Goal: Task Accomplishment & Management: Use online tool/utility

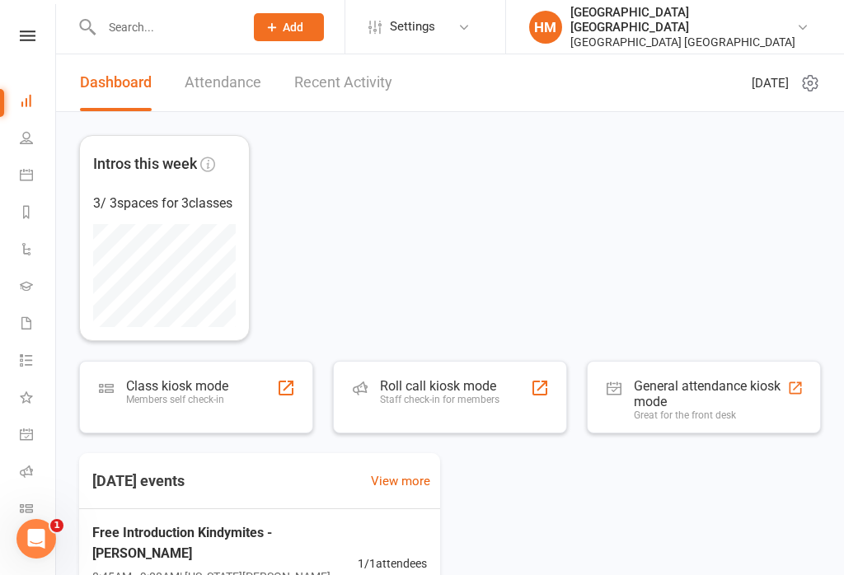
click at [48, 39] on link at bounding box center [27, 35] width 59 height 11
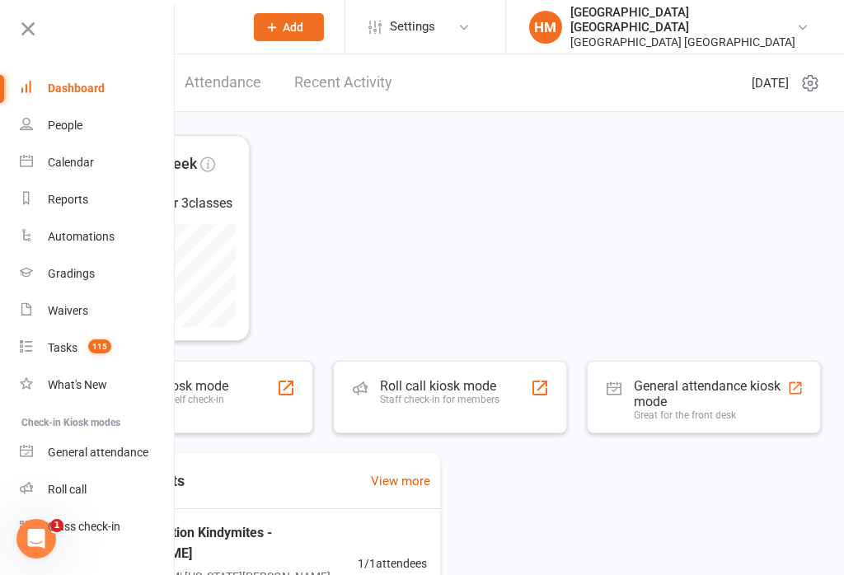
click at [29, 36] on icon at bounding box center [27, 28] width 23 height 23
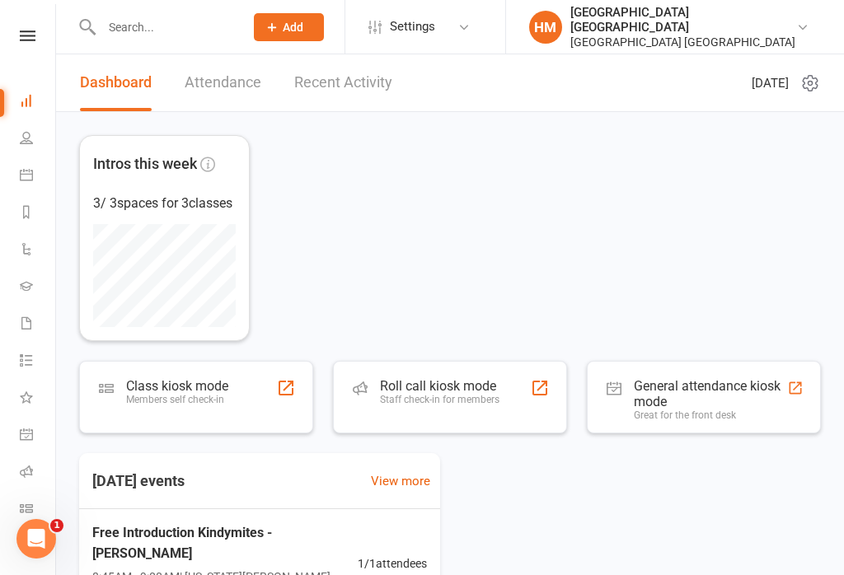
click at [17, 5] on nav "Clubworx Dashboard People Calendar Reports Automations Gradings Waivers Tasks 1…" at bounding box center [28, 291] width 56 height 575
click at [40, 35] on link at bounding box center [27, 35] width 59 height 11
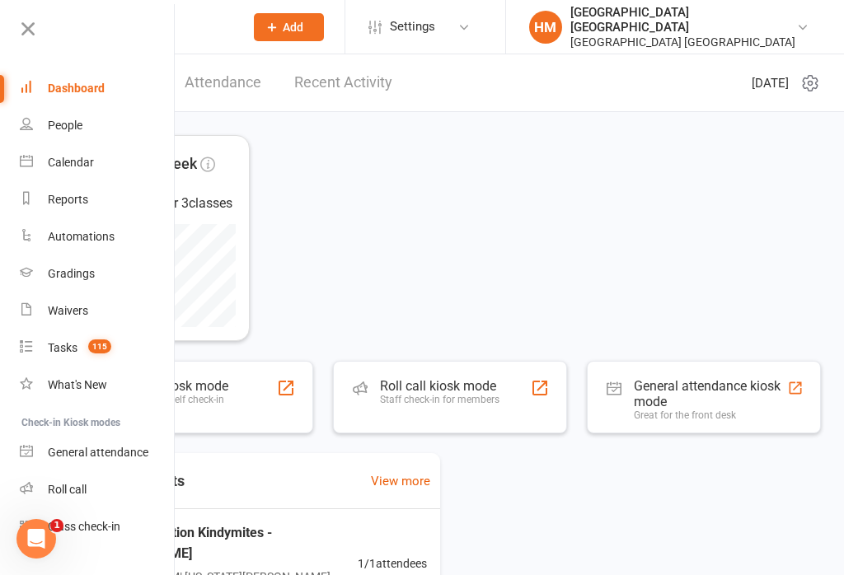
click at [98, 533] on div "Class check-in" at bounding box center [84, 526] width 73 height 13
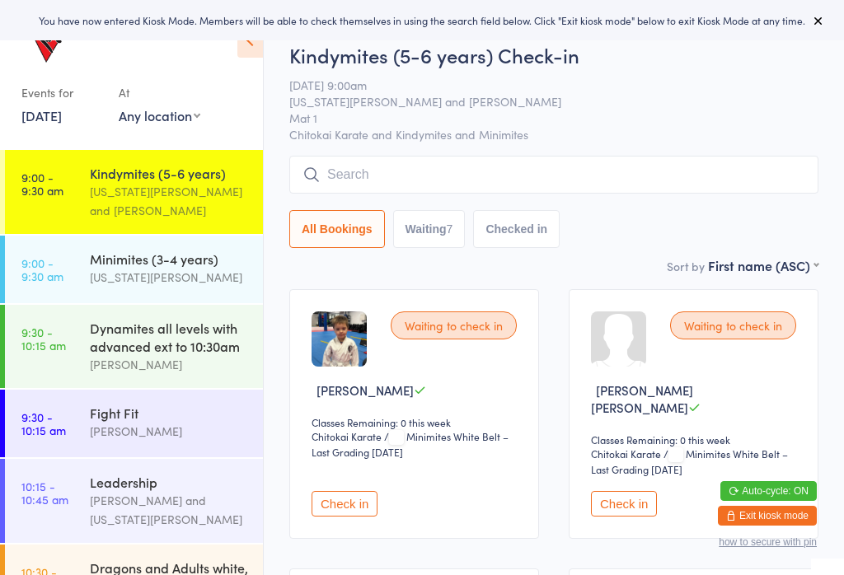
click at [127, 272] on div "Georgia Dearlove" at bounding box center [169, 277] width 159 height 19
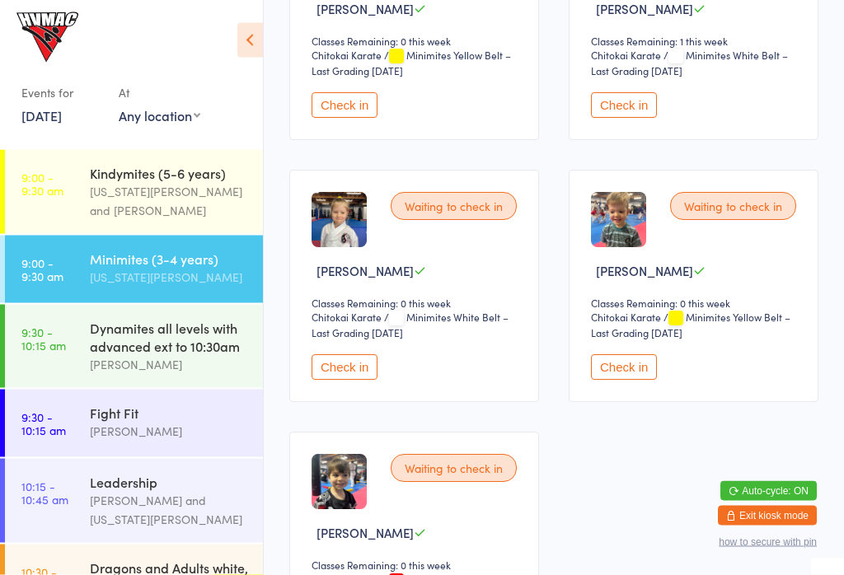
scroll to position [382, 0]
click at [358, 378] on button "Check in" at bounding box center [345, 367] width 66 height 26
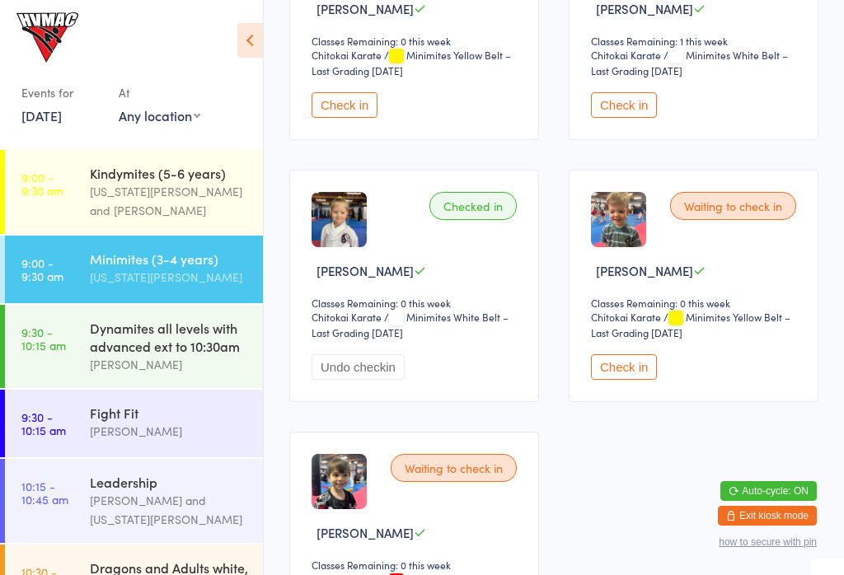
click at [185, 199] on div "Georgia Dearlove and Jonah Haines" at bounding box center [169, 201] width 159 height 38
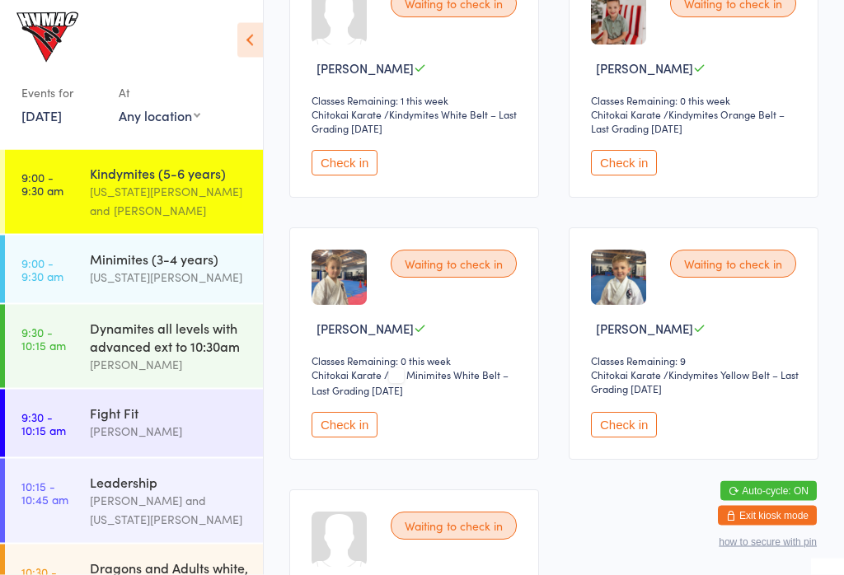
scroll to position [602, 0]
click at [626, 432] on button "Check in" at bounding box center [624, 425] width 66 height 26
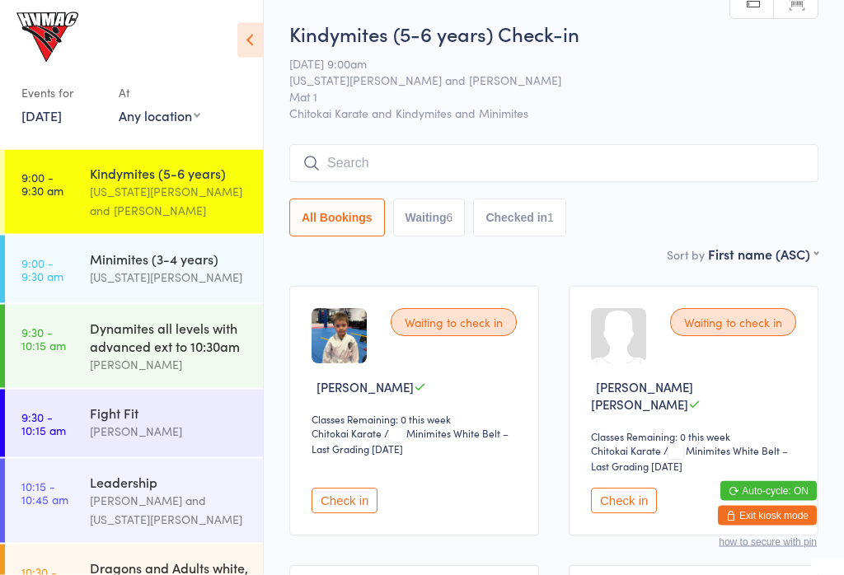
scroll to position [0, 0]
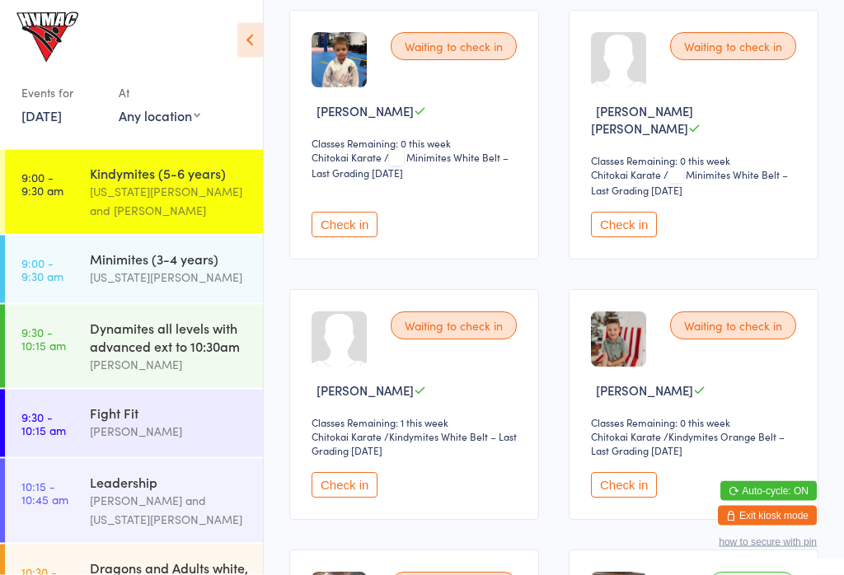
click at [593, 432] on select "Chitokai Karate" at bounding box center [638, 438] width 94 height 16
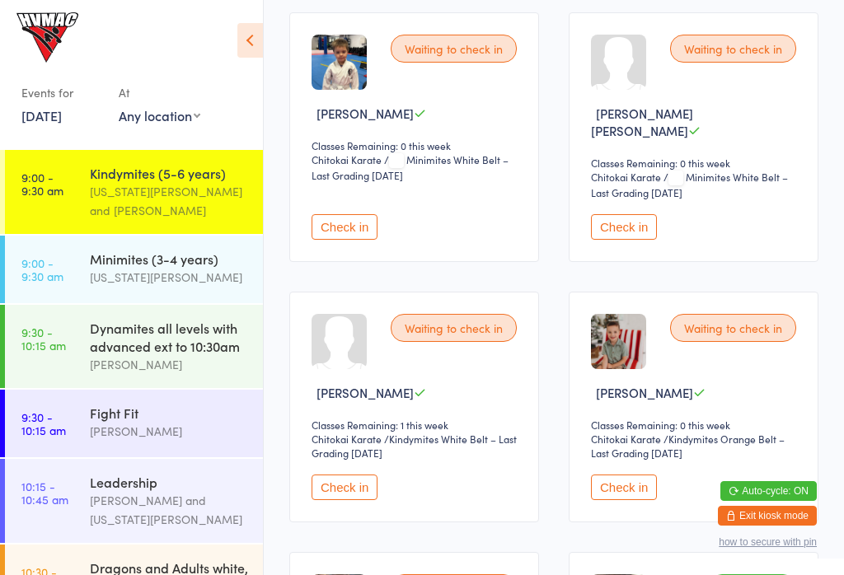
scroll to position [276, 0]
click at [344, 491] on button "Check in" at bounding box center [345, 488] width 66 height 26
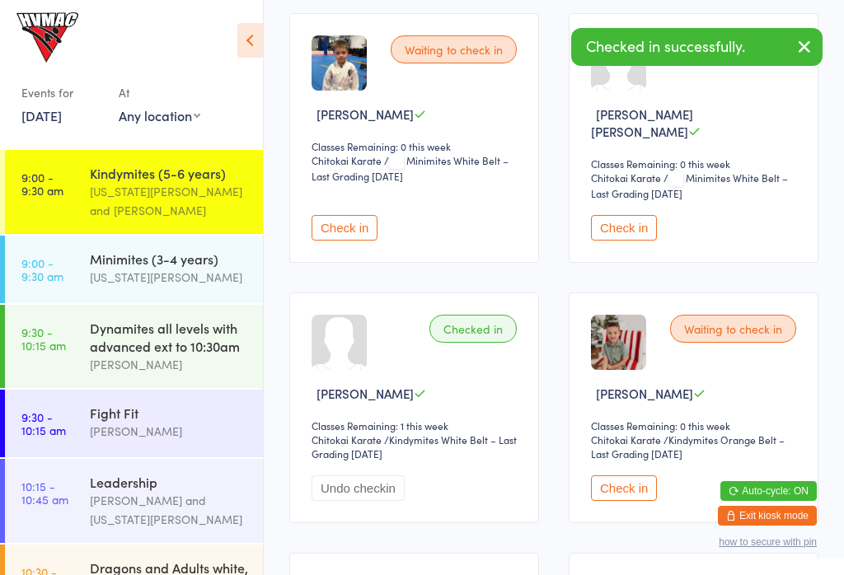
click at [485, 315] on div "Checked in" at bounding box center [472, 329] width 87 height 28
click at [354, 489] on button "Undo checkin" at bounding box center [358, 488] width 93 height 26
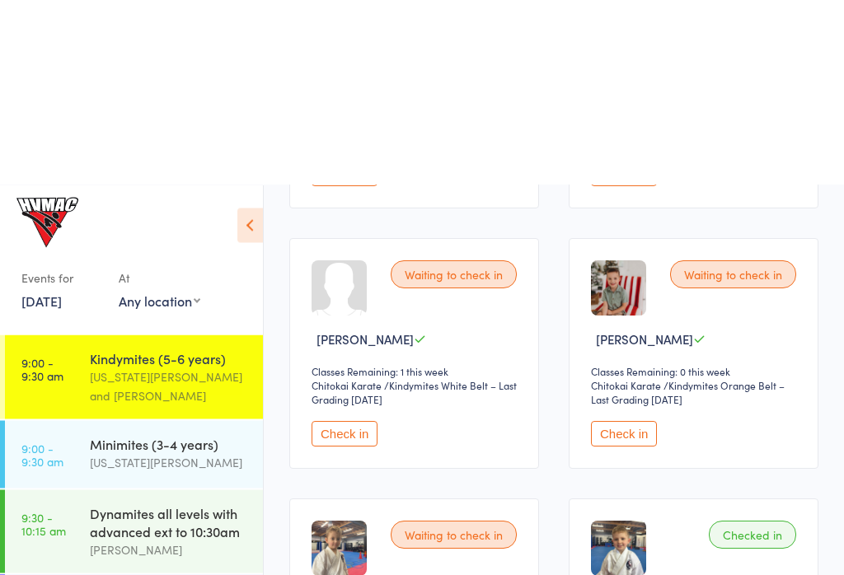
scroll to position [0, 0]
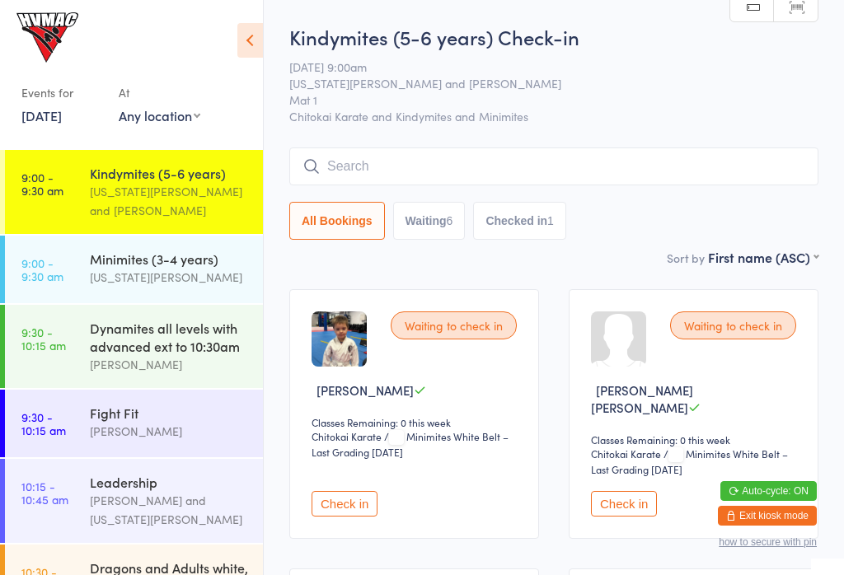
click at [153, 257] on div "Minimites (3-4 years)" at bounding box center [169, 259] width 159 height 18
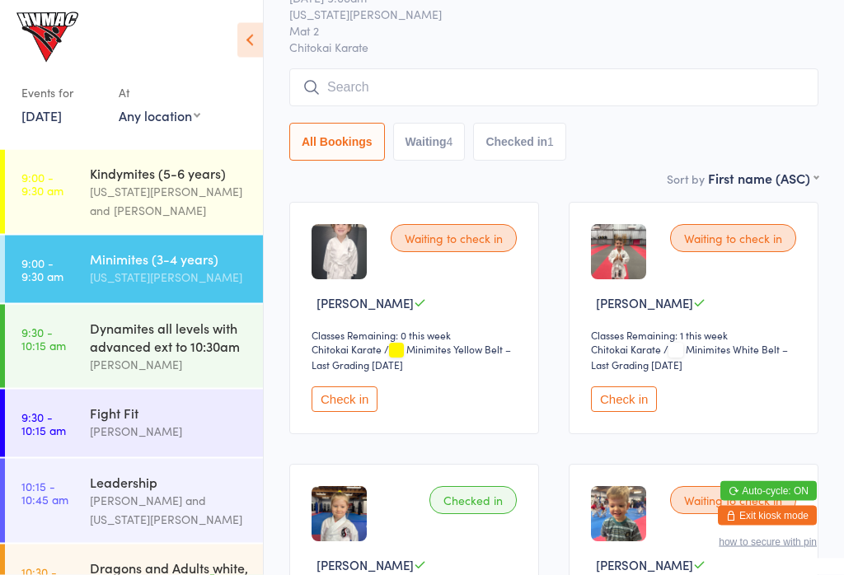
scroll to position [87, 0]
click at [630, 413] on button "Check in" at bounding box center [624, 400] width 66 height 26
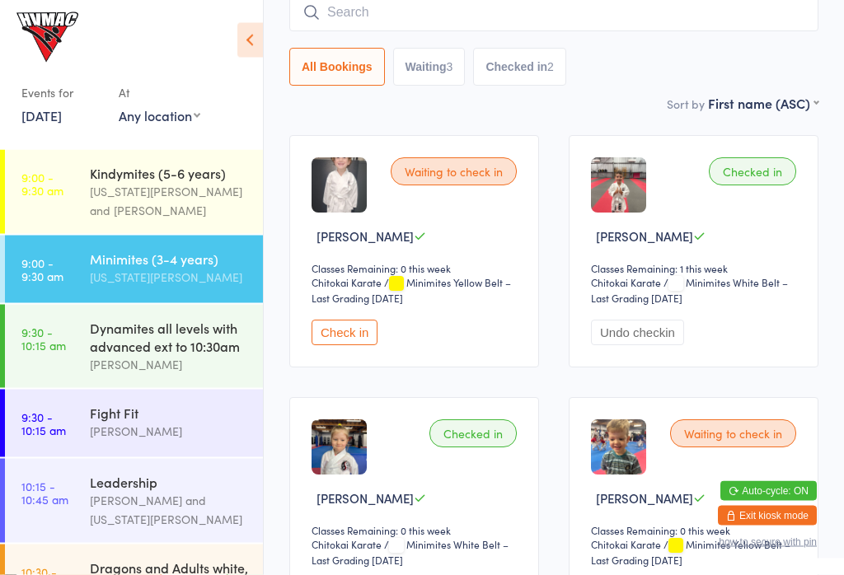
scroll to position [0, 0]
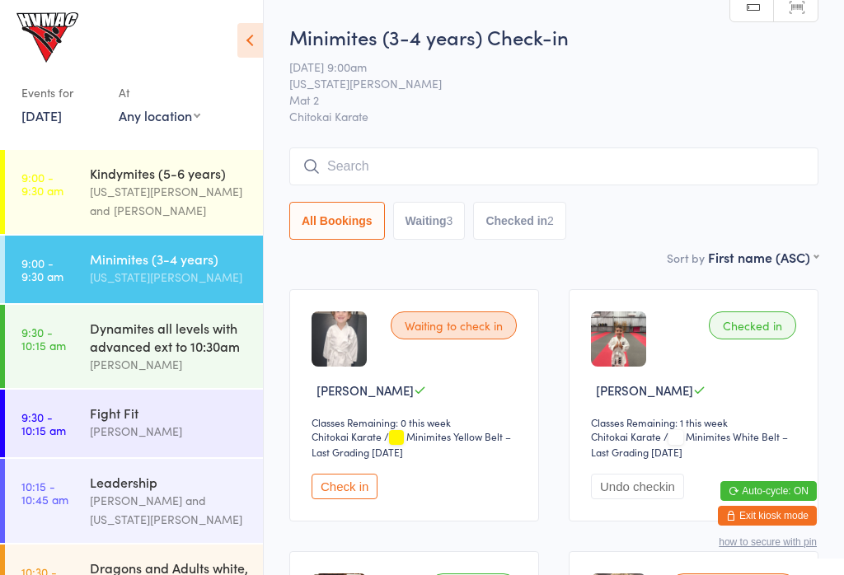
click at [110, 197] on div "Georgia Dearlove and Jonah Haines" at bounding box center [169, 201] width 159 height 38
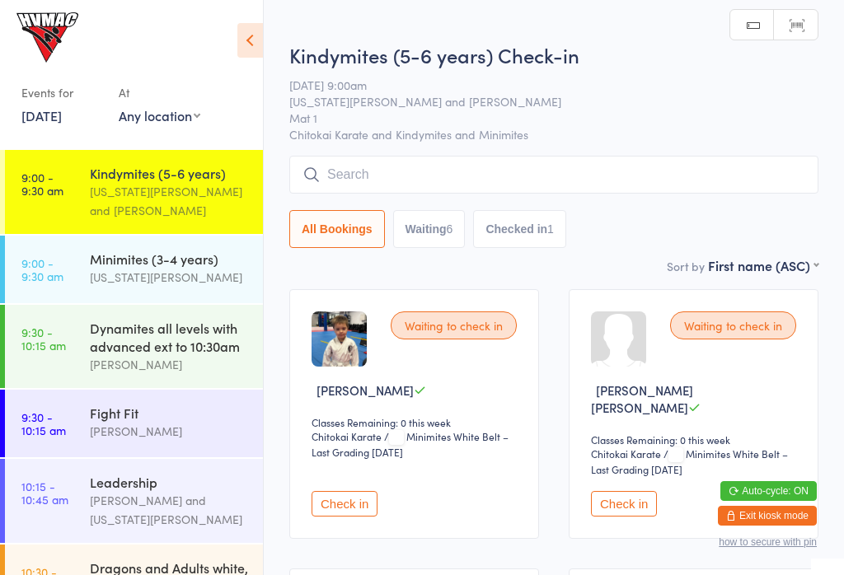
click at [85, 274] on link "9:00 - 9:30 am Minimites (3-4 years) Georgia Dearlove" at bounding box center [134, 270] width 258 height 68
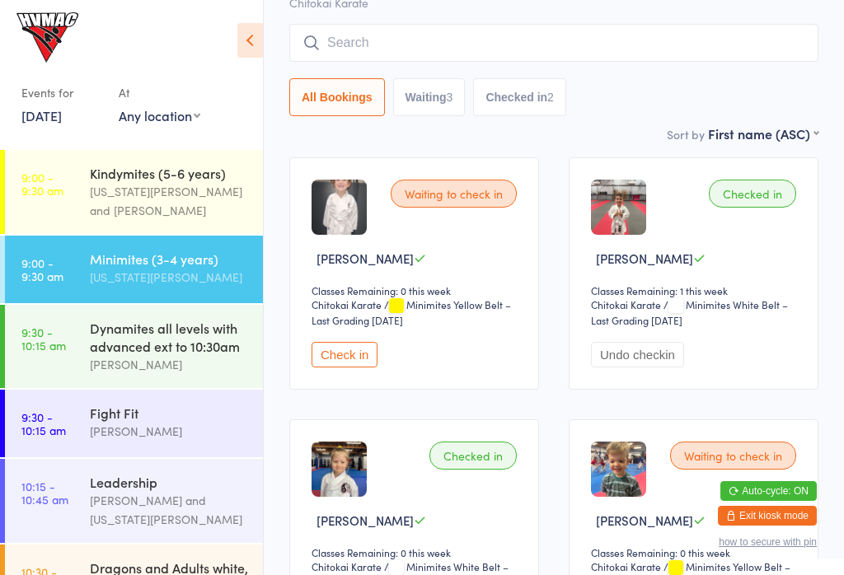
scroll to position [140, 0]
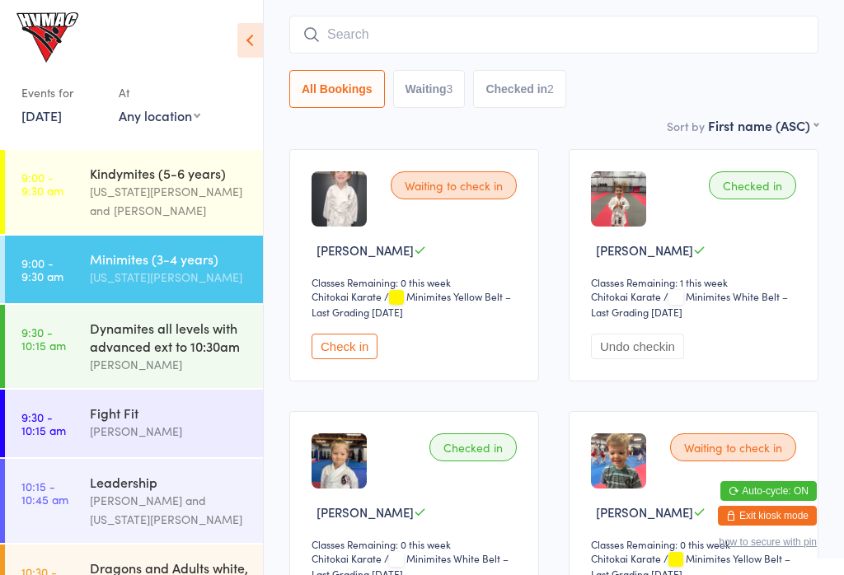
click at [321, 33] on input "search" at bounding box center [553, 35] width 529 height 38
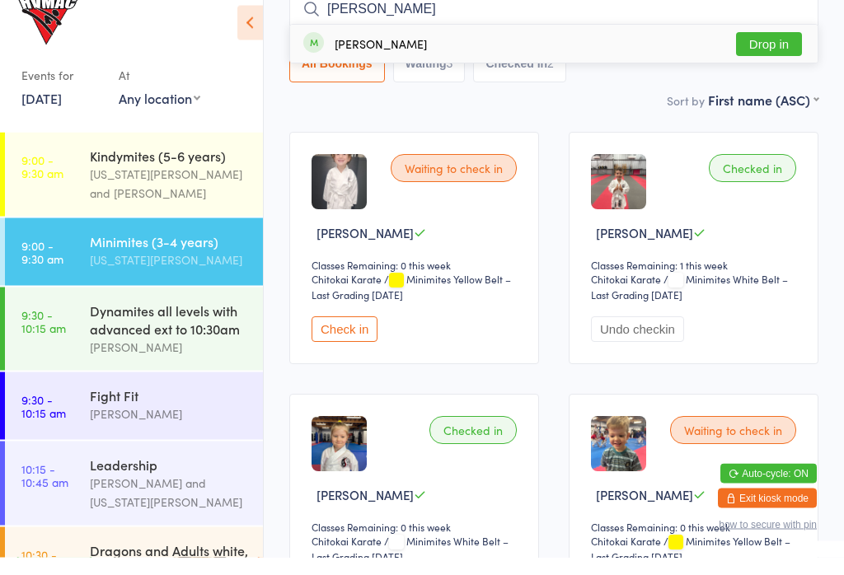
type input "Daly"
click at [357, 55] on div "Daly Bourke" at bounding box center [381, 61] width 92 height 13
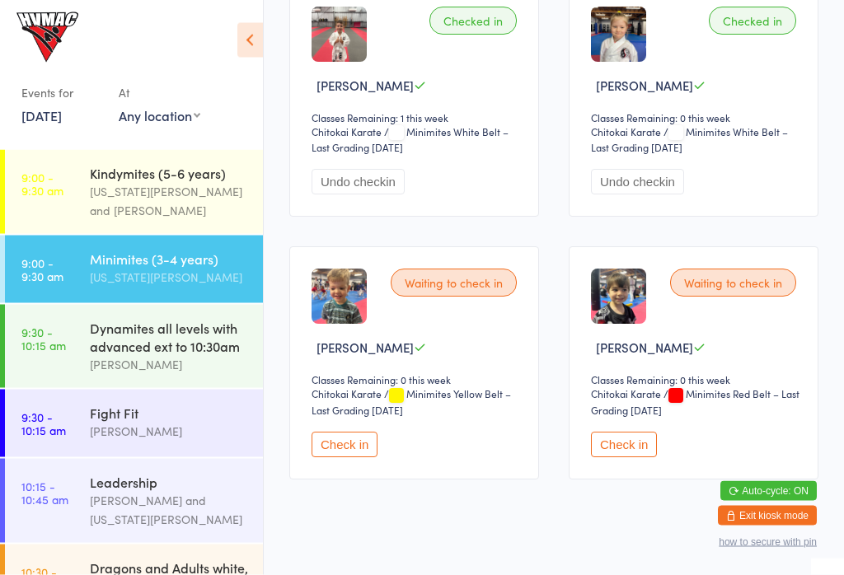
scroll to position [583, 0]
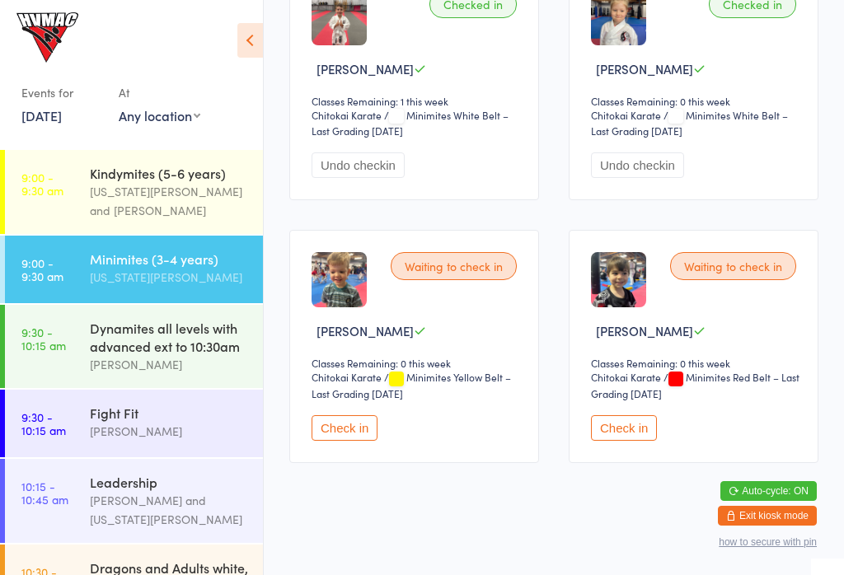
click at [354, 441] on button "Check in" at bounding box center [345, 428] width 66 height 26
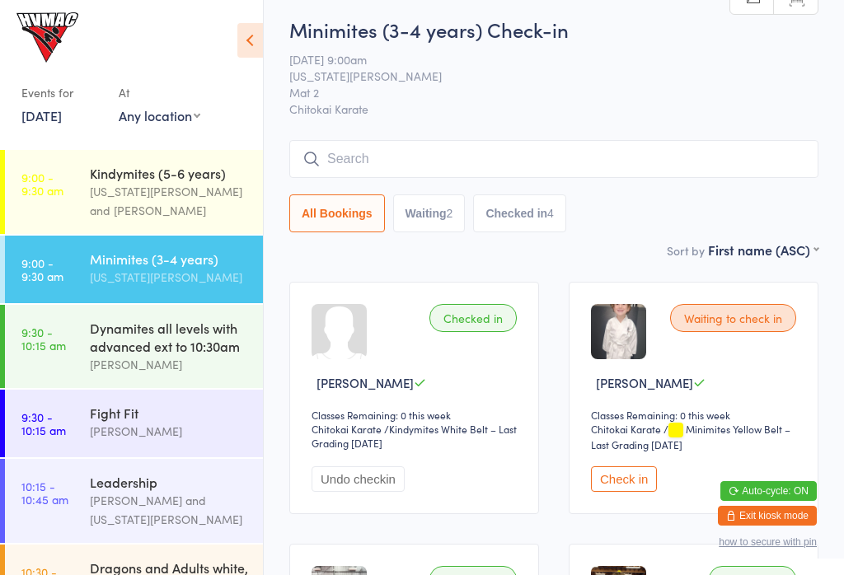
scroll to position [0, 0]
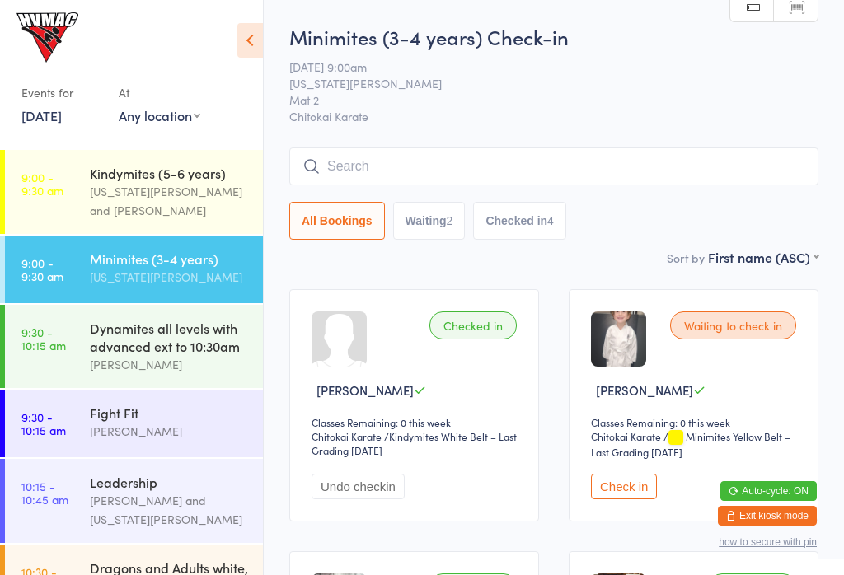
click at [45, 219] on link "9:00 - 9:30 am Kindymites (5-6 years) Georgia Dearlove and Jonah Haines" at bounding box center [134, 192] width 258 height 84
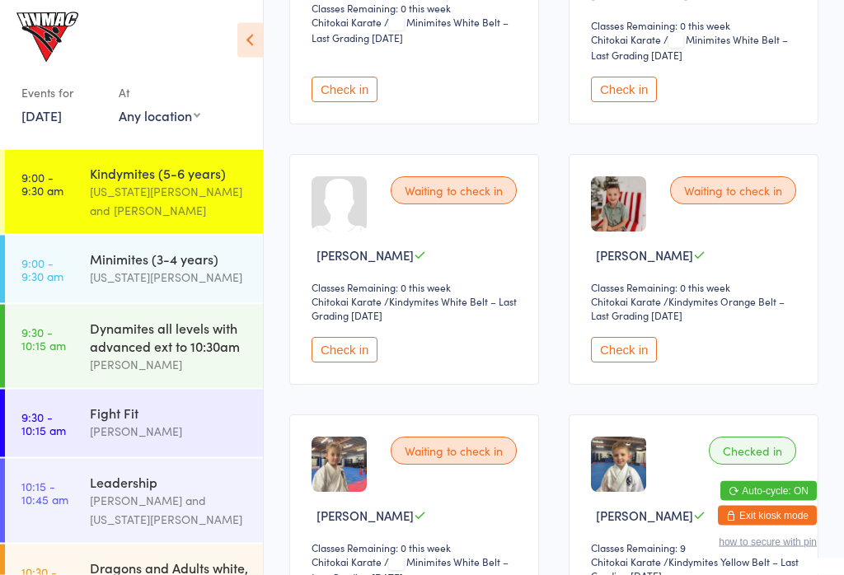
scroll to position [415, 0]
click at [630, 337] on button "Check in" at bounding box center [624, 350] width 66 height 26
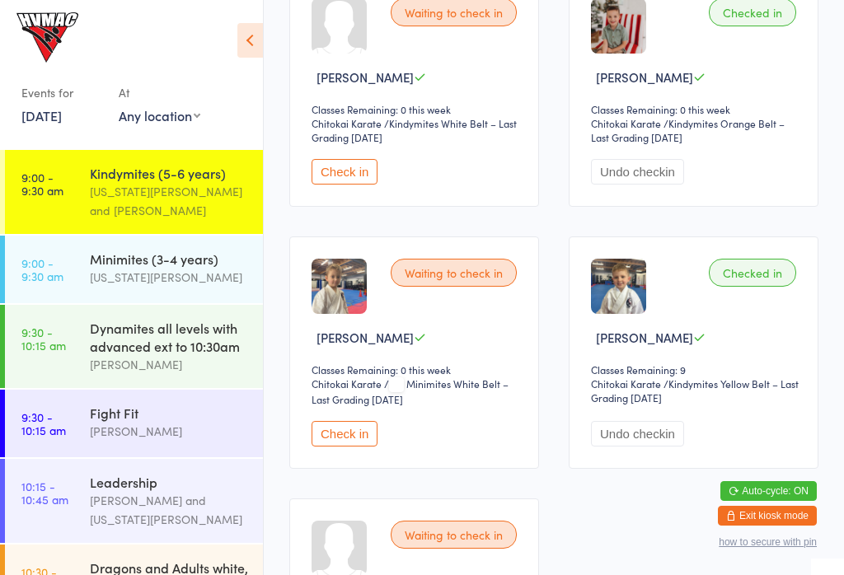
scroll to position [589, 0]
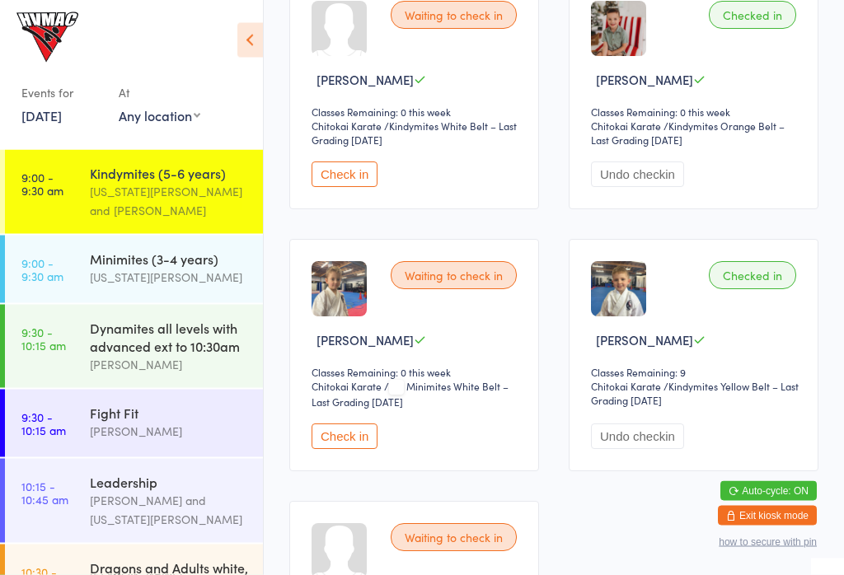
click at [111, 244] on div "Minimites (3-4 years) Georgia Dearlove" at bounding box center [176, 268] width 173 height 65
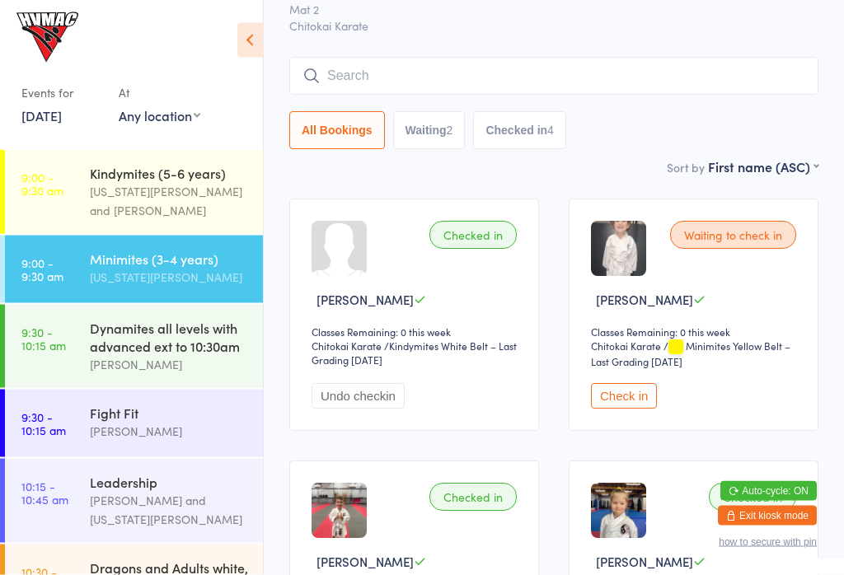
scroll to position [91, 0]
click at [623, 408] on button "Check in" at bounding box center [624, 396] width 66 height 26
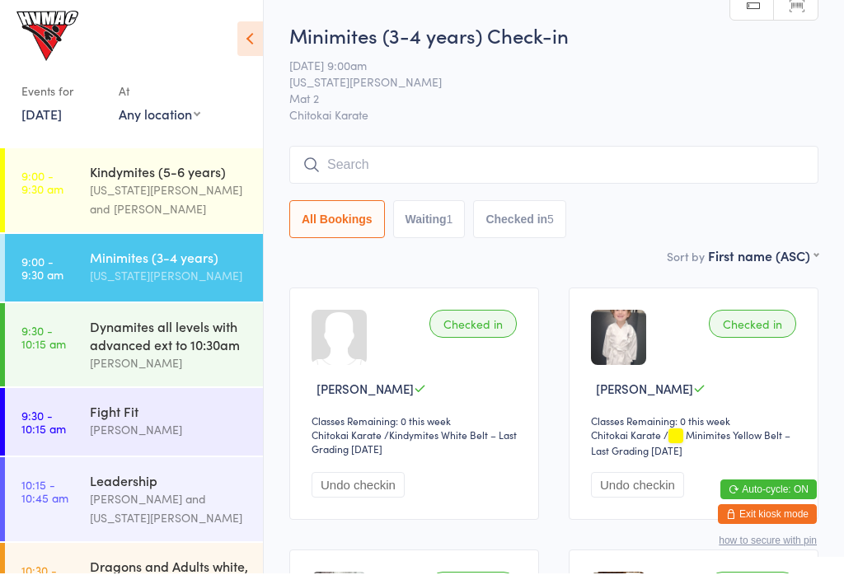
scroll to position [2, 0]
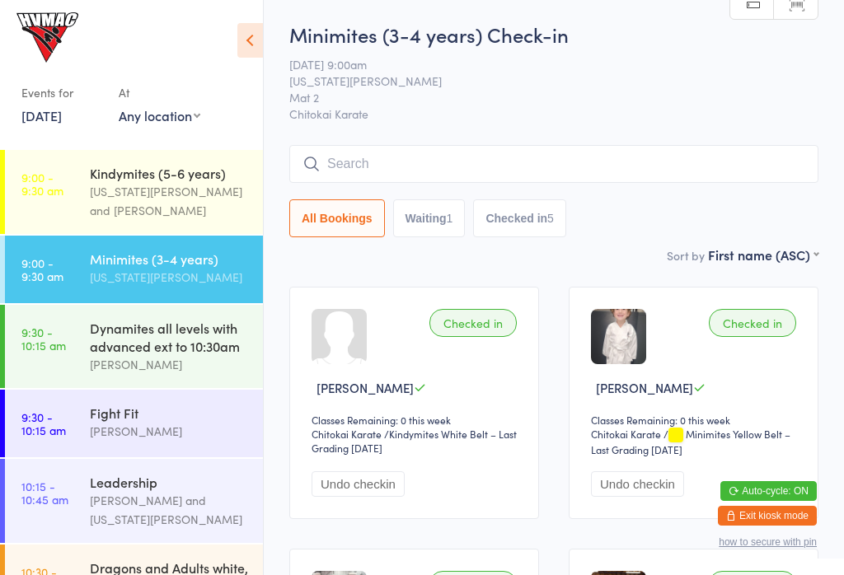
click at [424, 237] on button "Waiting 1" at bounding box center [429, 218] width 73 height 38
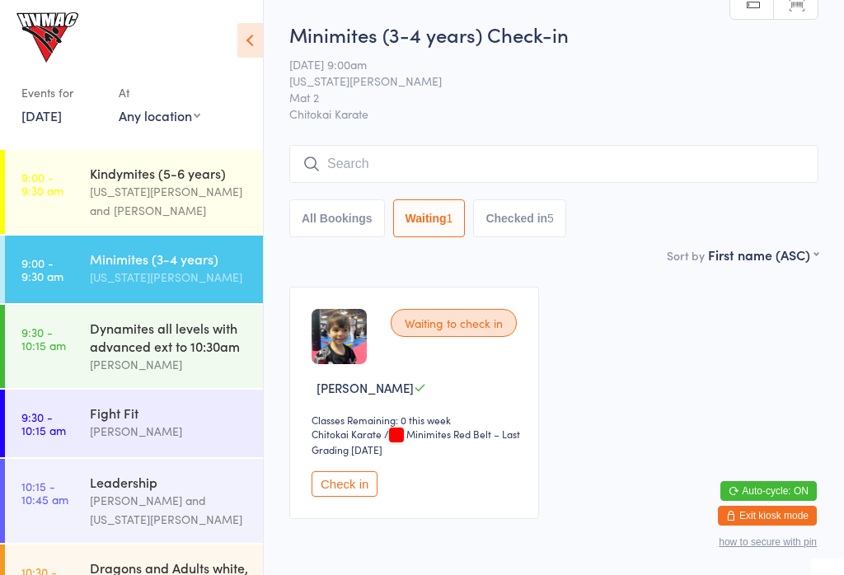
click at [510, 204] on button "Checked in 5" at bounding box center [519, 218] width 93 height 38
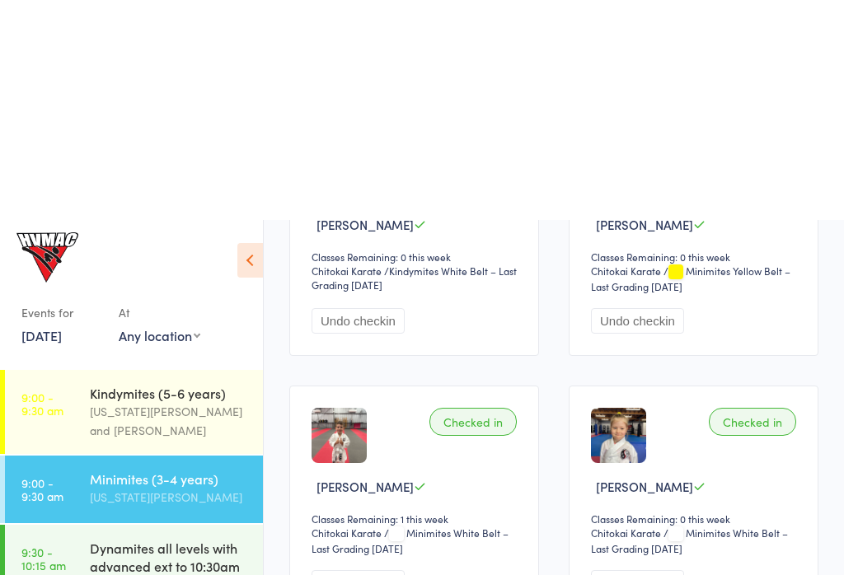
scroll to position [0, 0]
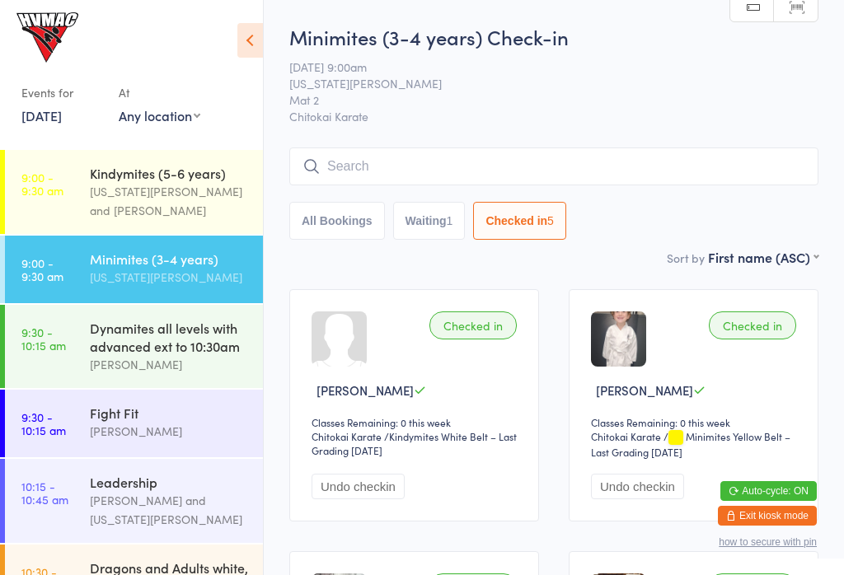
click at [342, 225] on button "All Bookings" at bounding box center [337, 221] width 96 height 38
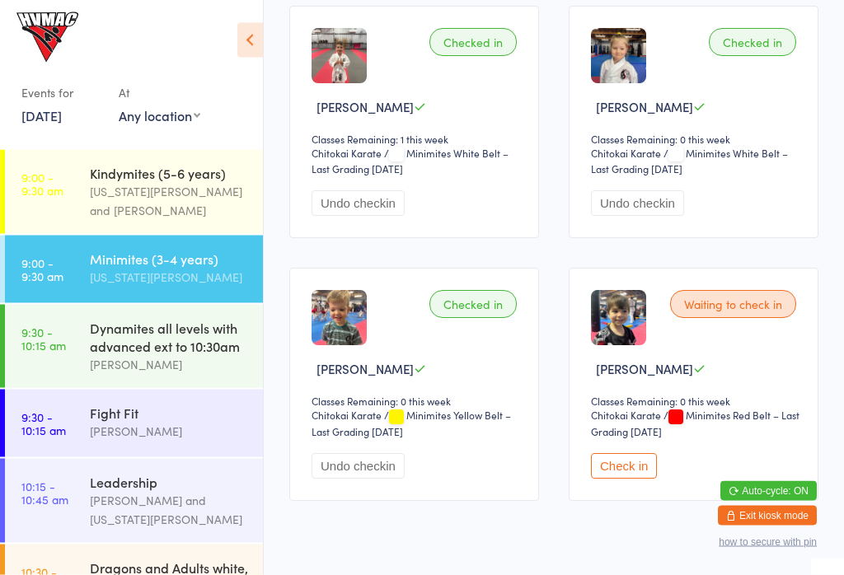
scroll to position [583, 0]
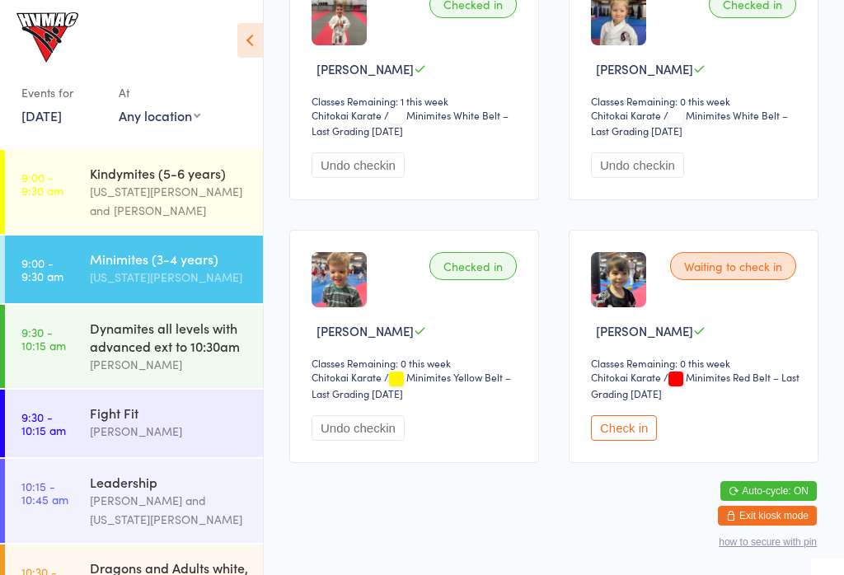
click at [92, 204] on div "Georgia Dearlove and Jonah Haines" at bounding box center [169, 201] width 159 height 38
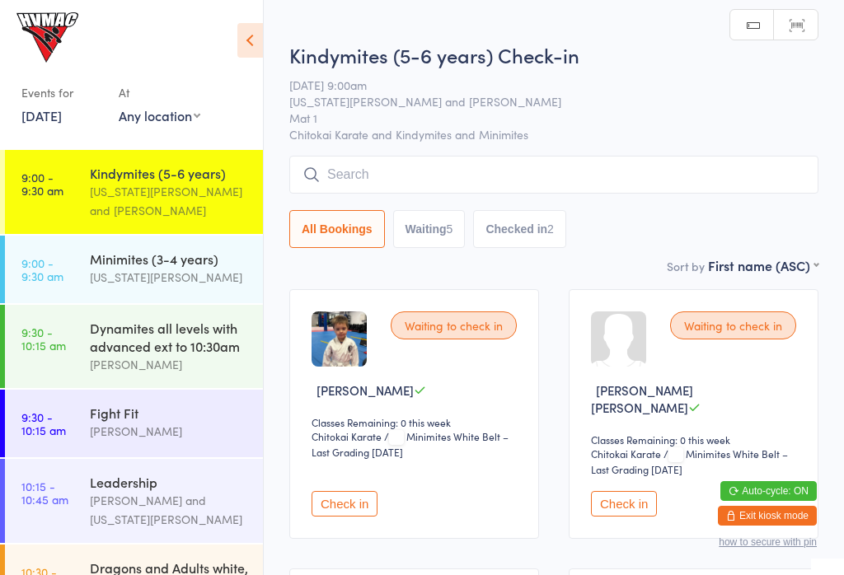
click at [316, 505] on button "Check in" at bounding box center [345, 504] width 66 height 26
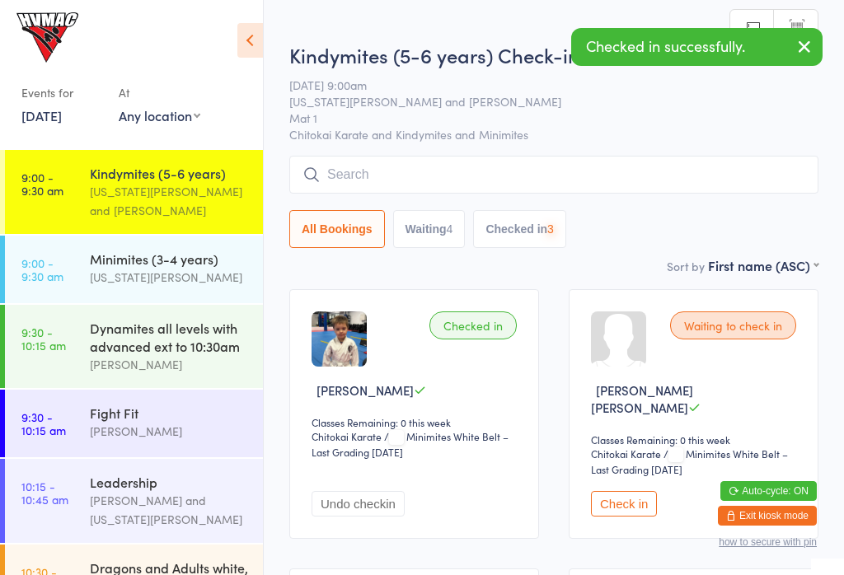
click at [368, 467] on div "Checked in Asher De Lemos Classes Remaining: 0 this week Chitokai Karate Chitok…" at bounding box center [414, 414] width 250 height 250
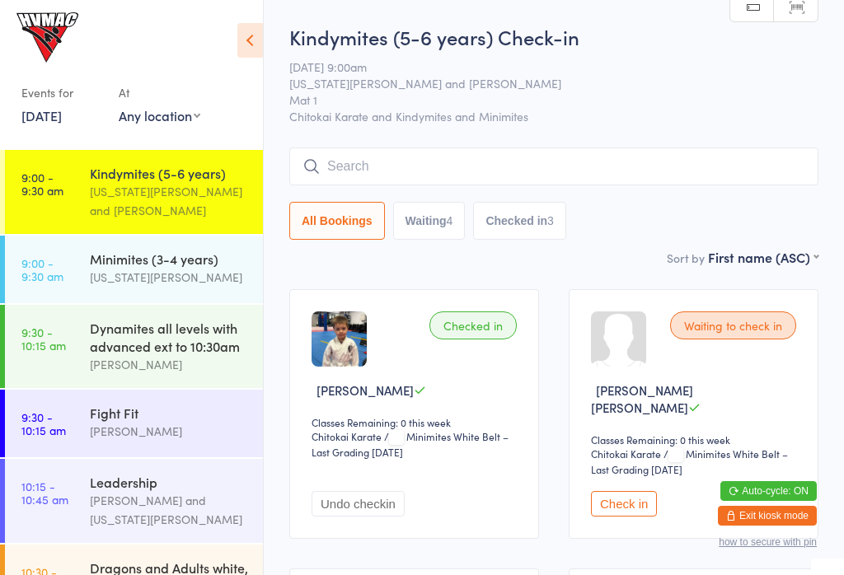
click at [168, 276] on div "Georgia Dearlove" at bounding box center [169, 277] width 159 height 19
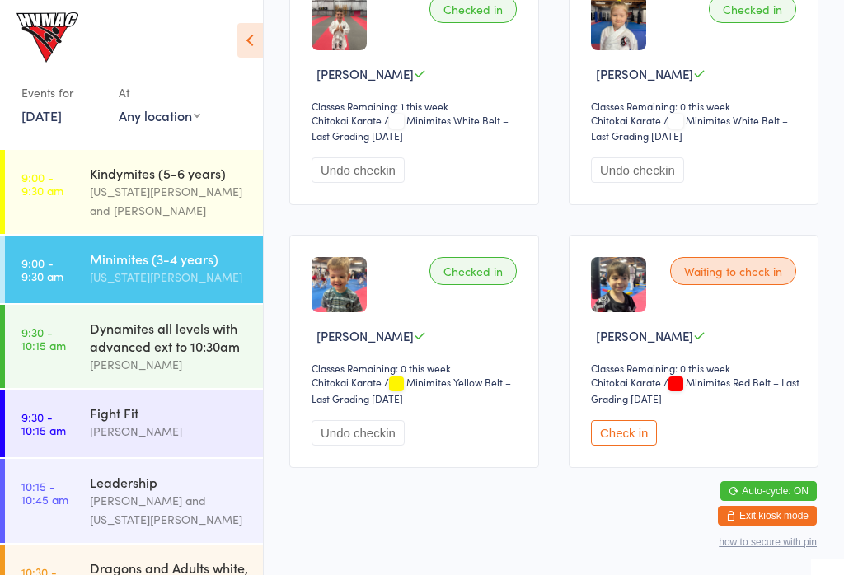
scroll to position [583, 0]
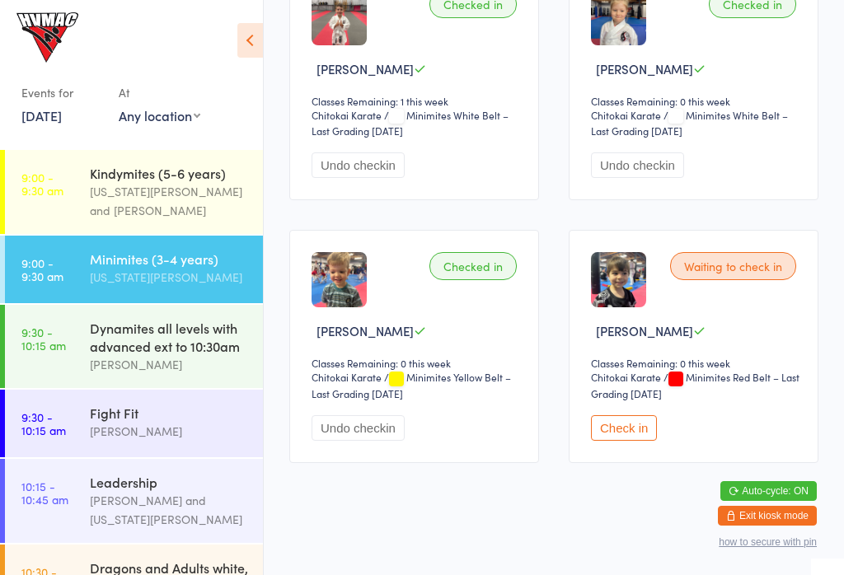
click at [183, 190] on div "Georgia Dearlove and Jonah Haines" at bounding box center [169, 201] width 159 height 38
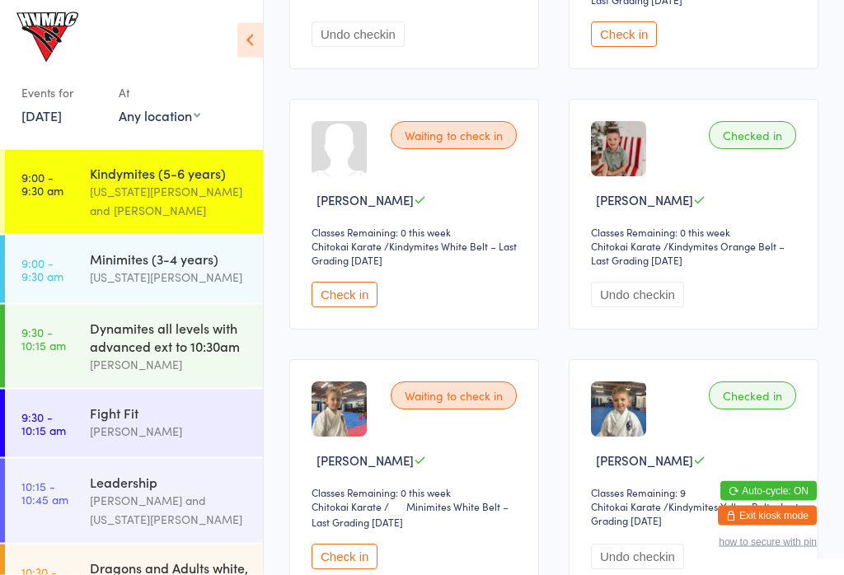
scroll to position [450, 0]
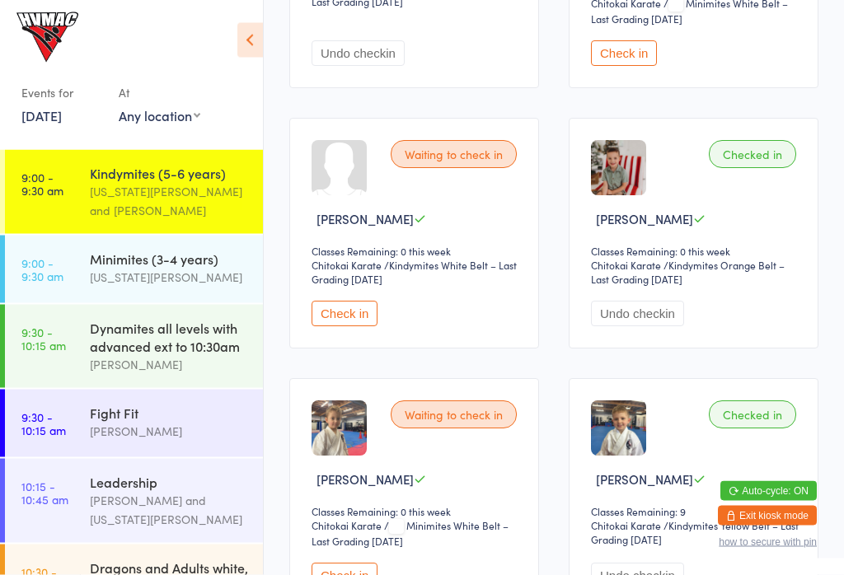
click at [171, 263] on div "Minimites (3-4 years)" at bounding box center [169, 259] width 159 height 18
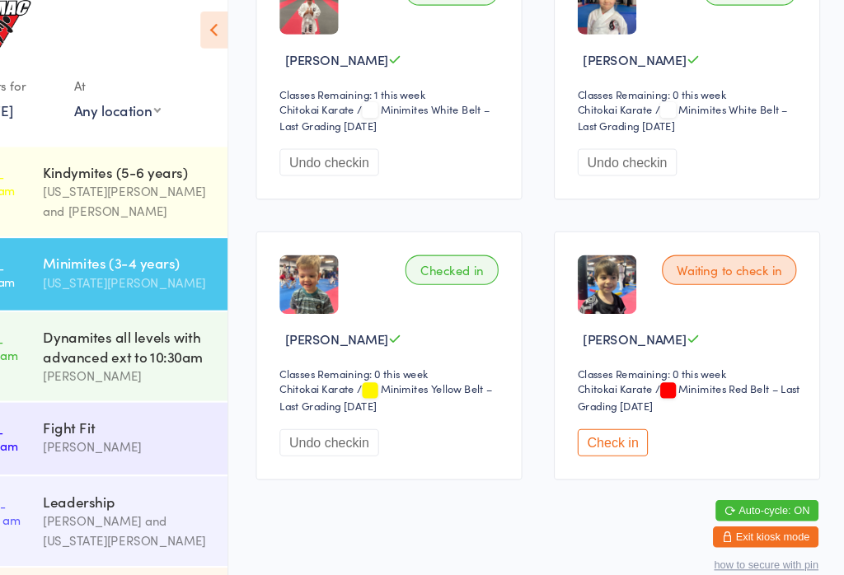
scroll to position [583, 0]
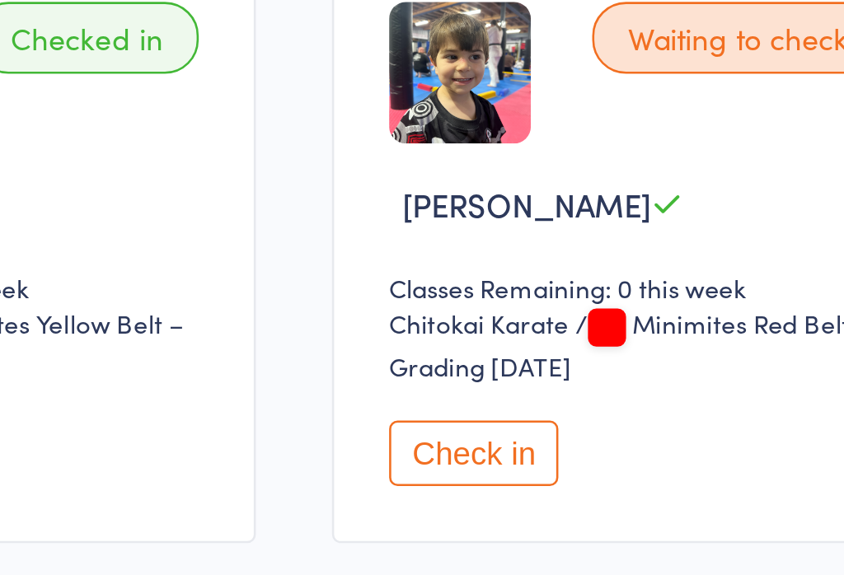
click at [591, 415] on button "Check in" at bounding box center [624, 428] width 66 height 26
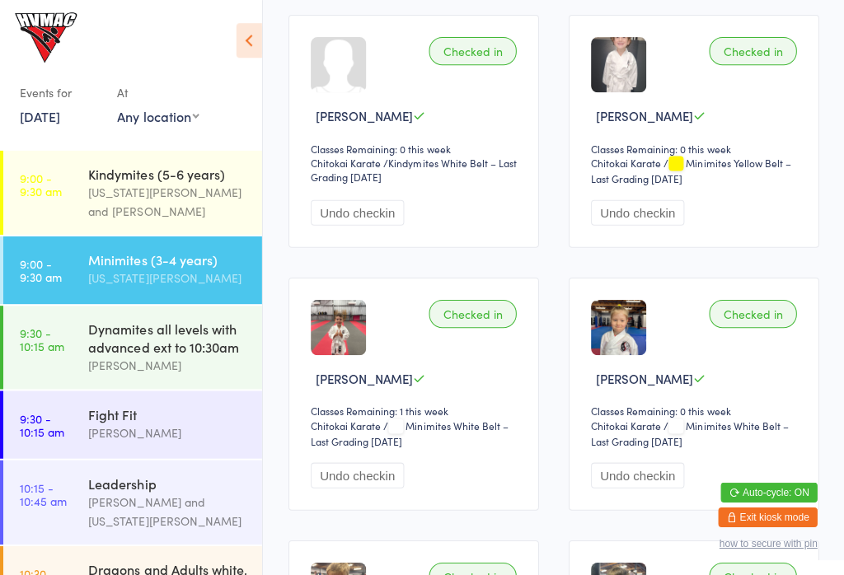
scroll to position [274, 0]
click at [110, 420] on div "Fight Fit" at bounding box center [169, 413] width 159 height 18
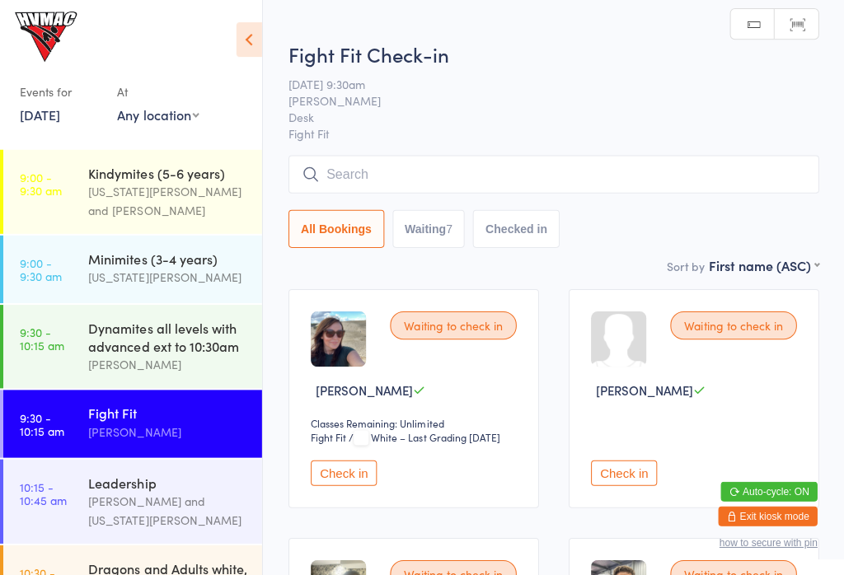
click at [471, 169] on input "search" at bounding box center [553, 175] width 529 height 38
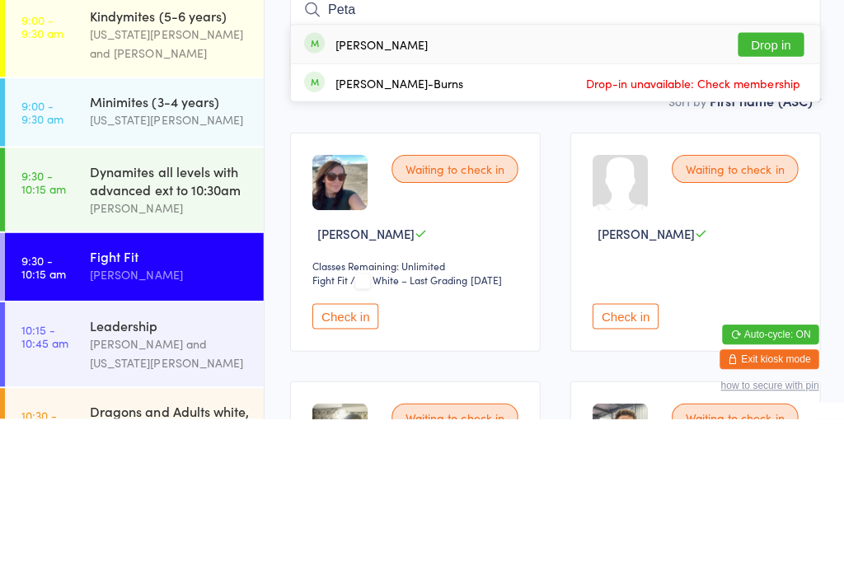
type input "Peta"
click at [788, 190] on button "Drop in" at bounding box center [769, 202] width 66 height 24
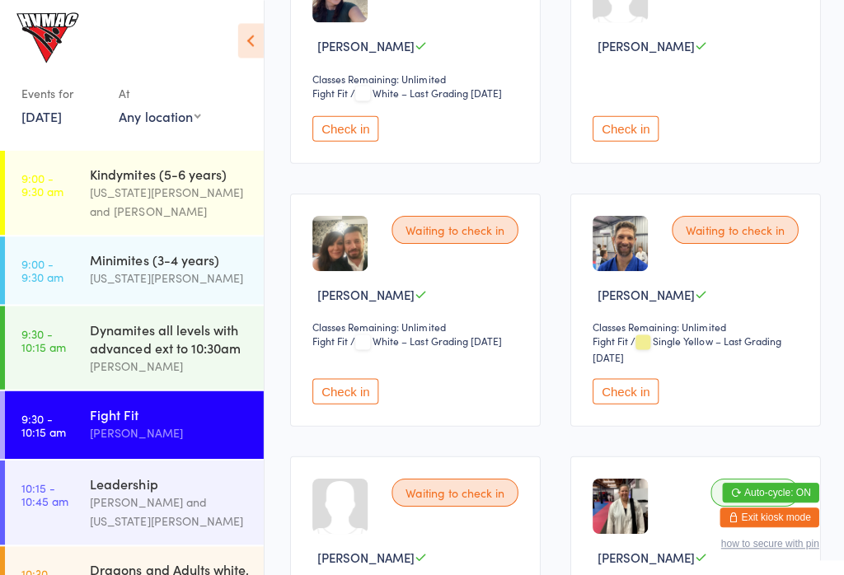
scroll to position [344, 0]
click at [618, 403] on button "Check in" at bounding box center [624, 390] width 66 height 26
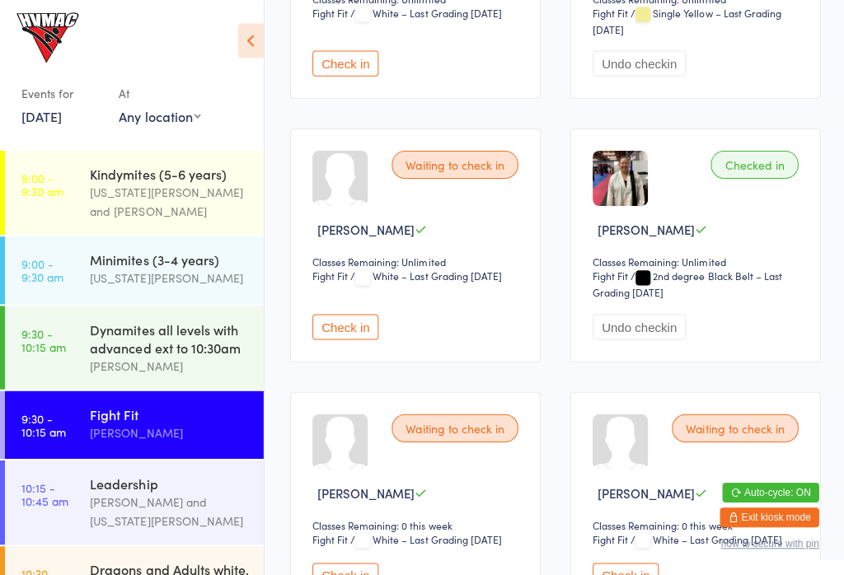
scroll to position [673, 0]
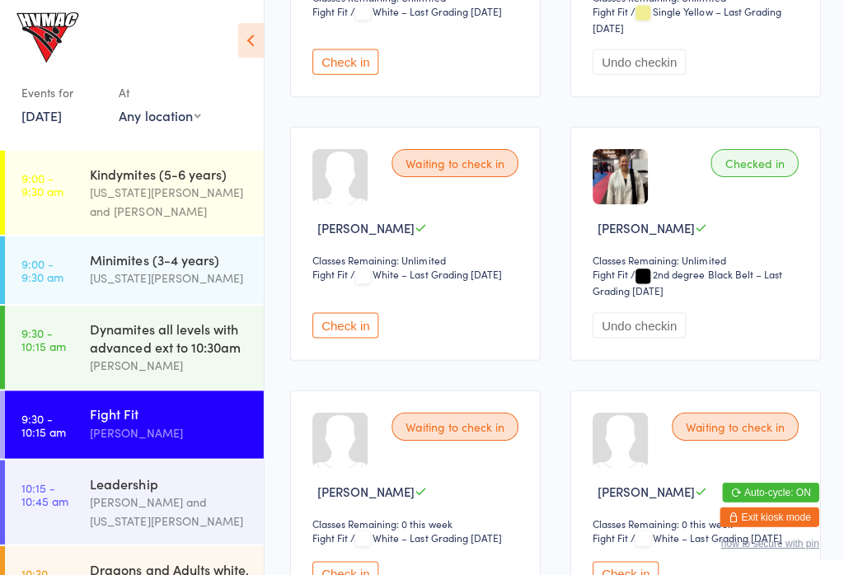
click at [333, 337] on button "Check in" at bounding box center [345, 325] width 66 height 26
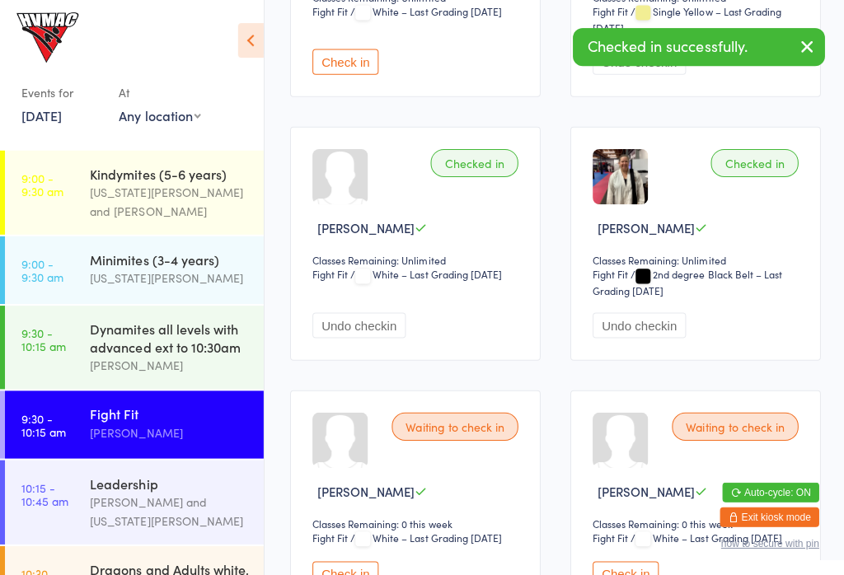
click at [165, 368] on div "Jonah Haines" at bounding box center [169, 364] width 159 height 19
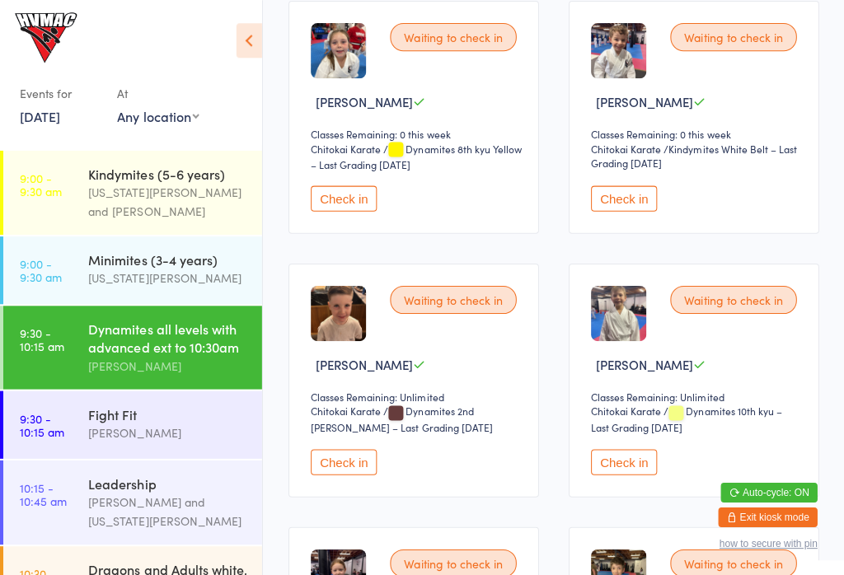
scroll to position [550, 0]
click at [349, 196] on button "Check in" at bounding box center [345, 198] width 66 height 26
click at [115, 403] on div "Fight Fit Kirk Pitzner" at bounding box center [176, 422] width 173 height 65
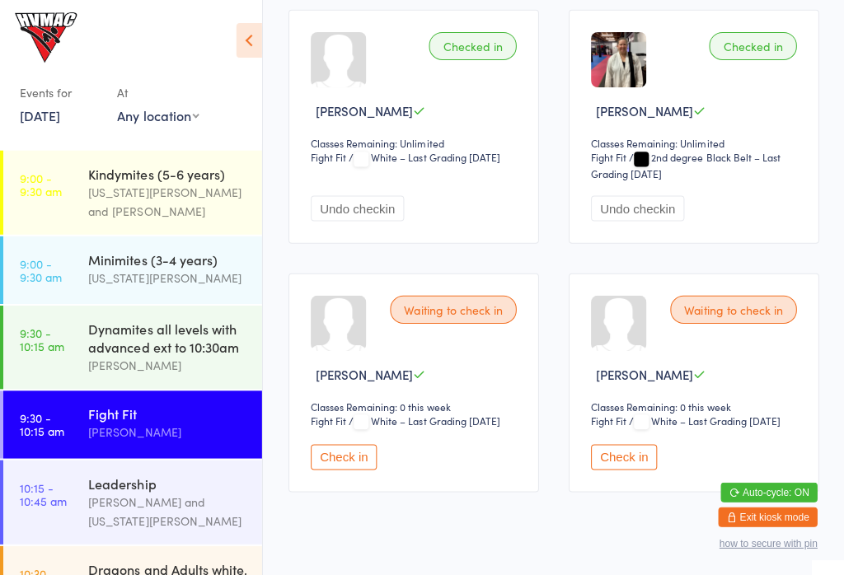
scroll to position [849, 0]
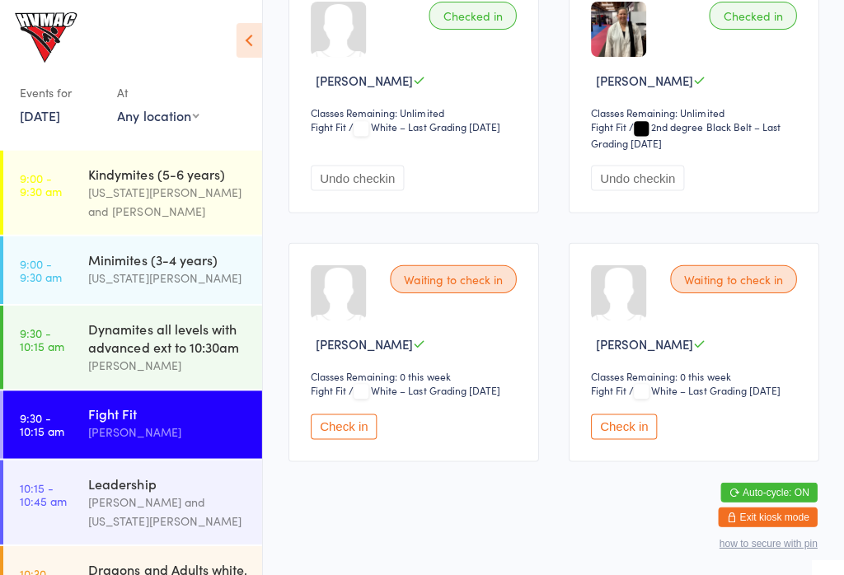
click at [70, 358] on link "9:30 - 10:15 am Dynamites all levels with advanced ext to 10:30am Jonah Haines" at bounding box center [134, 346] width 258 height 83
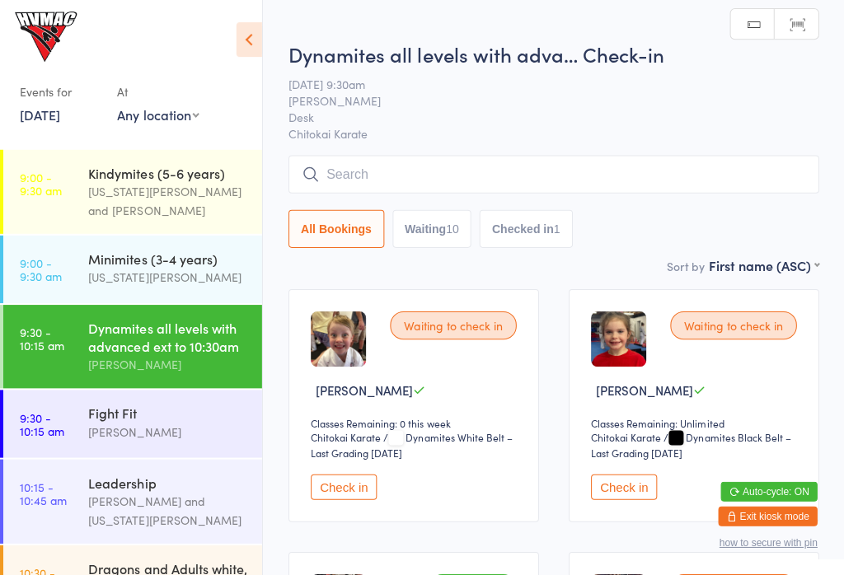
click at [339, 168] on input "search" at bounding box center [553, 175] width 529 height 38
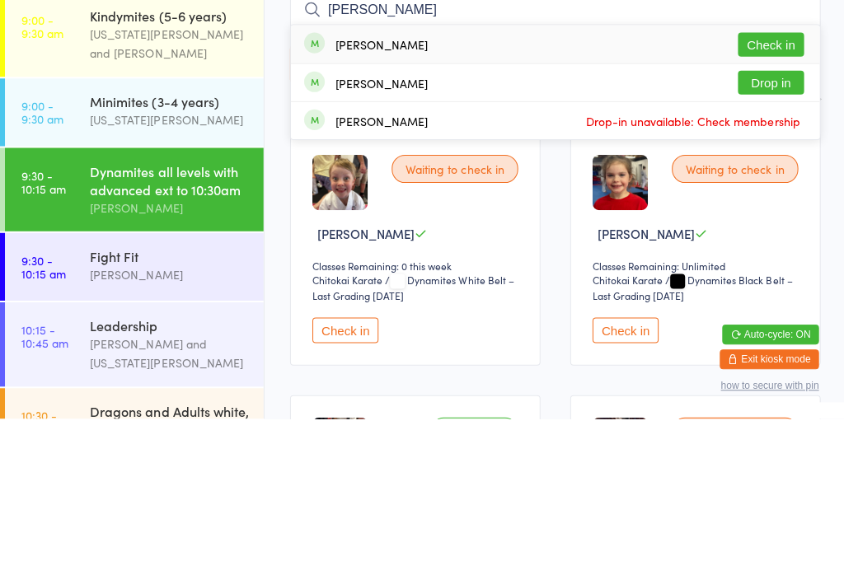
type input "Slade"
click at [758, 190] on button "Check in" at bounding box center [769, 202] width 66 height 24
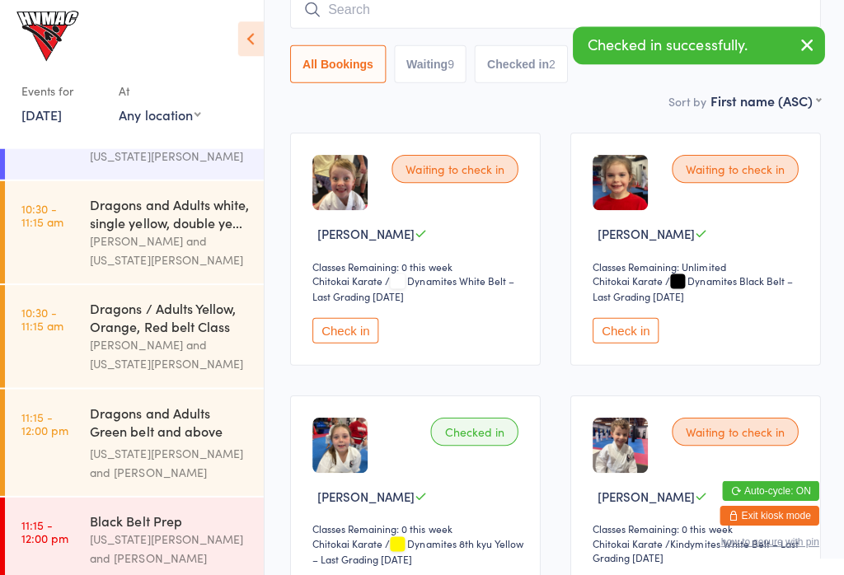
scroll to position [367, 0]
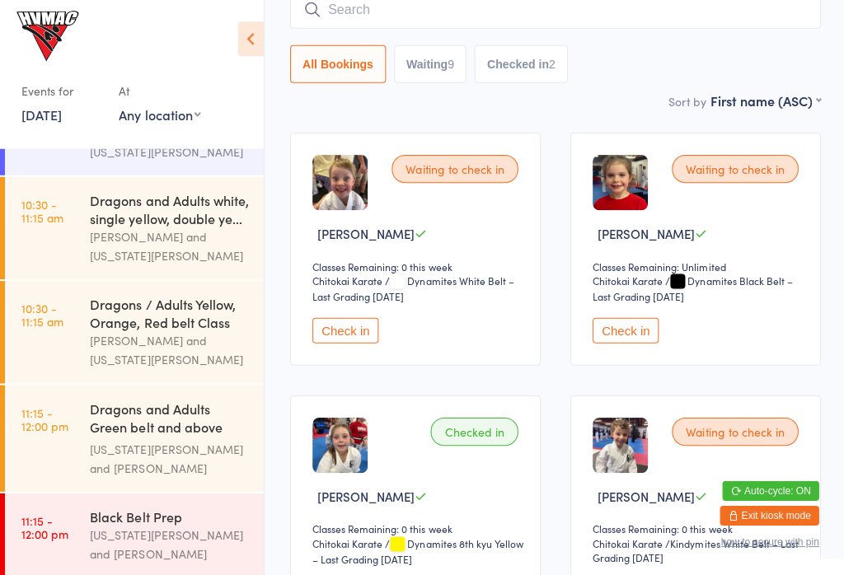
click at [50, 367] on link "10:30 - 11:15 am Dragons / Adults Yellow, Orange, Red belt Class Jonah Haines a…" at bounding box center [134, 333] width 258 height 102
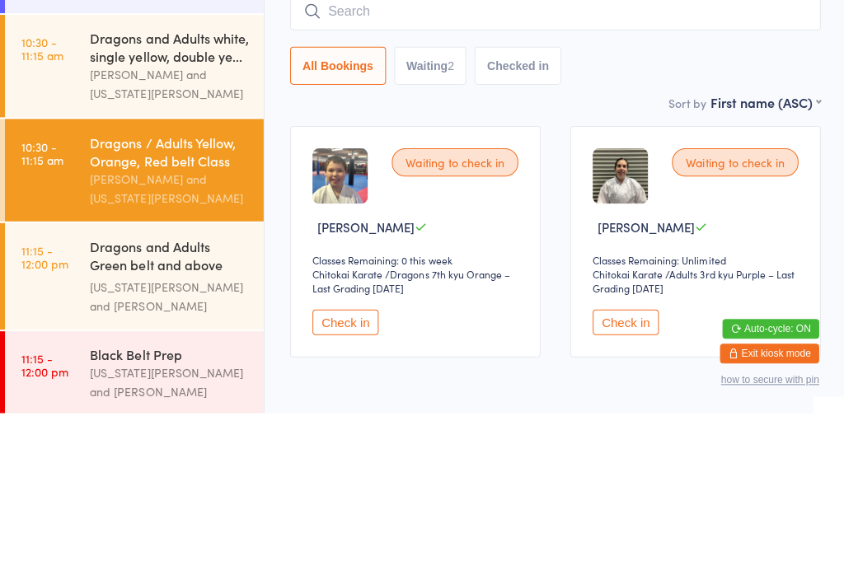
scroll to position [362, 0]
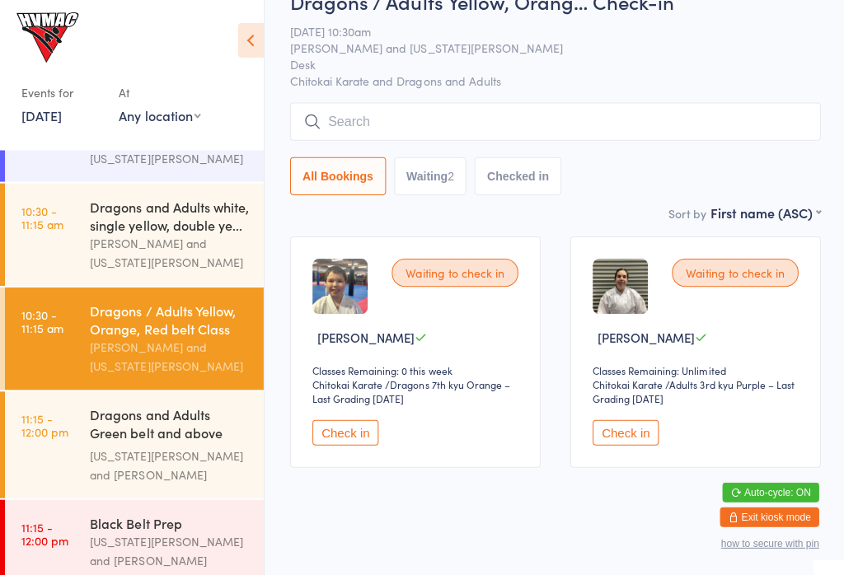
click at [126, 233] on div "Dragons and Adults white, single yellow, double ye..." at bounding box center [169, 215] width 159 height 36
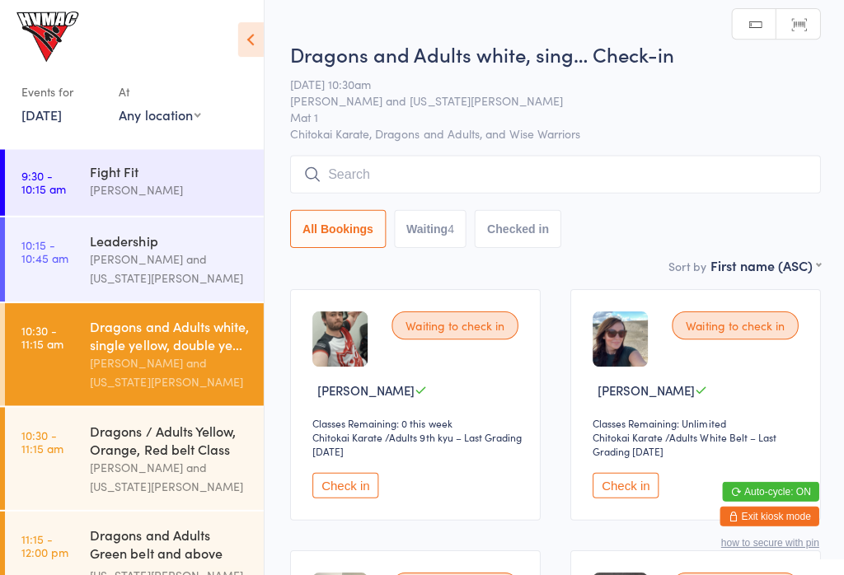
scroll to position [251, 0]
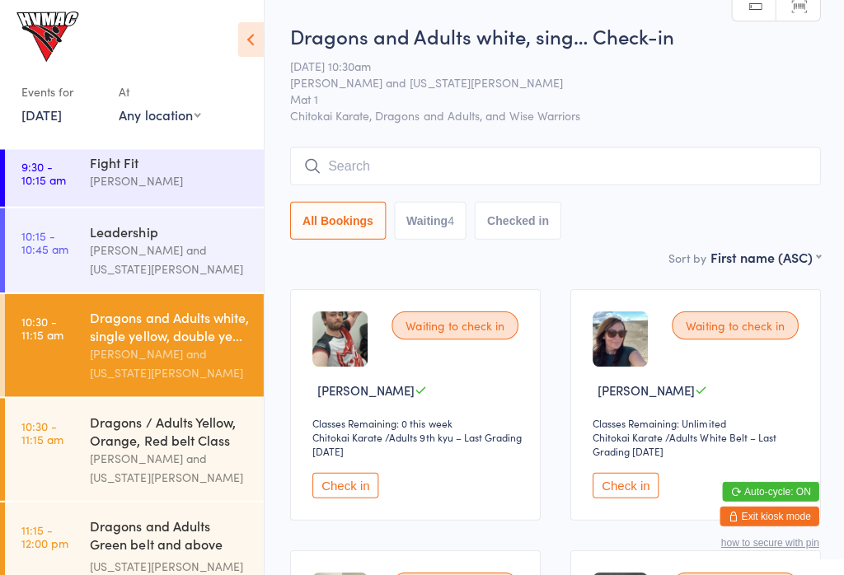
click at [2, 273] on div at bounding box center [2, 250] width 5 height 84
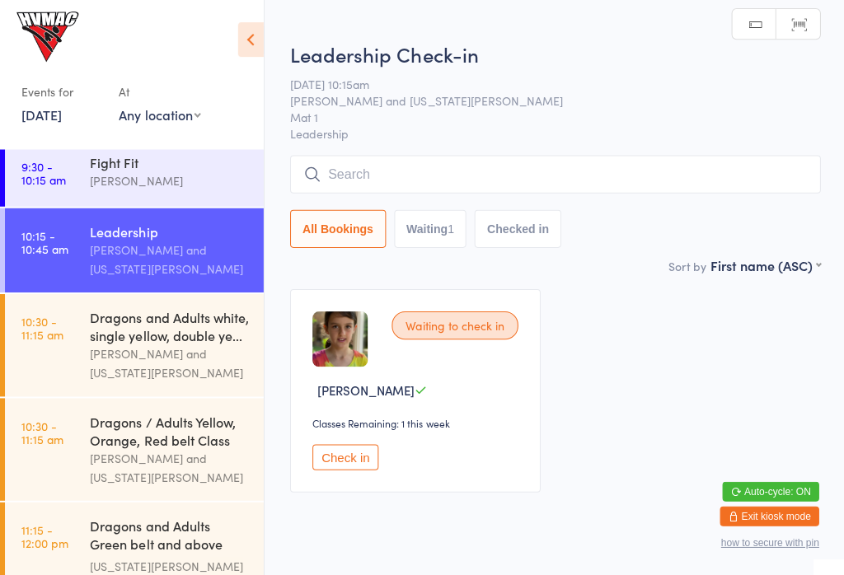
scroll to position [252, 0]
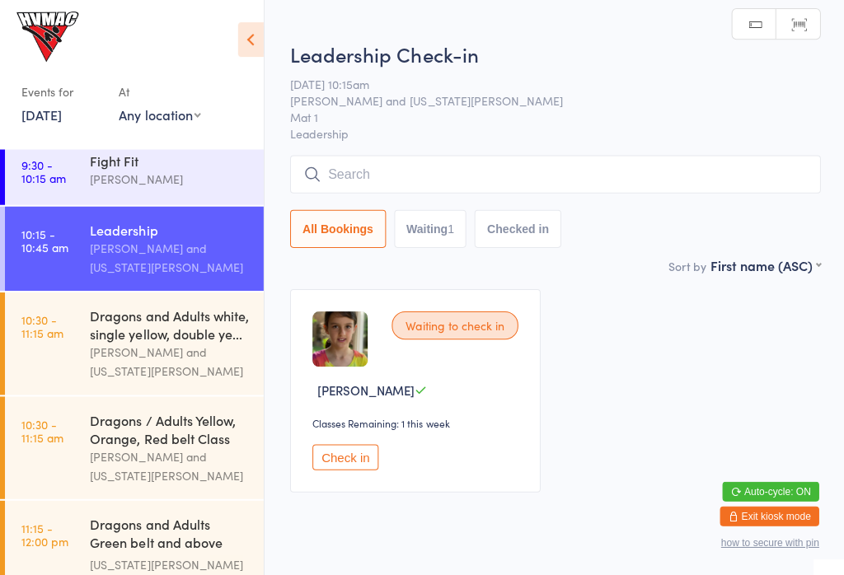
click at [68, 352] on link "10:30 - 11:15 am Dragons and Adults white, single yellow, double ye... Jonah Ha…" at bounding box center [134, 344] width 258 height 102
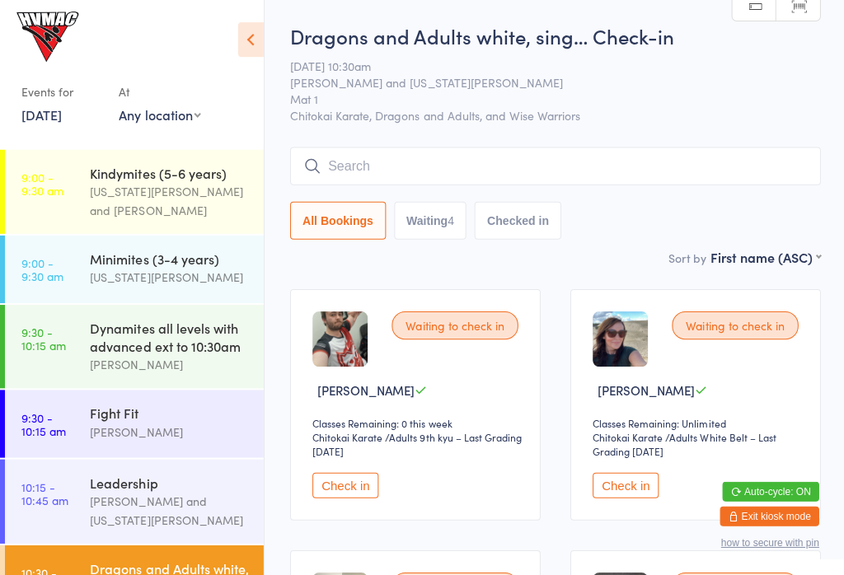
click at [74, 349] on link "9:30 - 10:15 am Dynamites all levels with advanced ext to 10:30am Jonah Haines" at bounding box center [134, 346] width 258 height 83
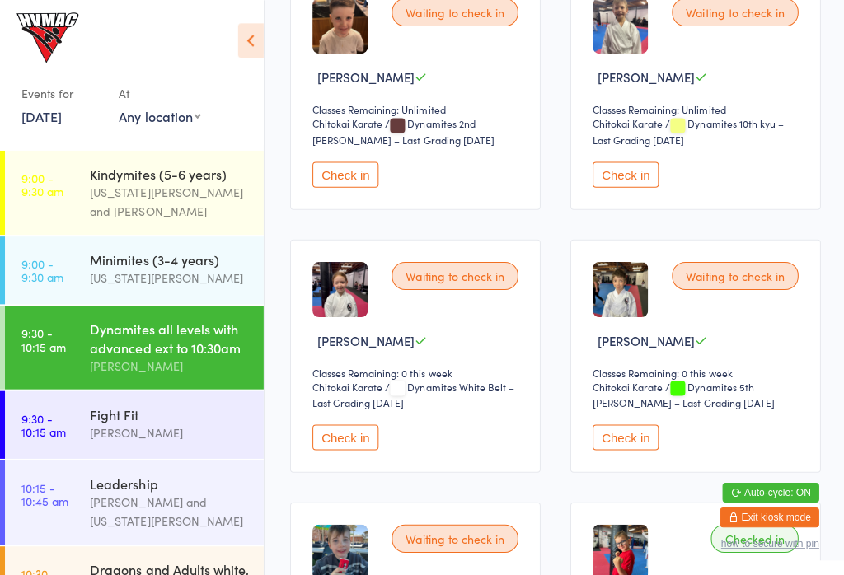
click at [368, 448] on button "Check in" at bounding box center [345, 437] width 66 height 26
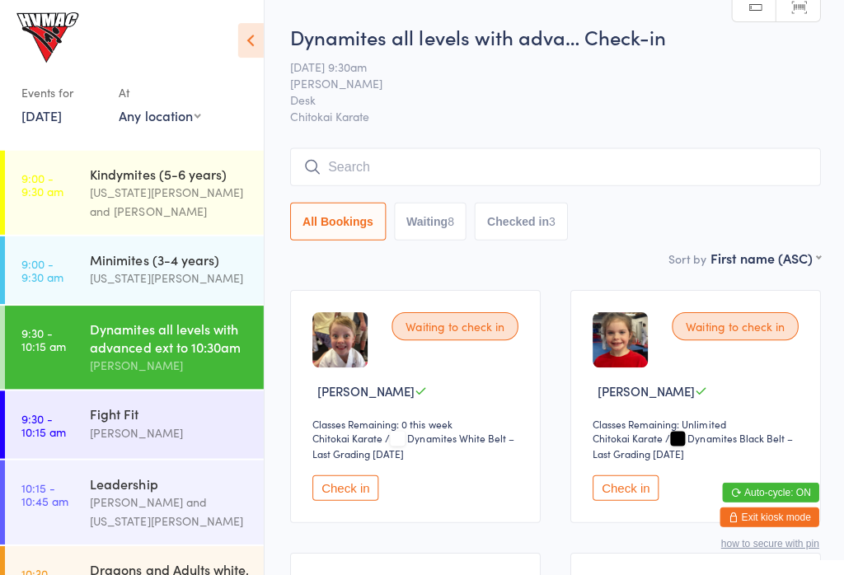
click at [706, 163] on input "search" at bounding box center [553, 167] width 529 height 38
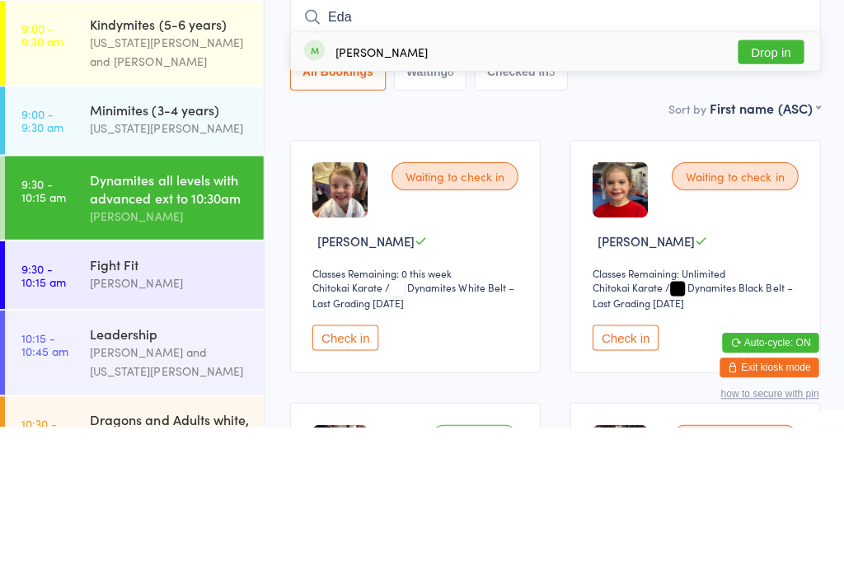
type input "Eda"
click at [775, 190] on button "Drop in" at bounding box center [769, 202] width 66 height 24
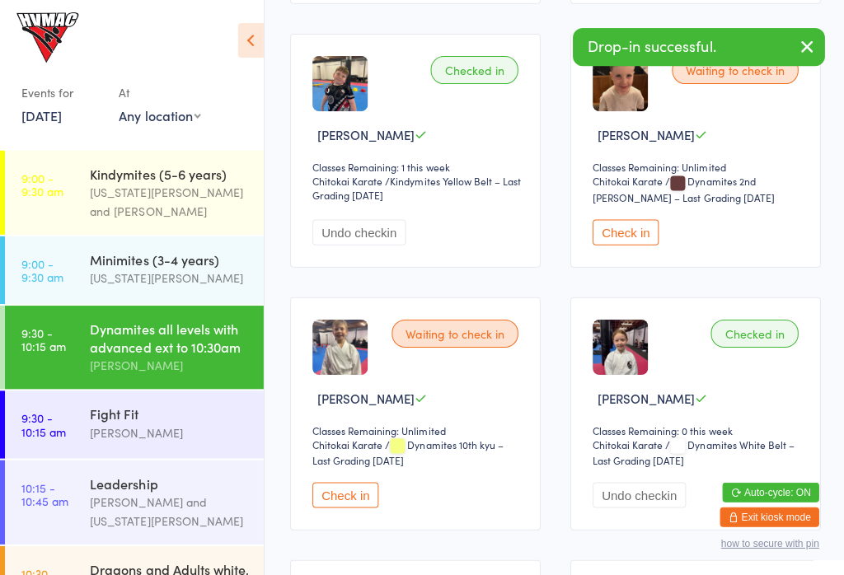
scroll to position [781, 0]
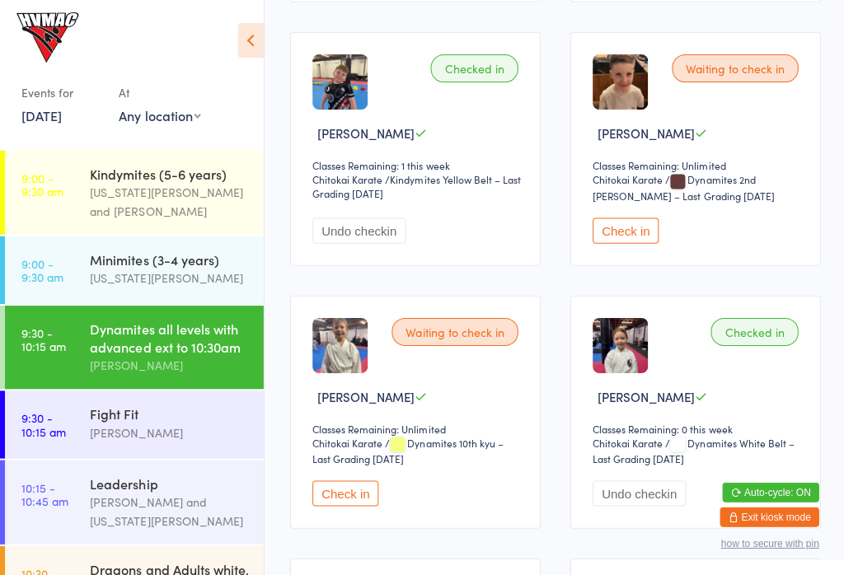
click at [129, 441] on div "Kirk Pitzner" at bounding box center [169, 431] width 159 height 19
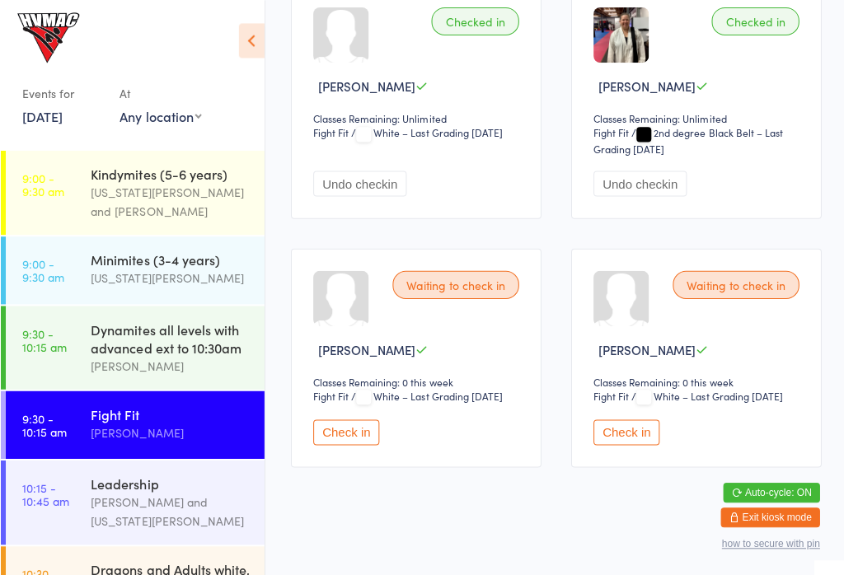
scroll to position [849, 0]
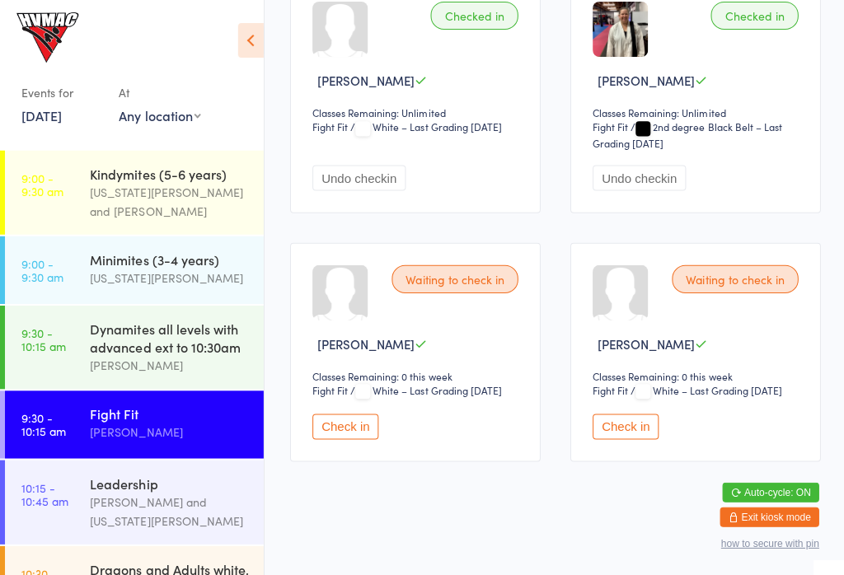
click at [644, 438] on button "Check in" at bounding box center [624, 426] width 66 height 26
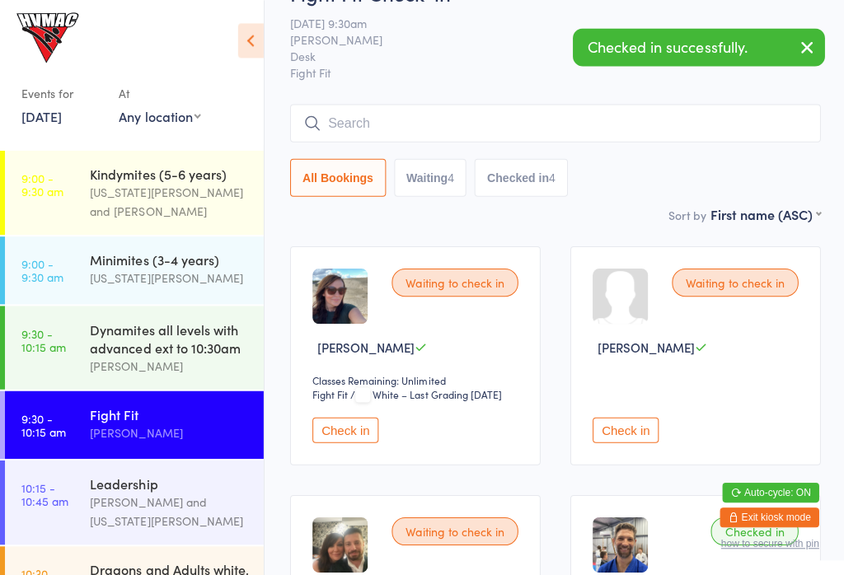
scroll to position [0, 0]
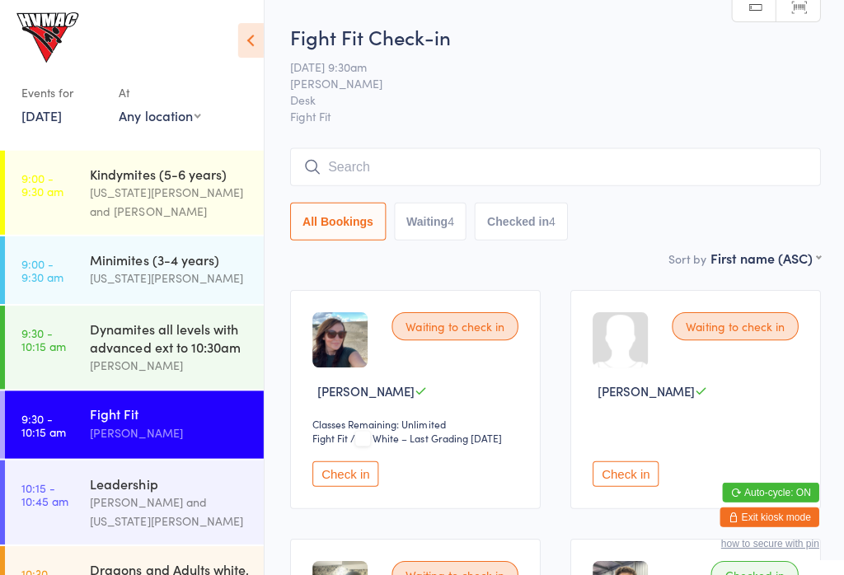
click at [124, 321] on div "Dynamites all levels with advanced ext to 10:30am" at bounding box center [169, 337] width 159 height 36
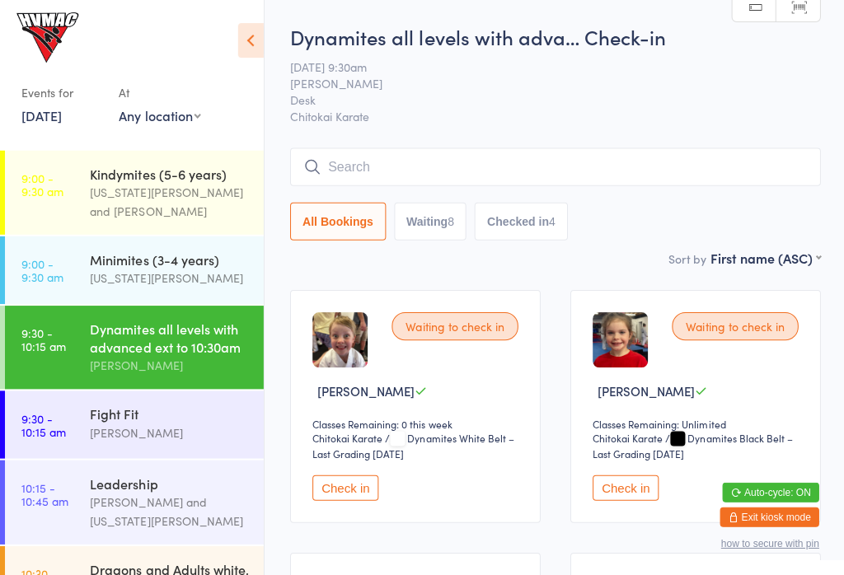
click at [340, 153] on input "search" at bounding box center [553, 167] width 529 height 38
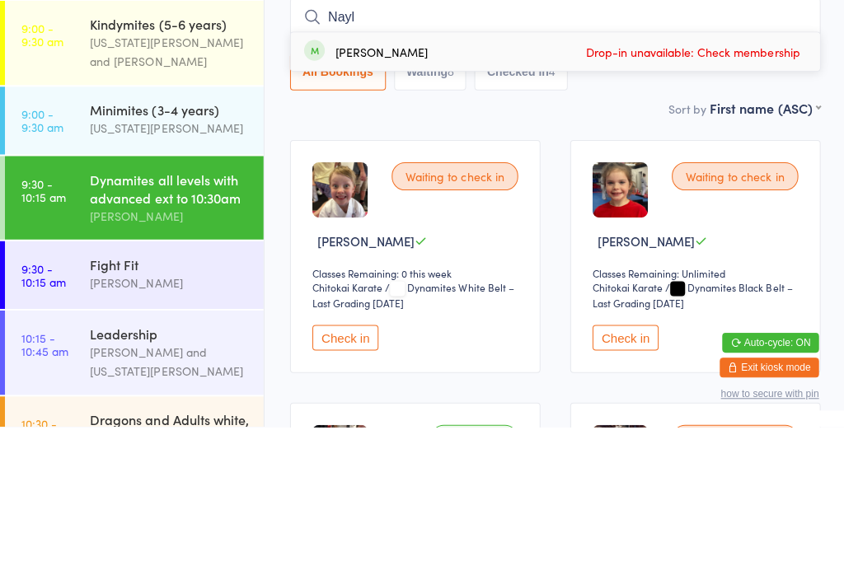
type input "Nayl"
click at [525, 248] on div "Sort by First name (ASC) First name (ASC) First name (DESC) Last name (ASC) Las…" at bounding box center [553, 257] width 529 height 18
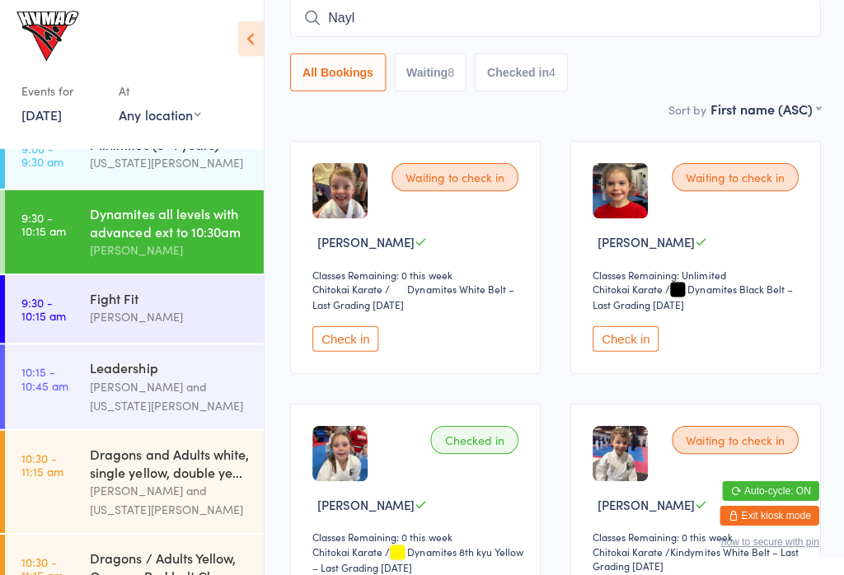
scroll to position [116, 0]
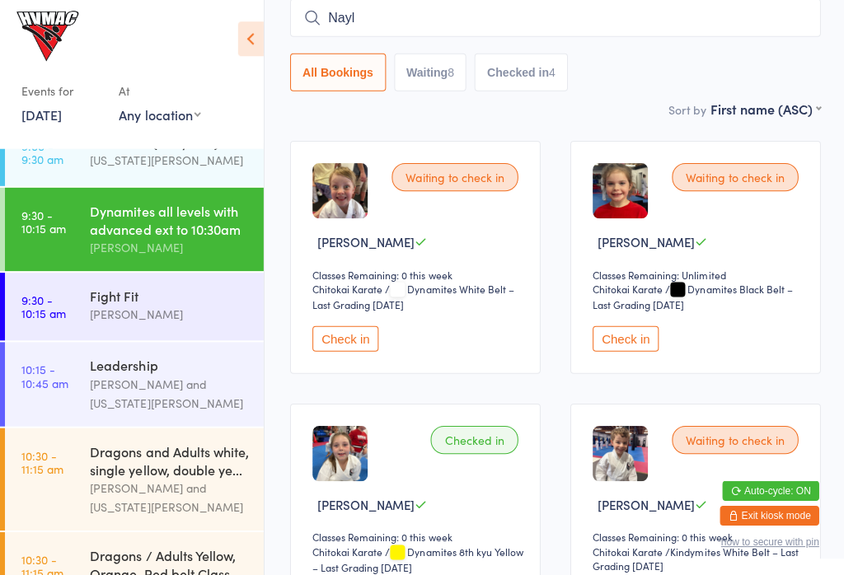
click at [99, 504] on div "Jonah Haines and Georgia Dearlove" at bounding box center [169, 498] width 159 height 38
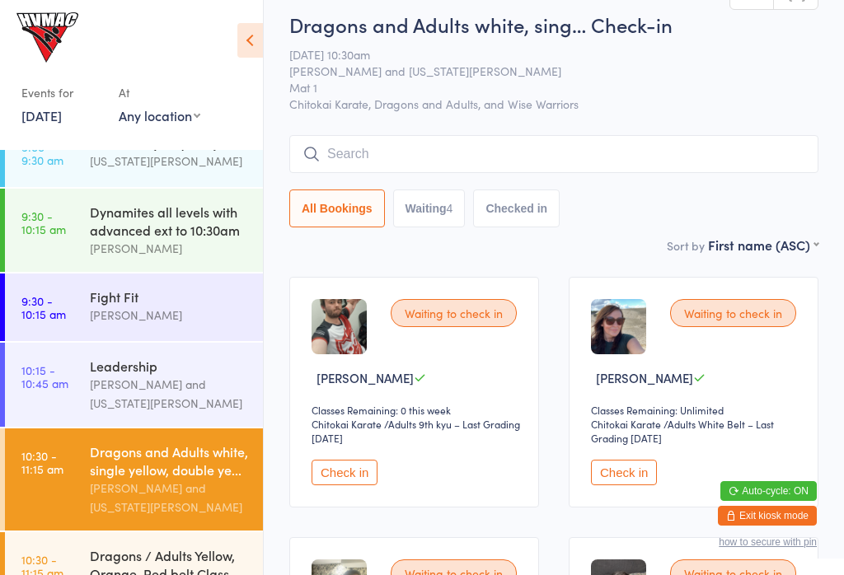
click at [749, 158] on input "search" at bounding box center [553, 154] width 529 height 38
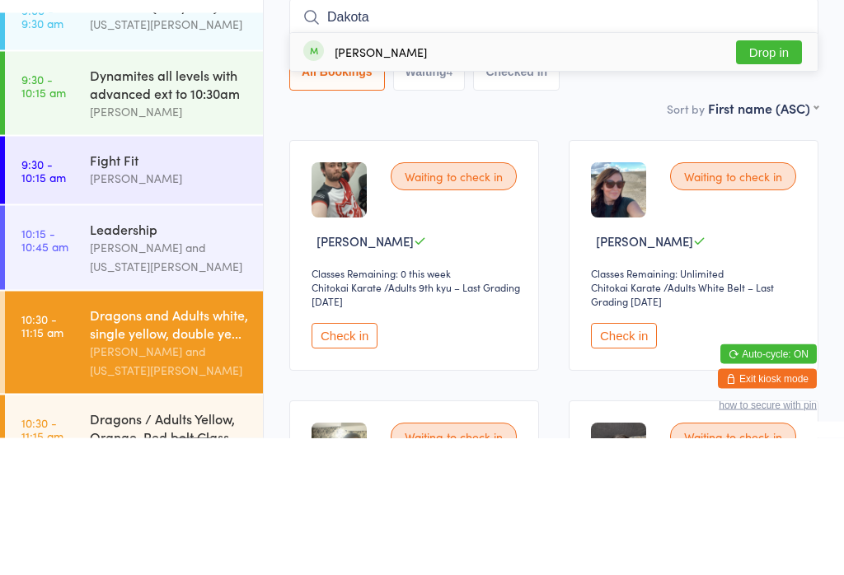
type input "Dakota"
click at [337, 183] on div "Dakota Harris" at bounding box center [381, 189] width 92 height 13
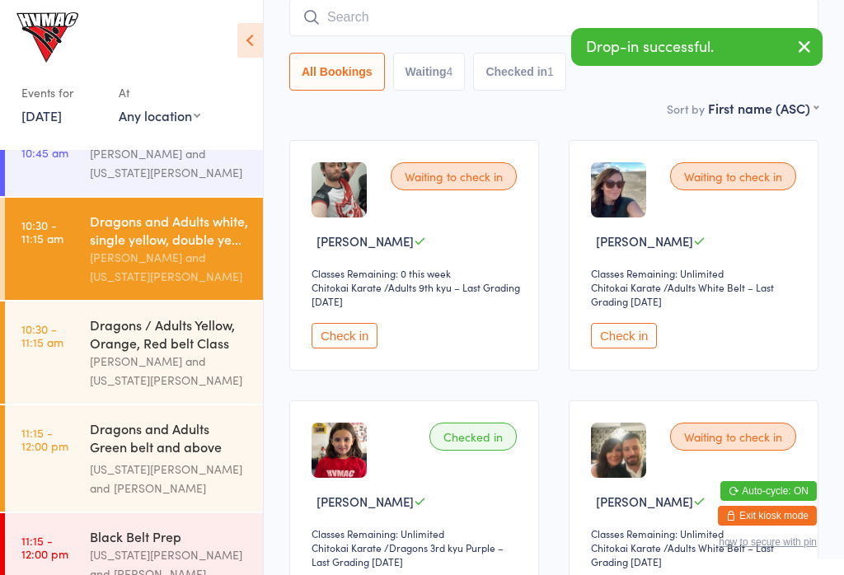
scroll to position [349, 0]
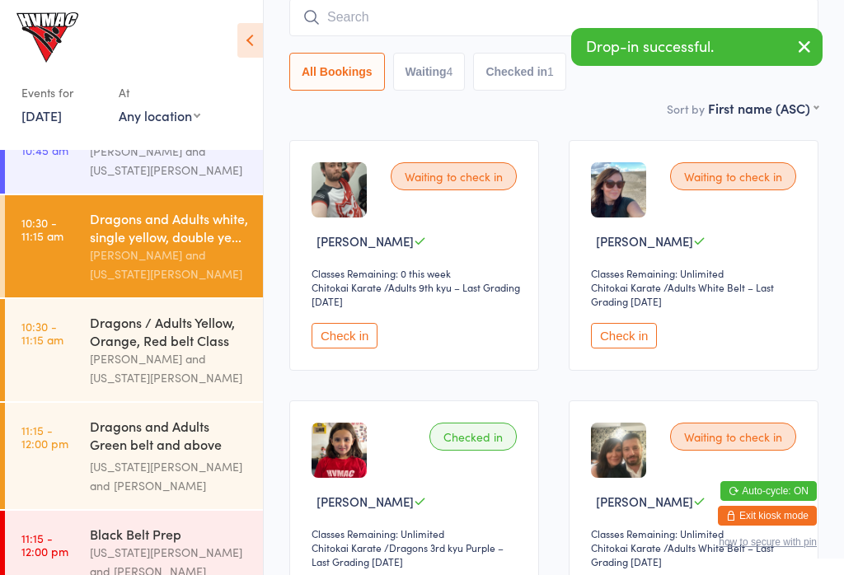
click at [30, 375] on link "10:30 - 11:15 am Dragons / Adults Yellow, Orange, Red belt Class Jonah Haines a…" at bounding box center [134, 350] width 258 height 102
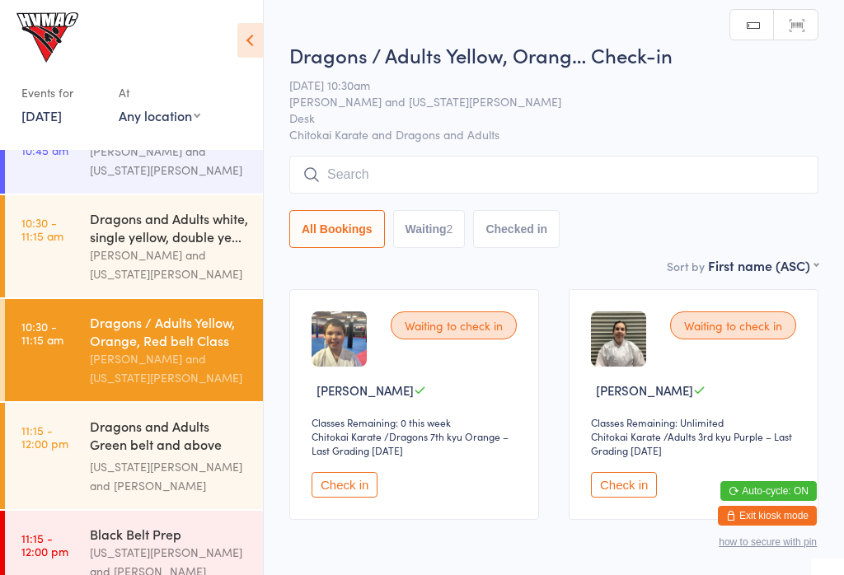
click at [57, 479] on link "11:15 - 12:00 pm Dragons and Adults Green belt and above Advanced C... Georgia …" at bounding box center [134, 456] width 258 height 106
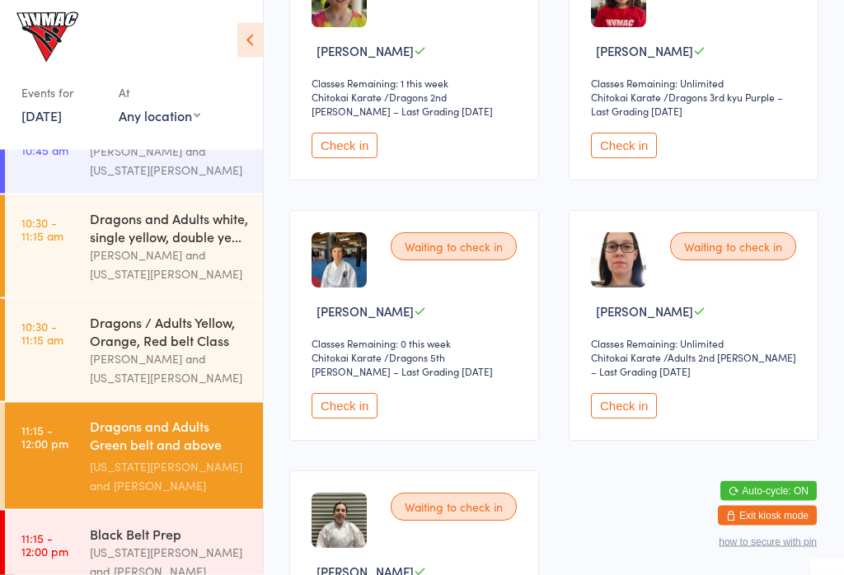
scroll to position [341, 0]
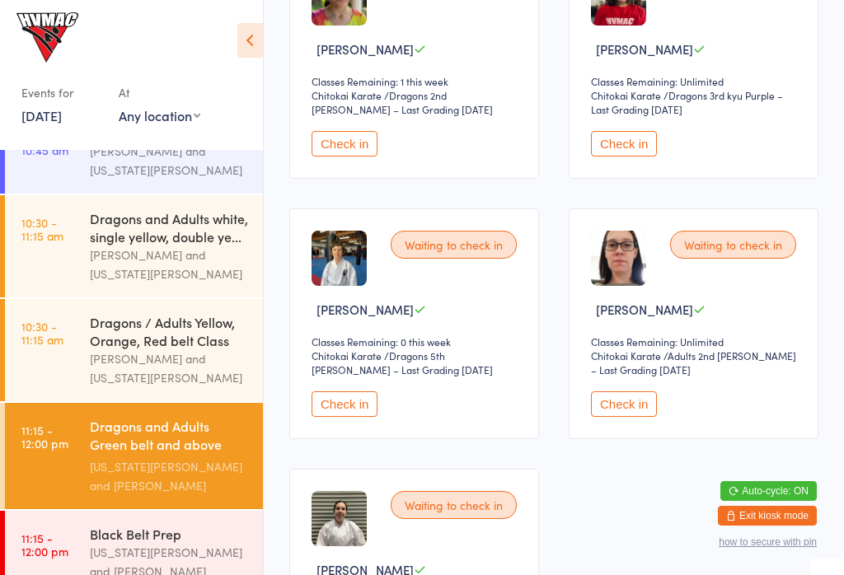
click at [638, 157] on button "Check in" at bounding box center [624, 144] width 66 height 26
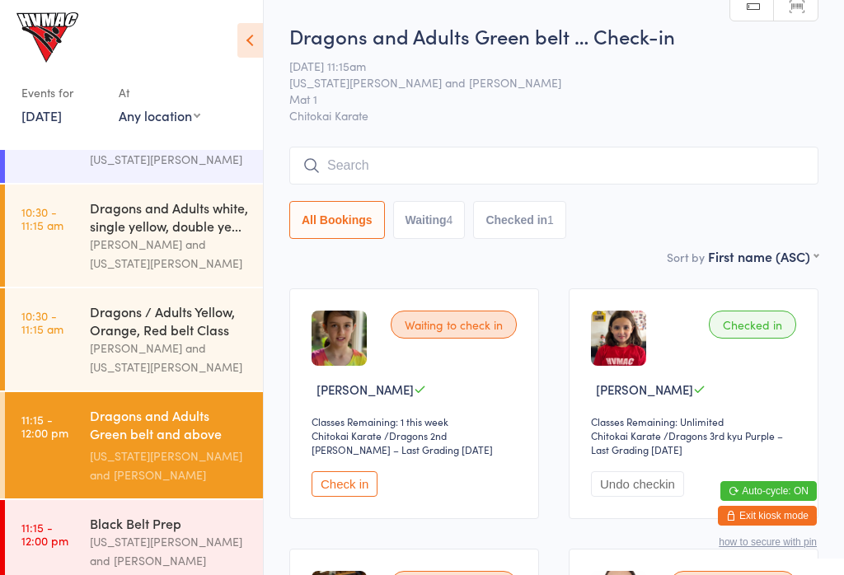
scroll to position [0, 0]
click at [170, 235] on div "Dragons and Adults white, single yellow, double ye..." at bounding box center [169, 217] width 159 height 36
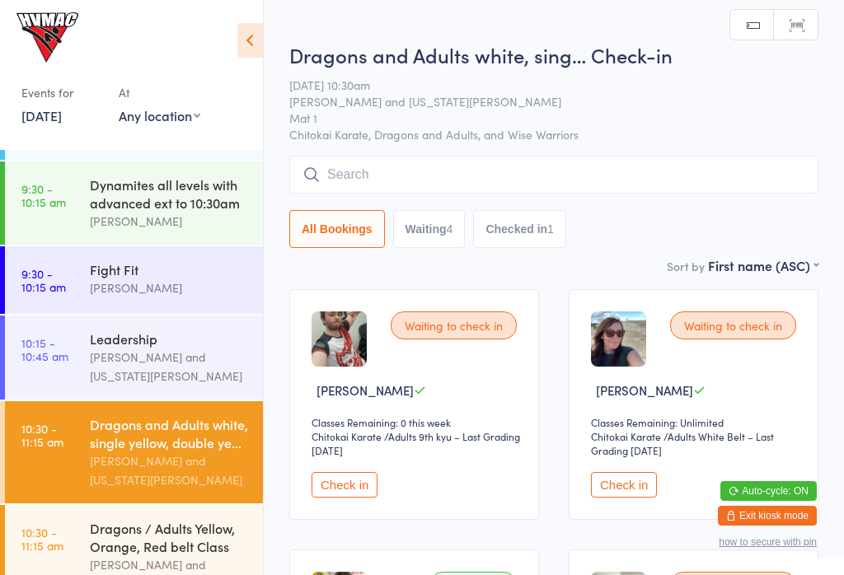
scroll to position [140, 0]
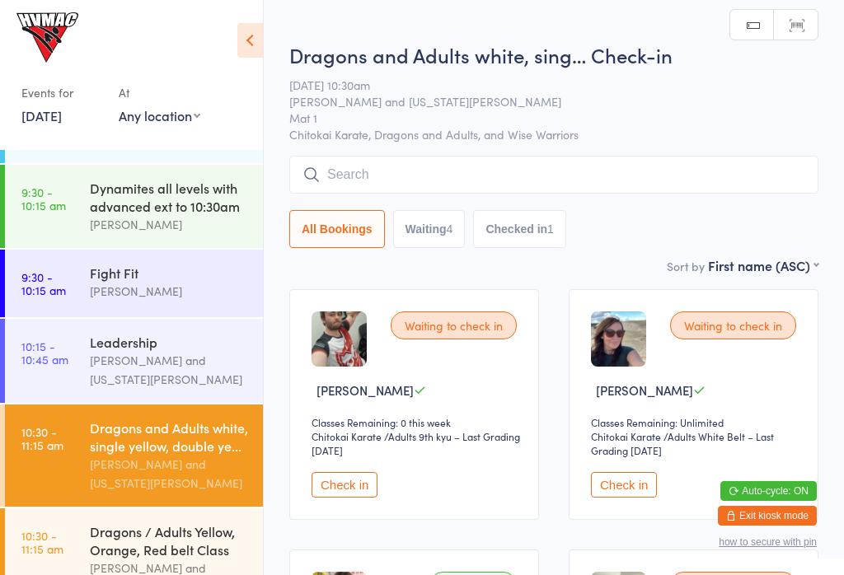
click at [199, 233] on div "Jonah Haines" at bounding box center [169, 224] width 159 height 19
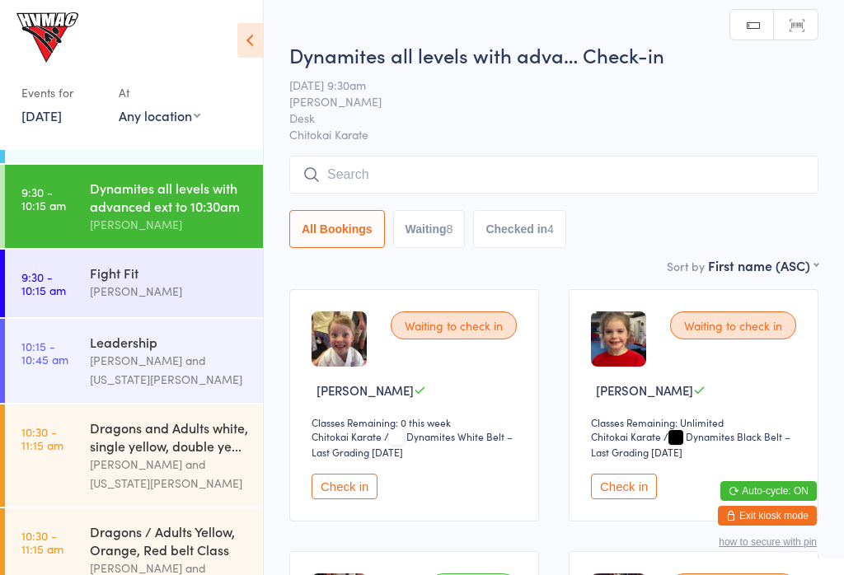
click at [241, 40] on icon at bounding box center [250, 40] width 26 height 35
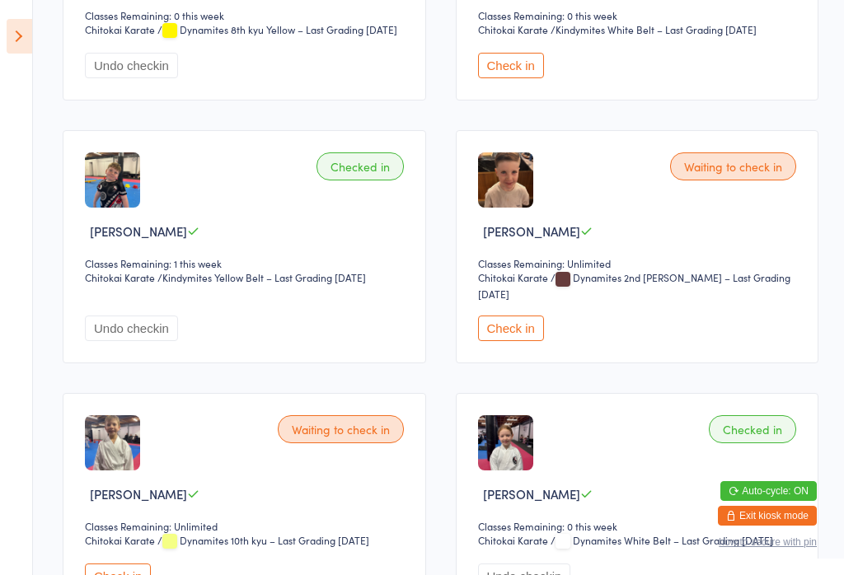
scroll to position [649, 0]
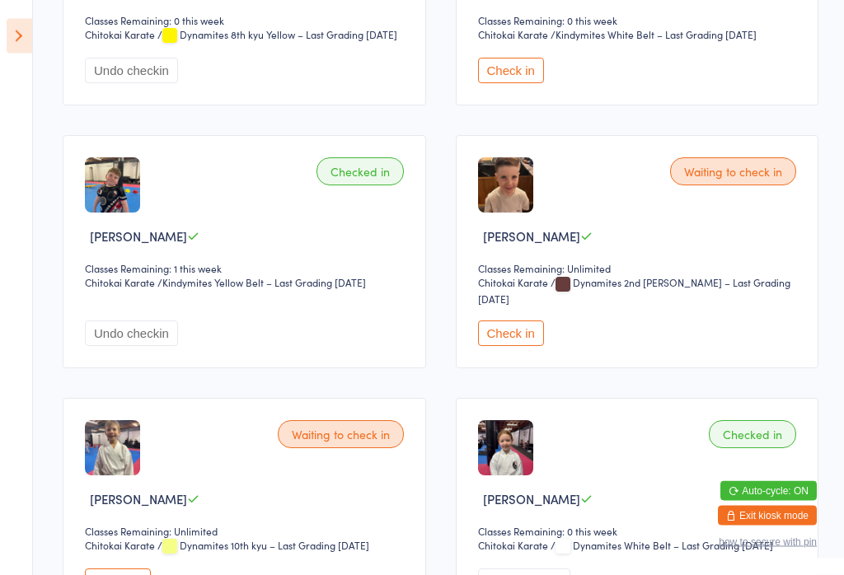
click at [621, 368] on div "Waiting to check in Harry Stoddart Classes Remaining: Unlimited Chitokai Karate…" at bounding box center [637, 252] width 363 height 232
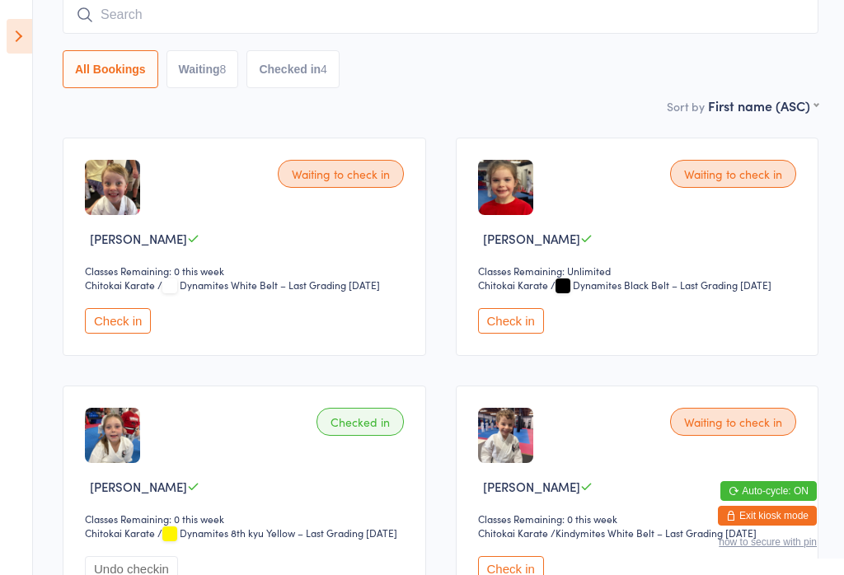
scroll to position [0, 0]
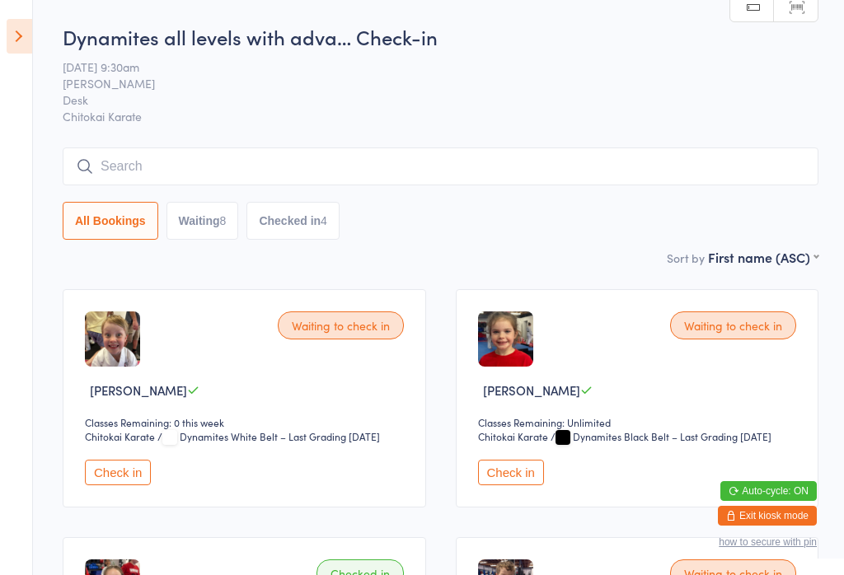
click at [526, 155] on input "search" at bounding box center [441, 167] width 756 height 38
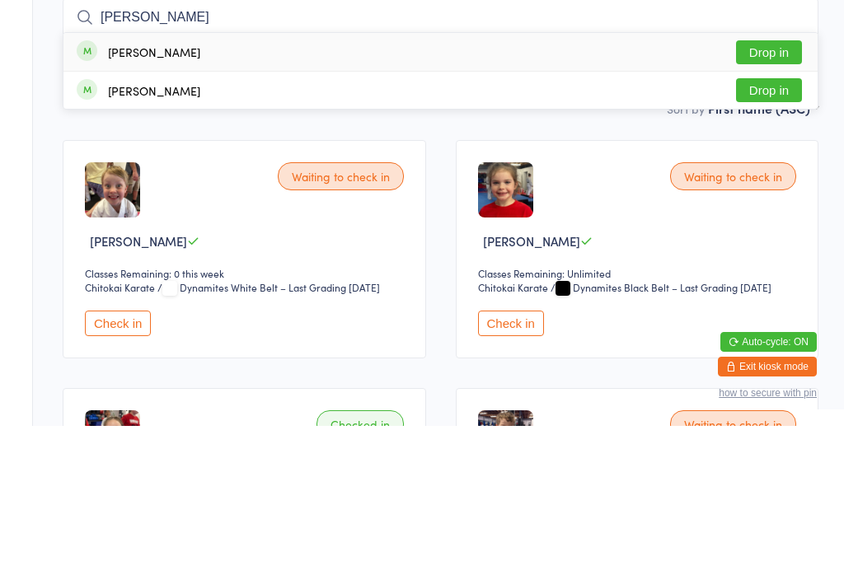
type input "Billie"
click at [767, 190] on button "Drop in" at bounding box center [769, 202] width 66 height 24
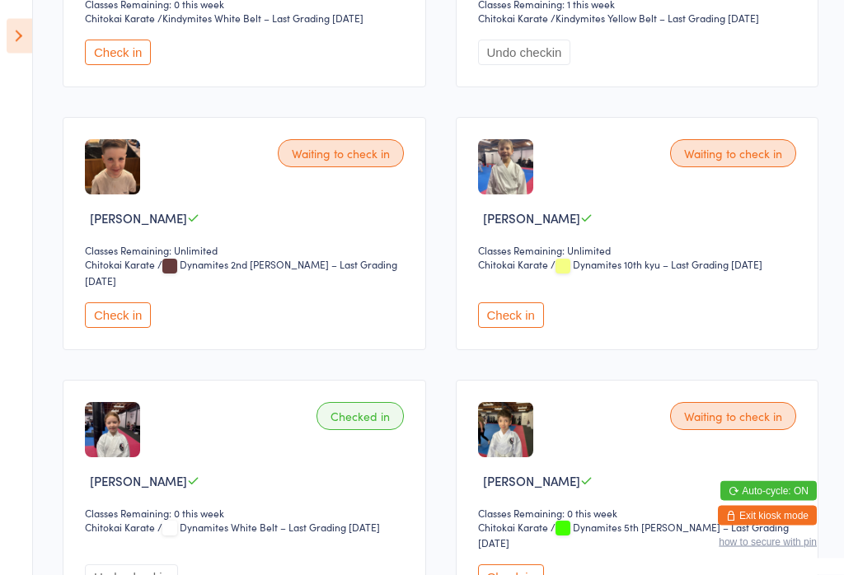
click at [527, 329] on button "Check in" at bounding box center [511, 316] width 66 height 26
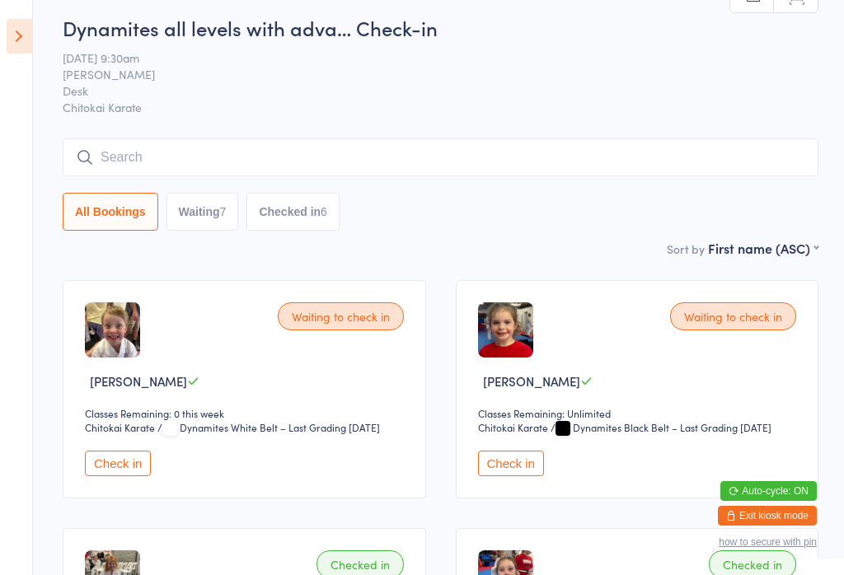
scroll to position [0, 0]
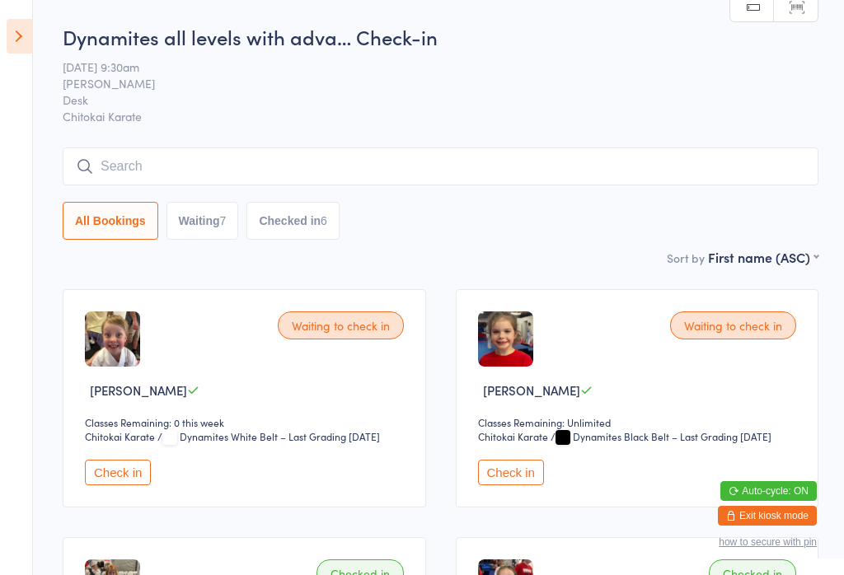
click at [412, 166] on input "search" at bounding box center [441, 167] width 756 height 38
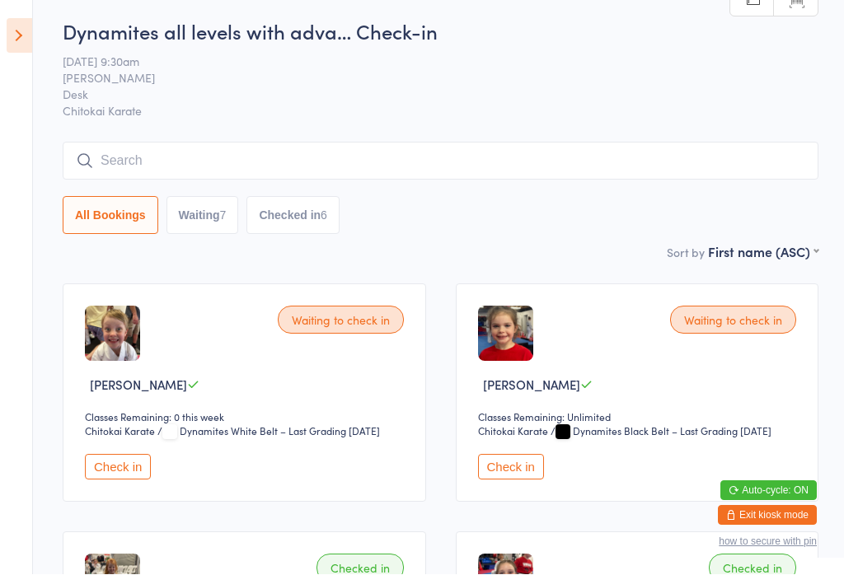
scroll to position [0, 0]
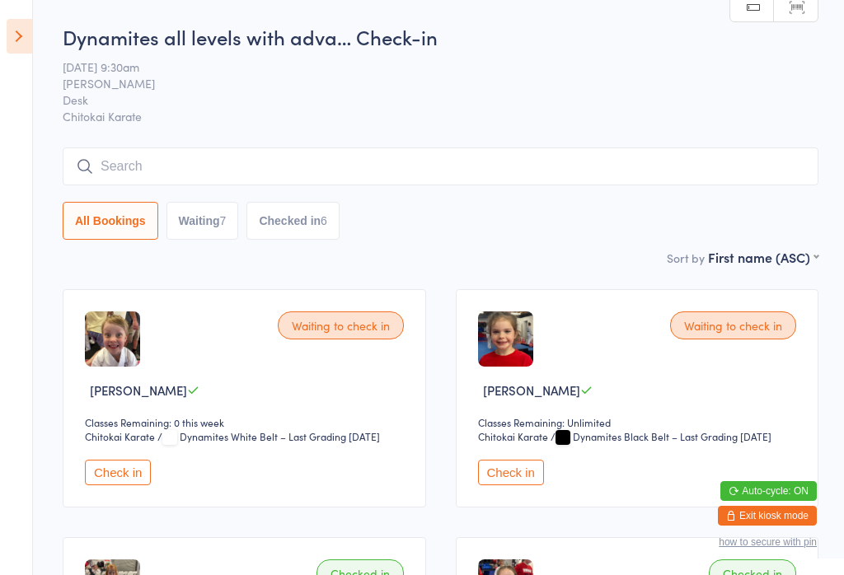
click at [23, 21] on icon at bounding box center [20, 36] width 26 height 35
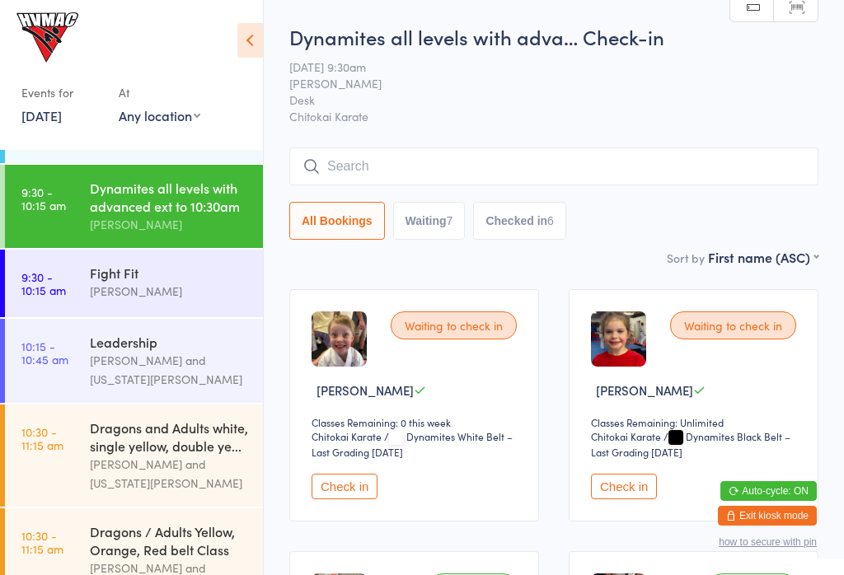
click at [152, 293] on div "Kirk Pitzner" at bounding box center [169, 291] width 159 height 19
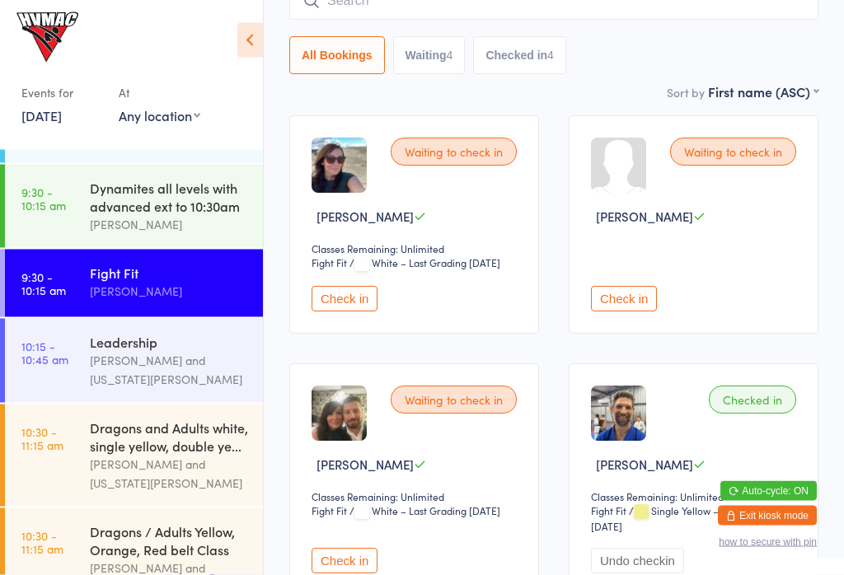
scroll to position [174, 0]
click at [363, 312] on button "Check in" at bounding box center [345, 299] width 66 height 26
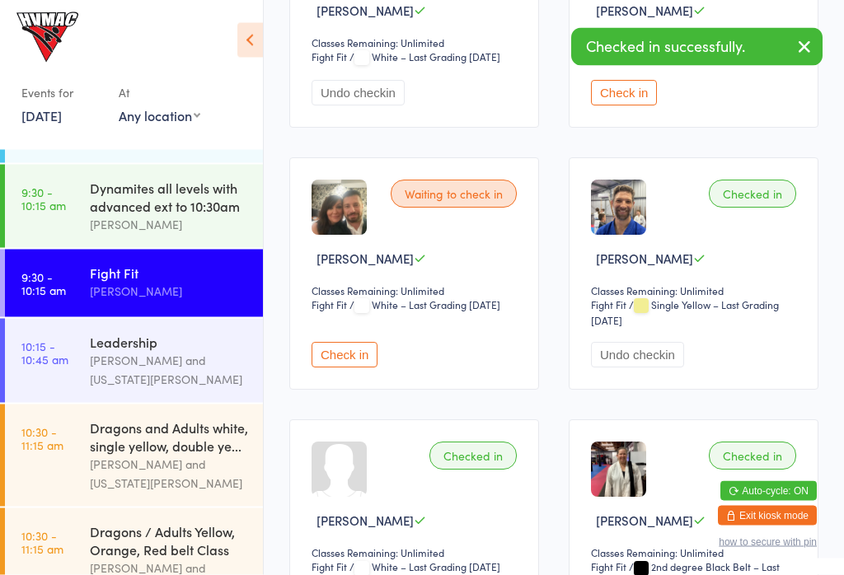
click at [359, 368] on button "Check in" at bounding box center [345, 356] width 66 height 26
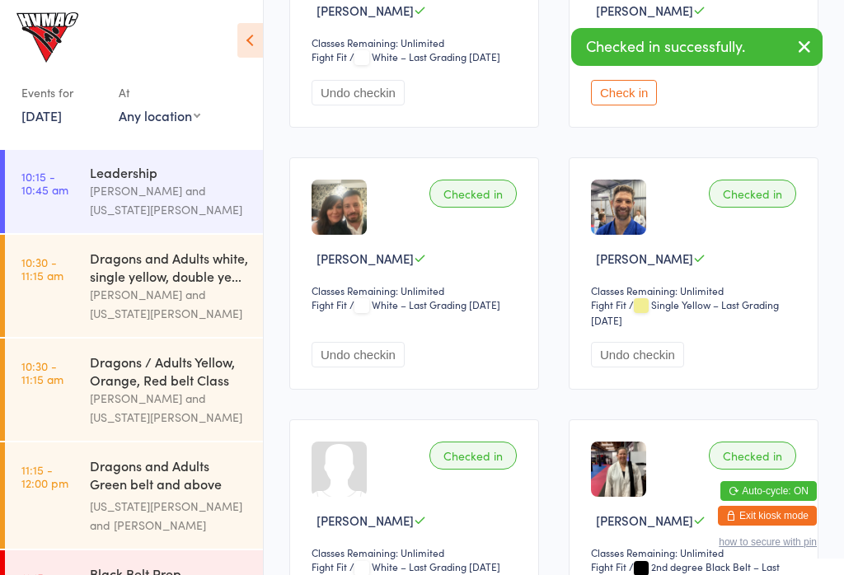
scroll to position [307, 0]
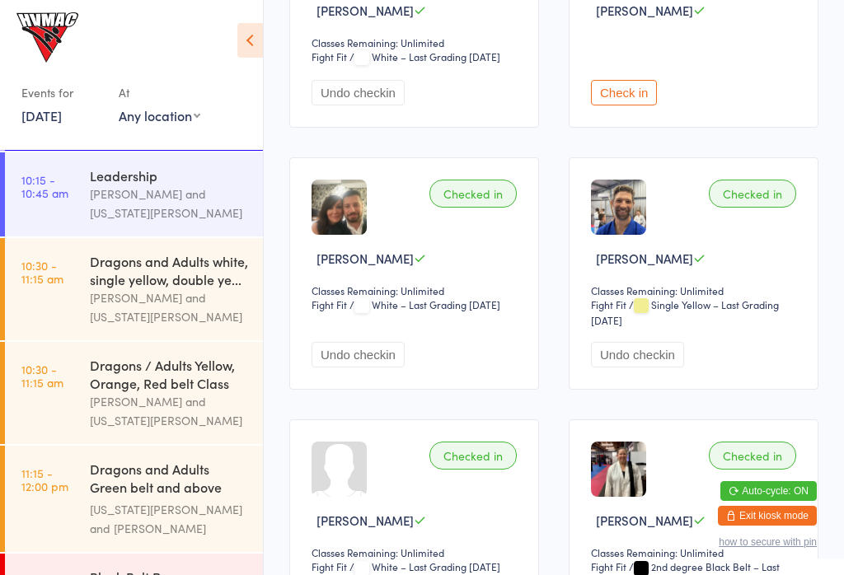
click at [181, 526] on div "Georgia Dearlove and Jonah Haines" at bounding box center [169, 519] width 159 height 38
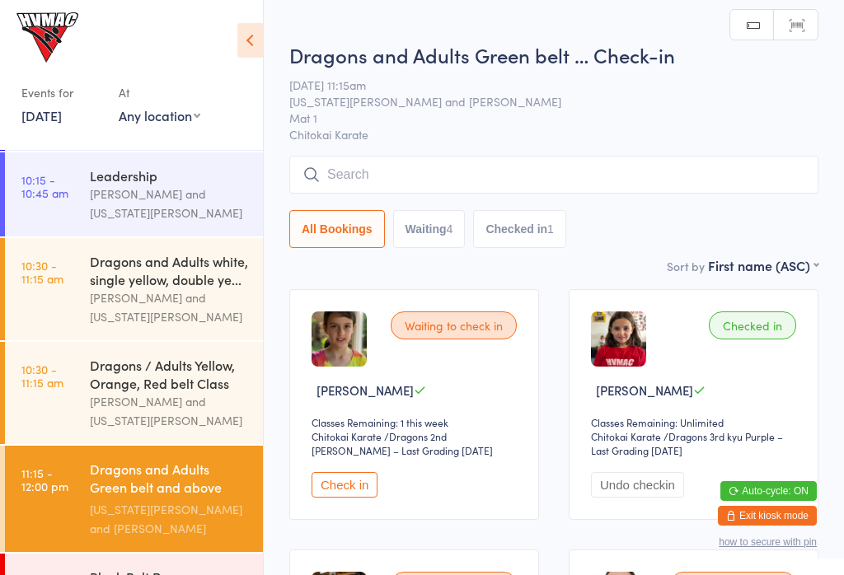
click at [142, 270] on div "Dragons and Adults white, single yellow, double ye..." at bounding box center [169, 270] width 159 height 36
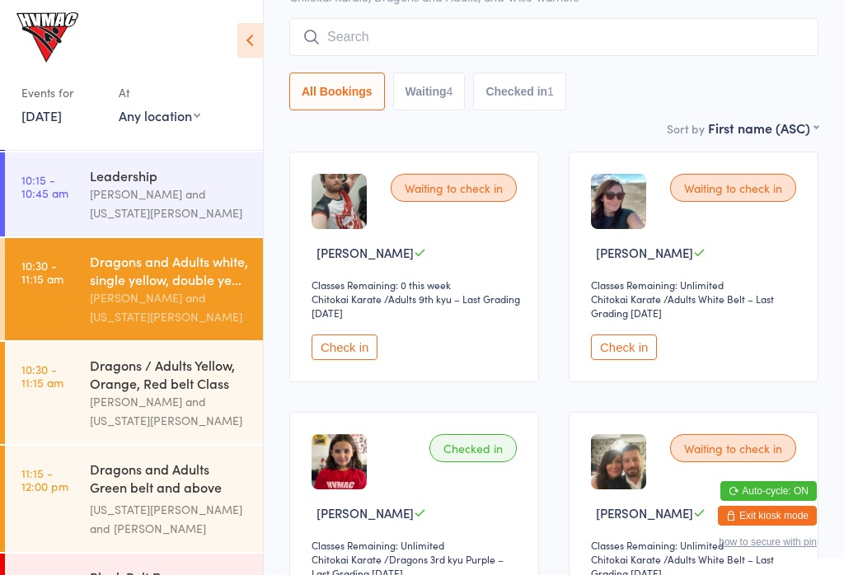
scroll to position [139, 0]
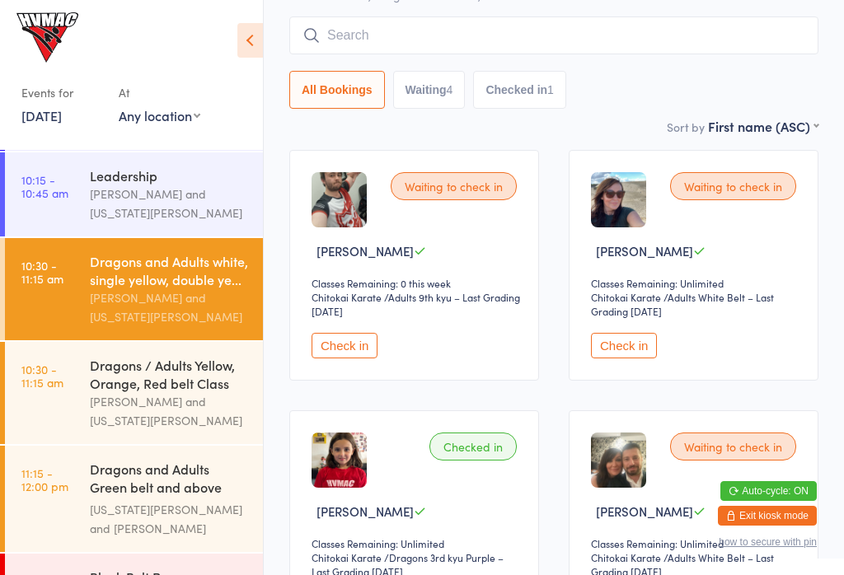
click at [624, 346] on button "Check in" at bounding box center [624, 346] width 66 height 26
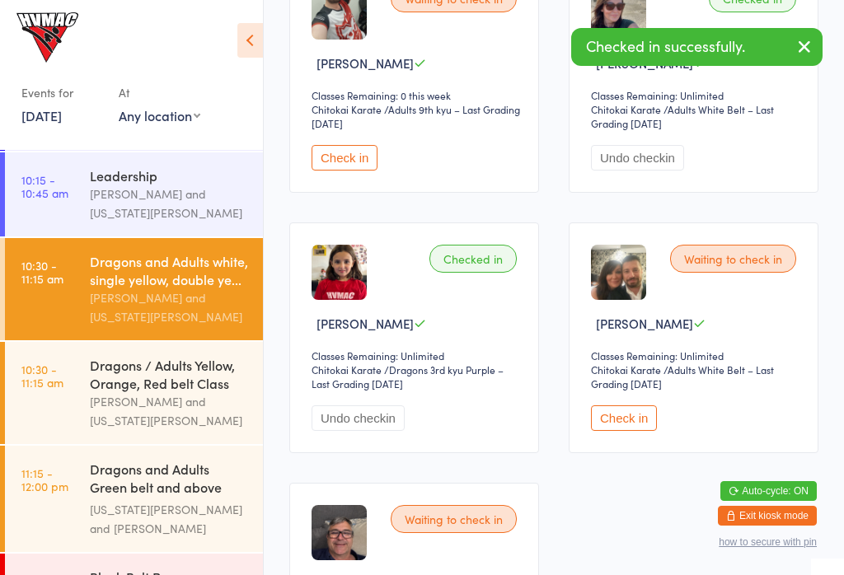
scroll to position [324, 0]
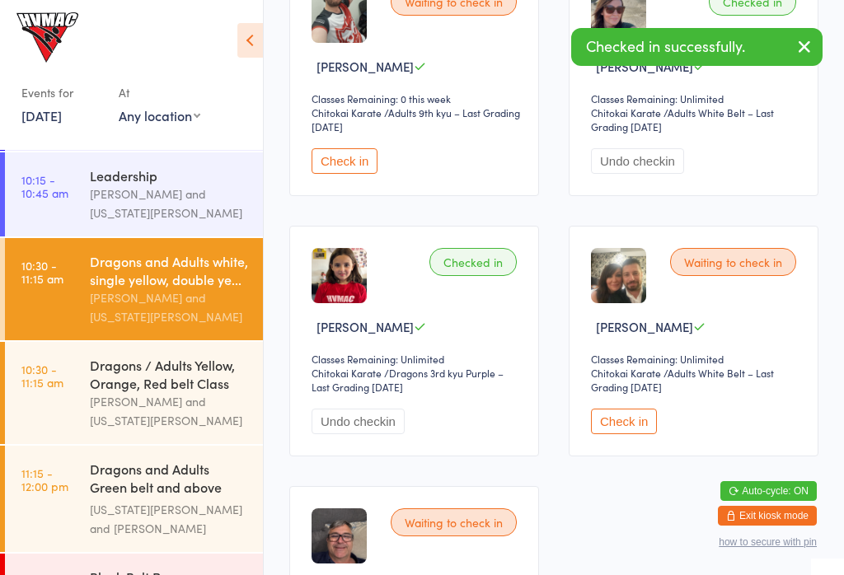
click at [639, 429] on button "Check in" at bounding box center [624, 422] width 66 height 26
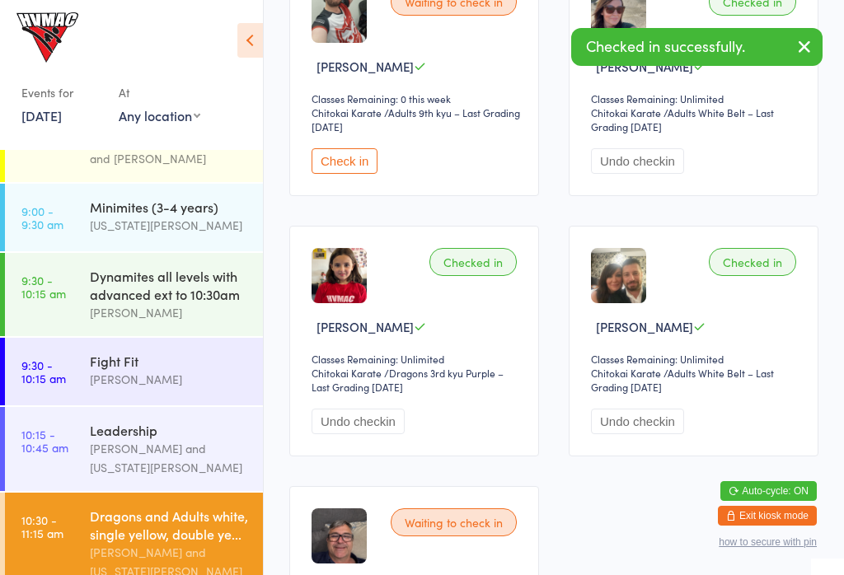
scroll to position [67, 0]
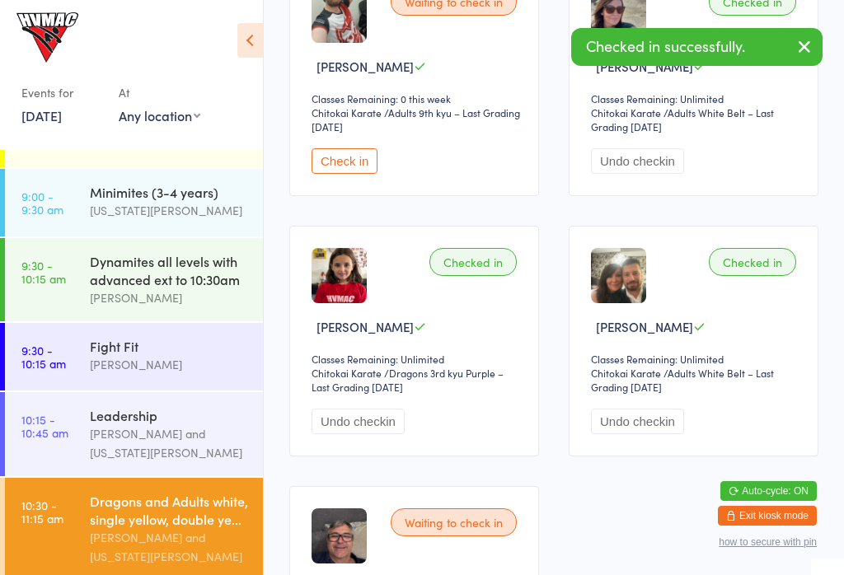
click at [134, 300] on div "Jonah Haines" at bounding box center [169, 297] width 159 height 19
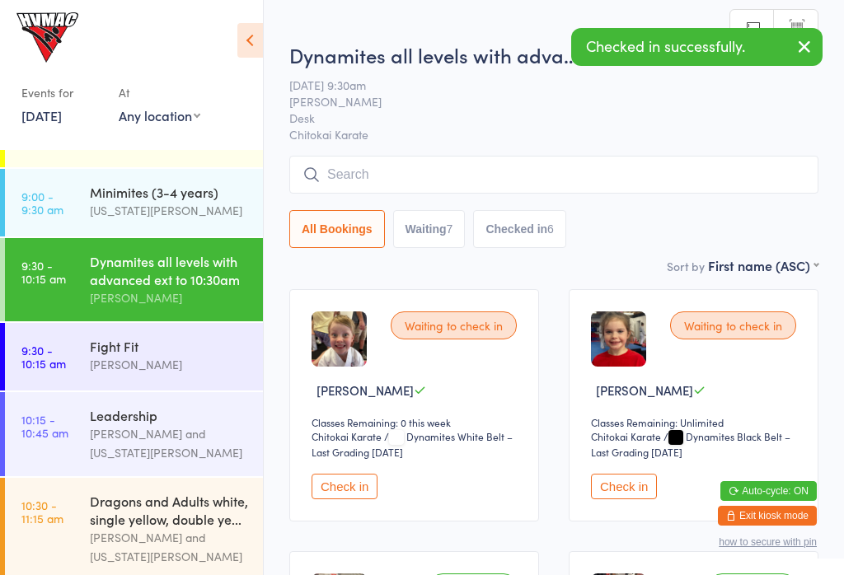
click at [376, 176] on input "search" at bounding box center [553, 175] width 529 height 38
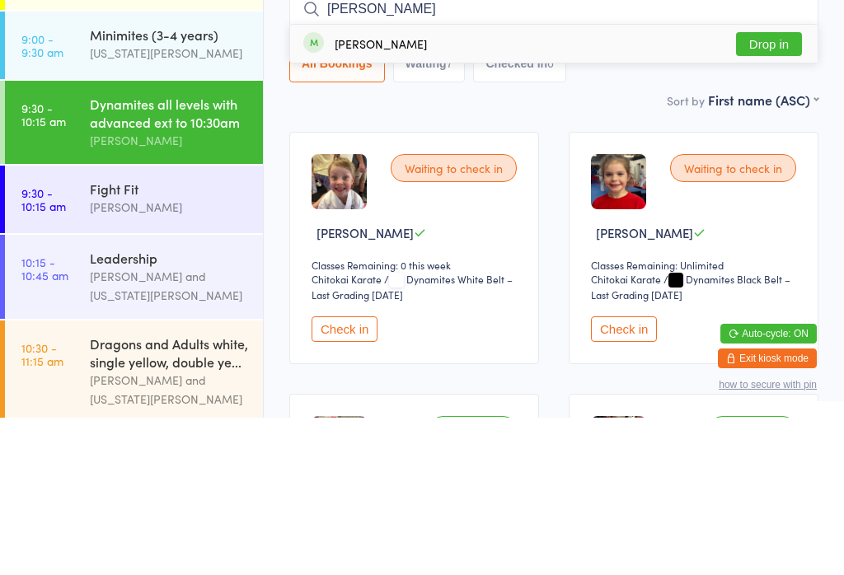
type input "Reagan"
click at [770, 190] on button "Drop in" at bounding box center [769, 202] width 66 height 24
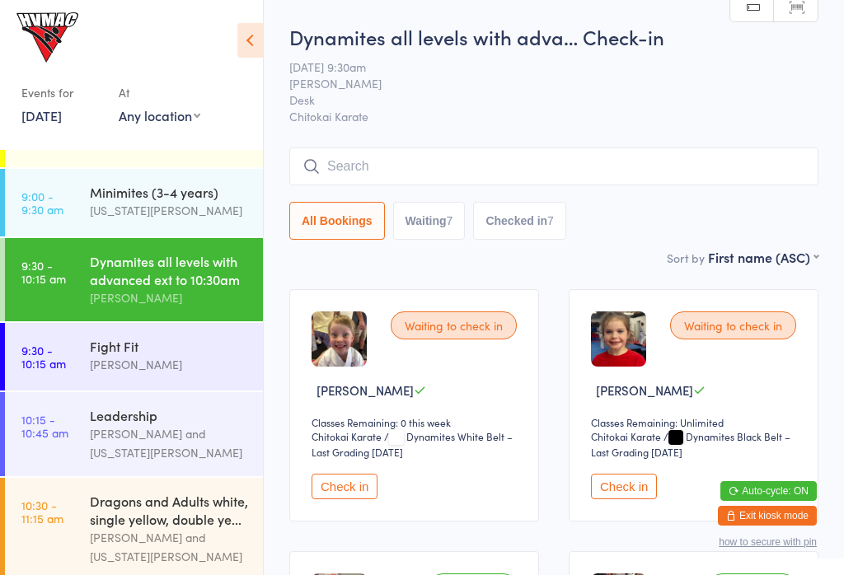
click at [364, 155] on input "search" at bounding box center [553, 167] width 529 height 38
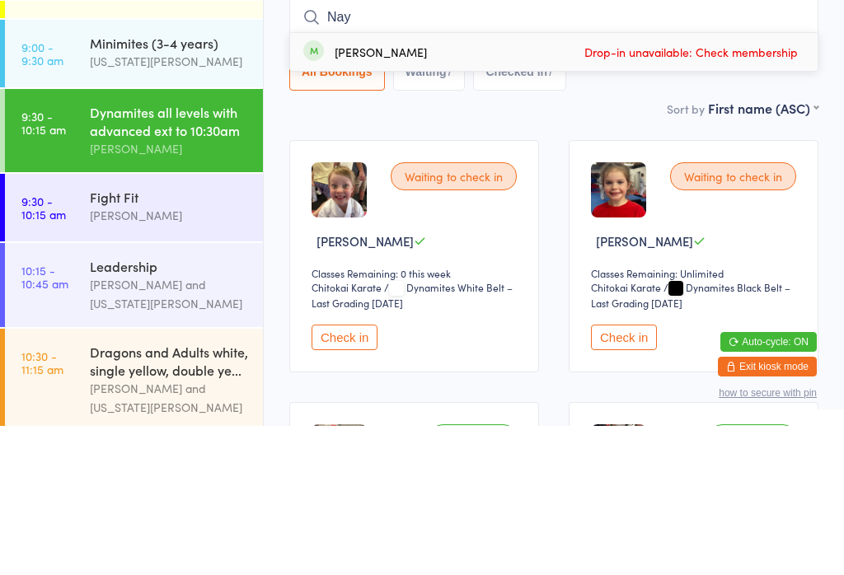
click at [552, 248] on div "Sort by First name (ASC) First name (ASC) First name (DESC) Last name (ASC) Las…" at bounding box center [553, 257] width 529 height 18
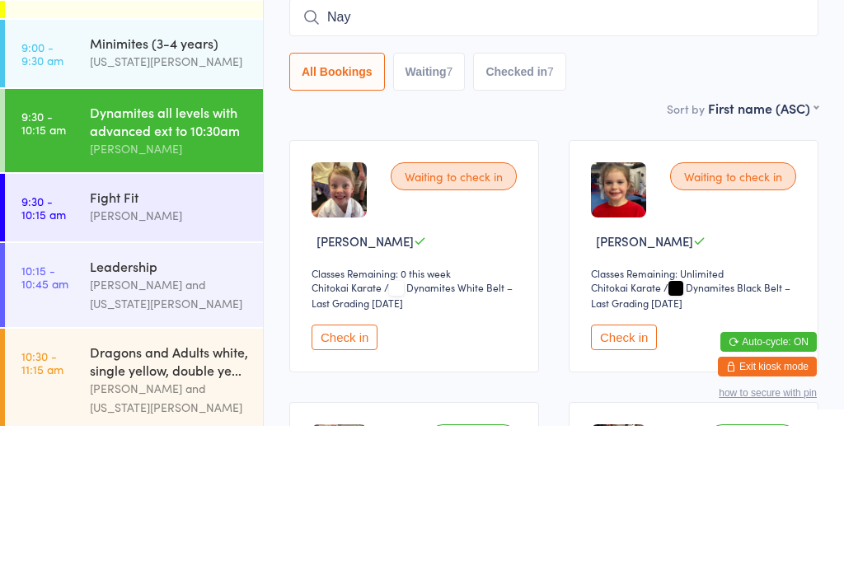
scroll to position [149, 0]
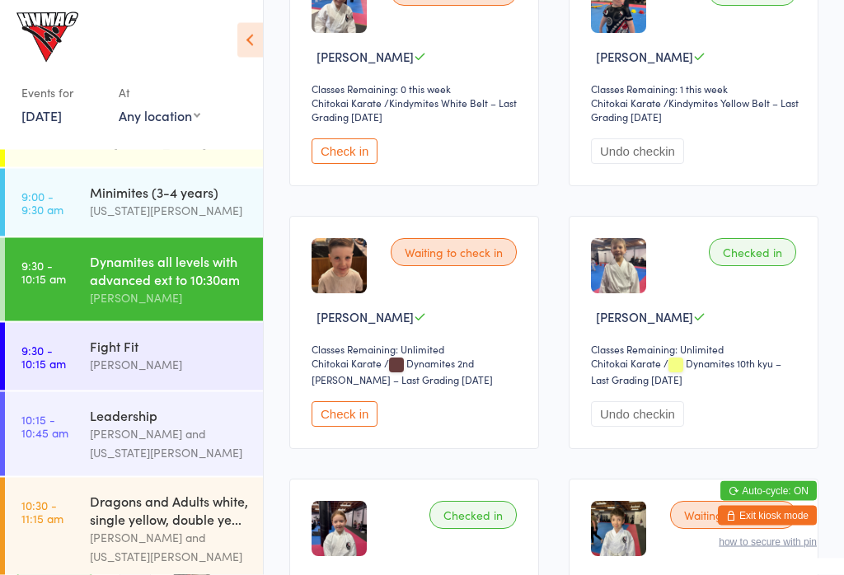
click at [360, 424] on button "Check in" at bounding box center [345, 415] width 66 height 26
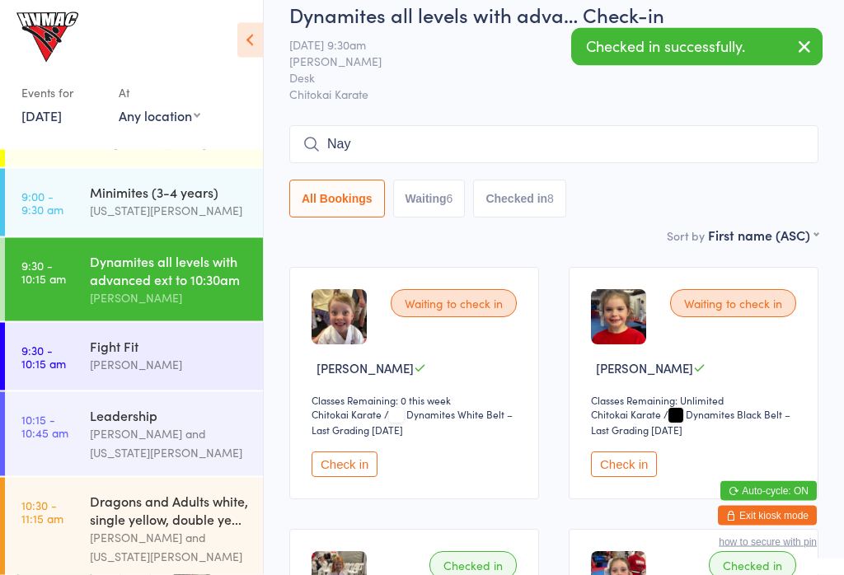
scroll to position [0, 0]
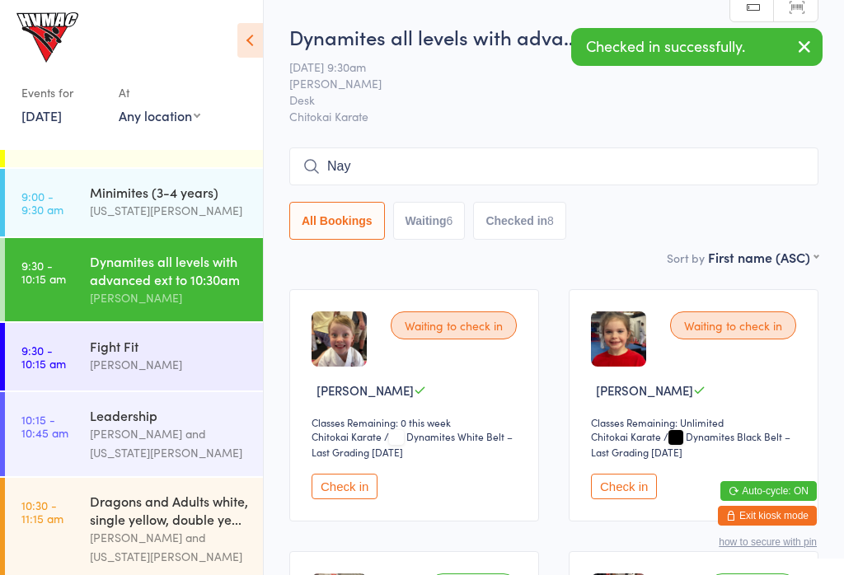
click at [613, 487] on button "Check in" at bounding box center [624, 487] width 66 height 26
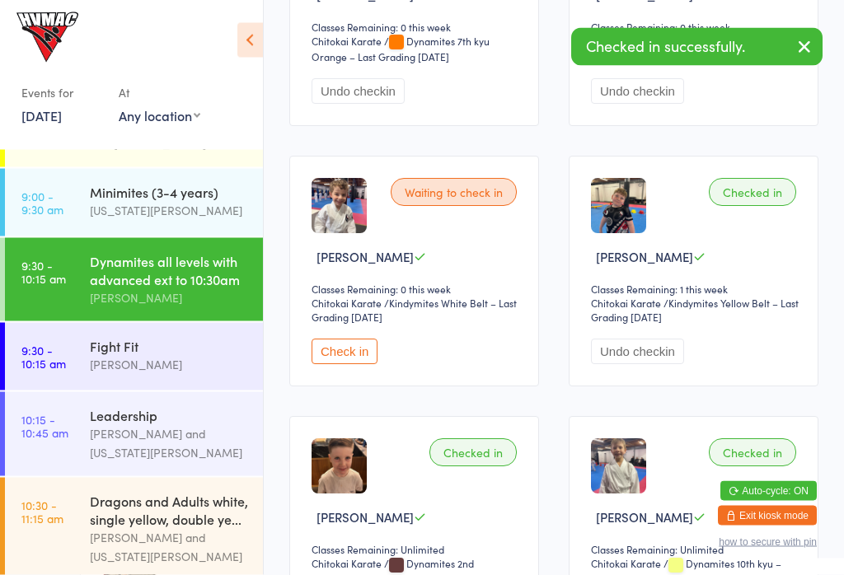
scroll to position [676, 0]
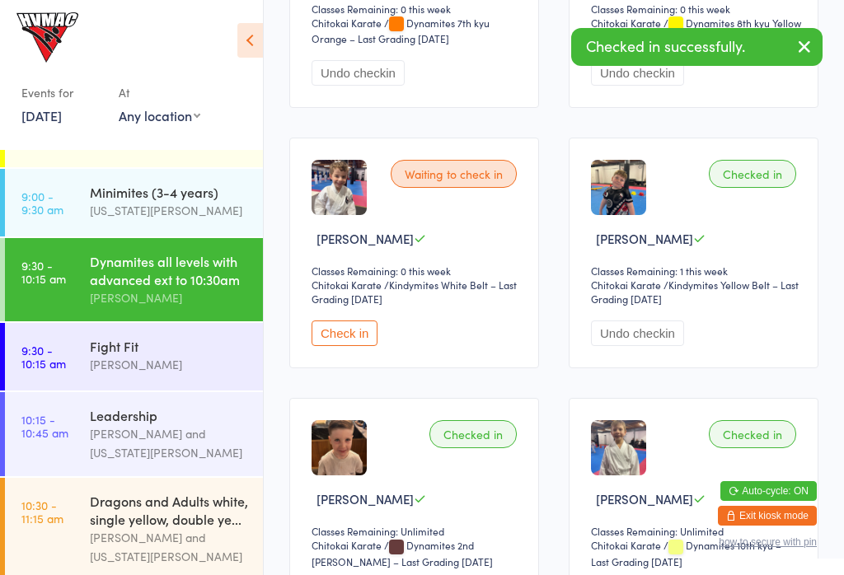
click at [543, 161] on div "Waiting to check in Archer Shirley Classes Remaining: 0 this week Chitokai Kara…" at bounding box center [553, 516] width 559 height 1834
click at [351, 337] on button "Check in" at bounding box center [345, 334] width 66 height 26
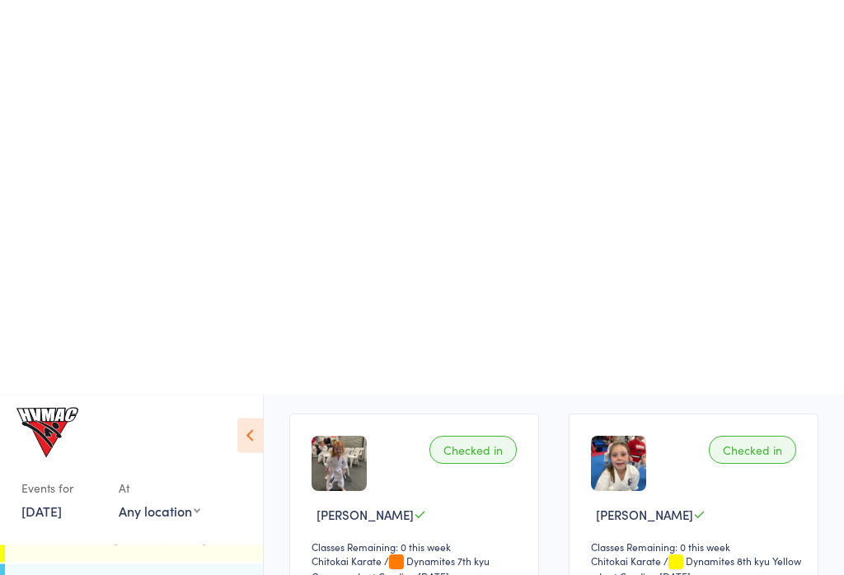
scroll to position [0, 0]
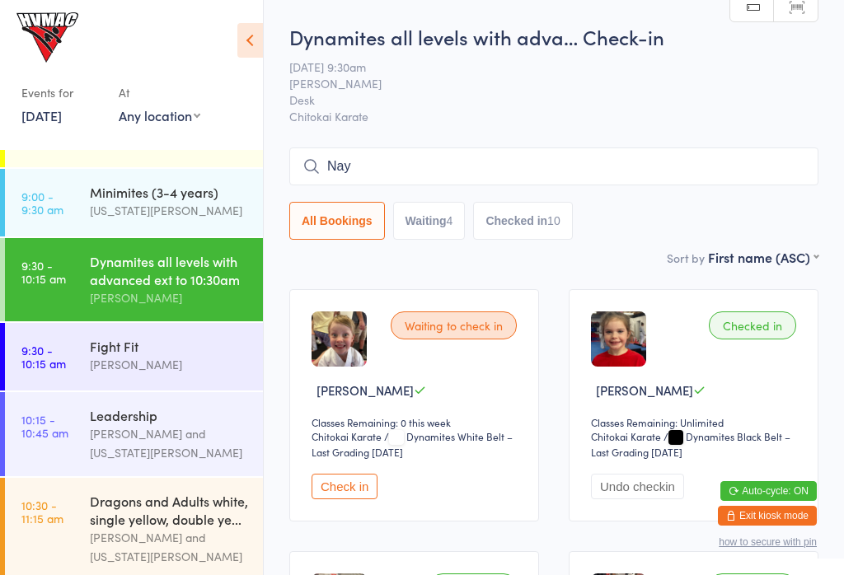
click at [395, 162] on input "Nay" at bounding box center [553, 167] width 529 height 38
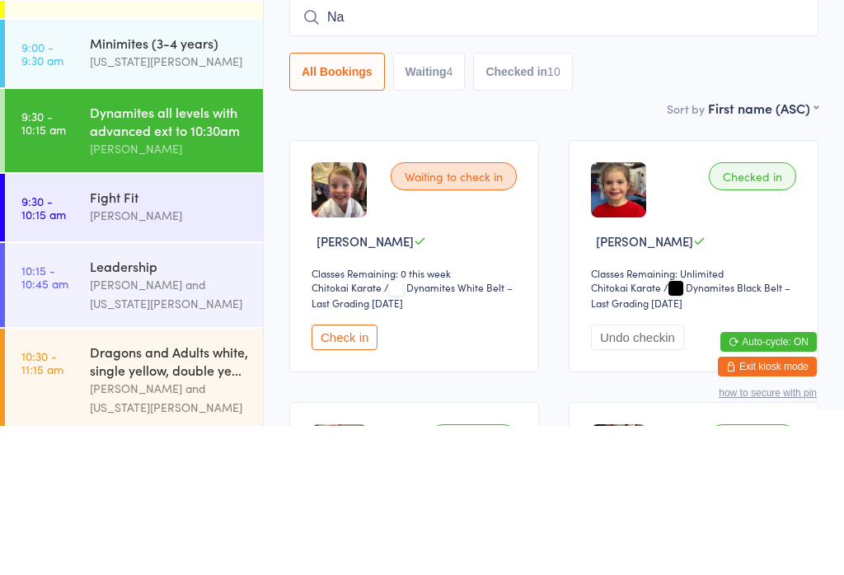
type input "N"
type input "Zal"
click at [775, 190] on button "Check in" at bounding box center [769, 202] width 66 height 24
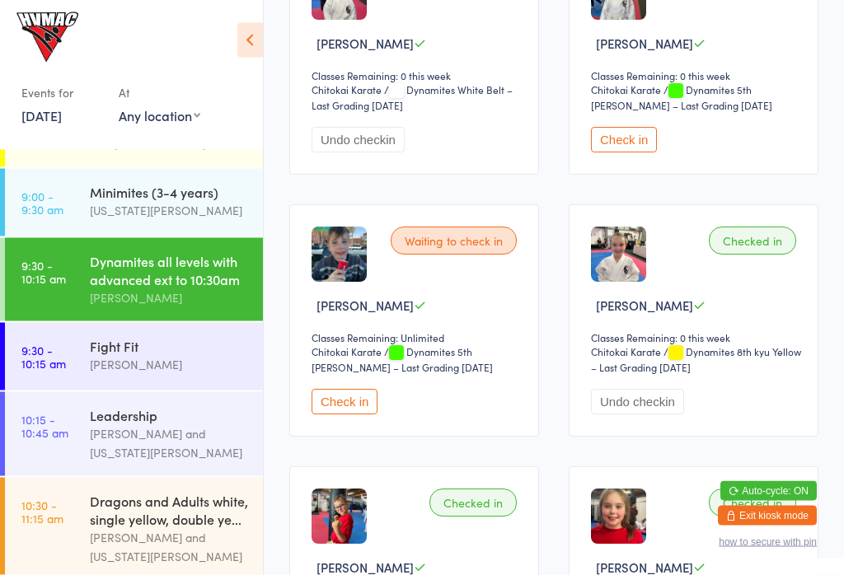
scroll to position [1394, 0]
click at [642, 152] on button "Check in" at bounding box center [624, 140] width 66 height 26
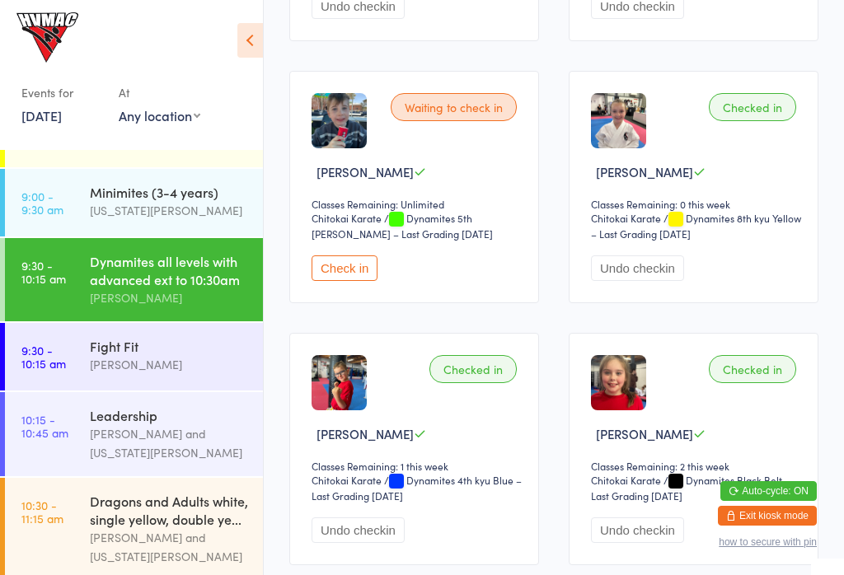
scroll to position [1502, 0]
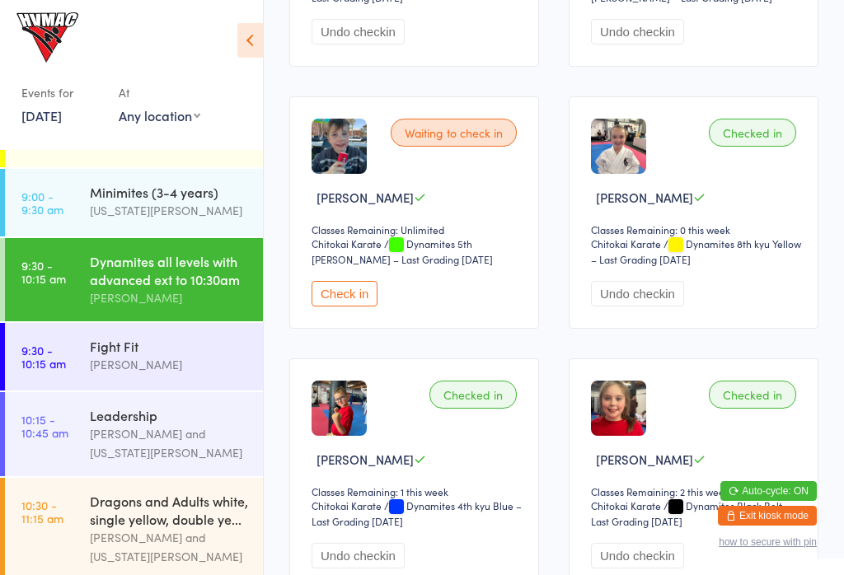
click at [349, 307] on button "Check in" at bounding box center [345, 294] width 66 height 26
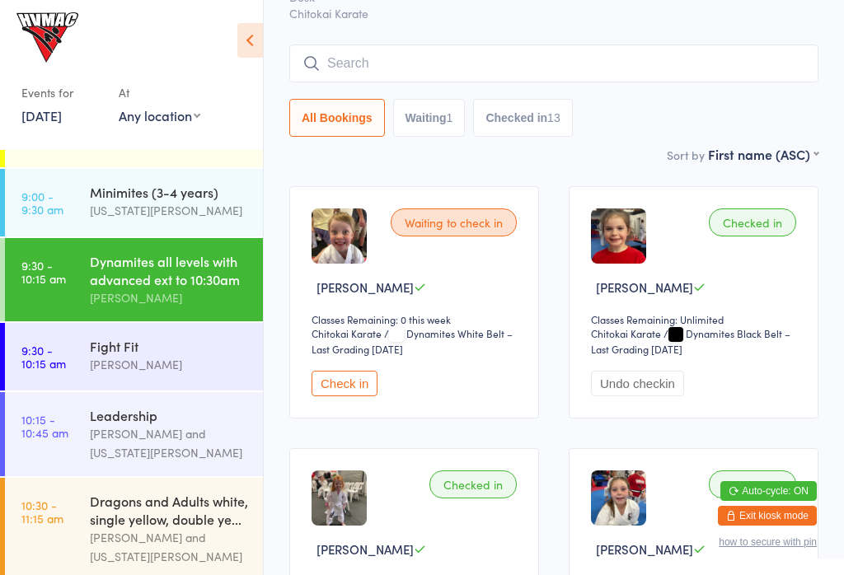
scroll to position [0, 0]
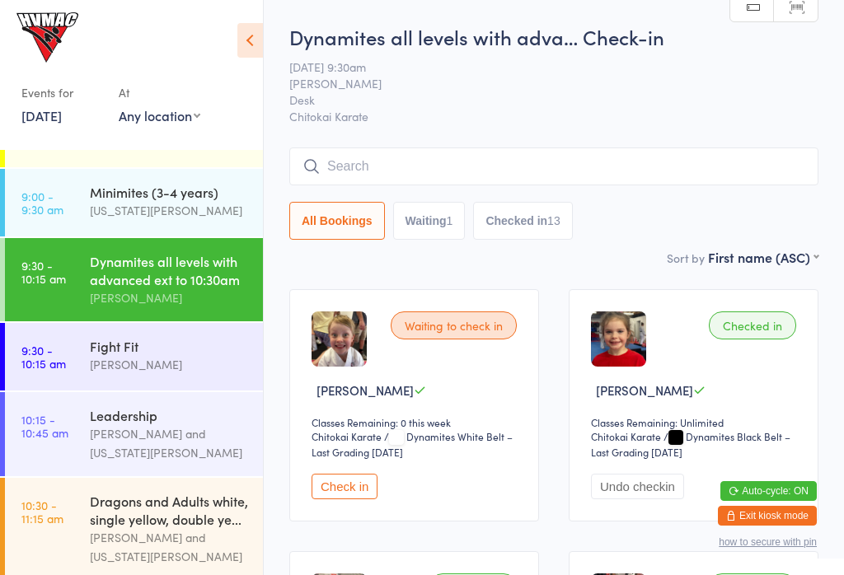
click at [414, 227] on button "Waiting 1" at bounding box center [429, 221] width 73 height 38
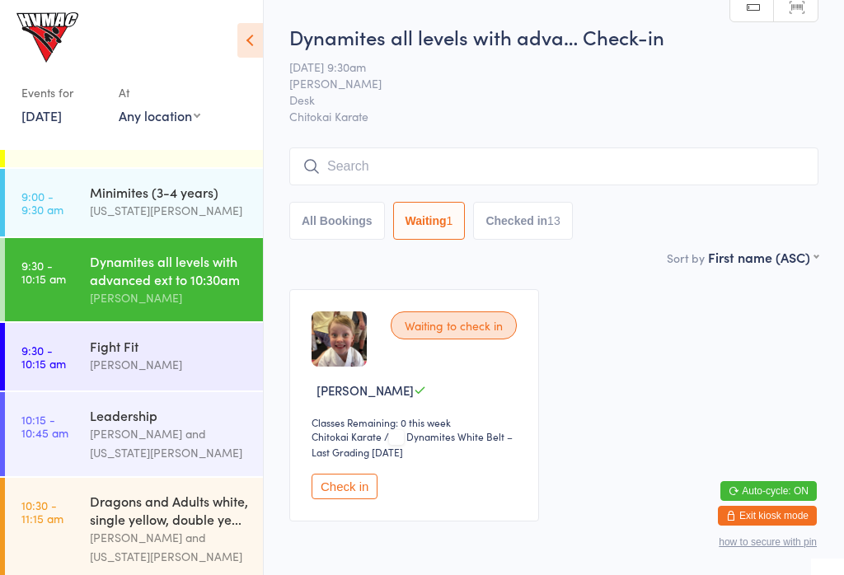
click at [345, 488] on button "Check in" at bounding box center [345, 487] width 66 height 26
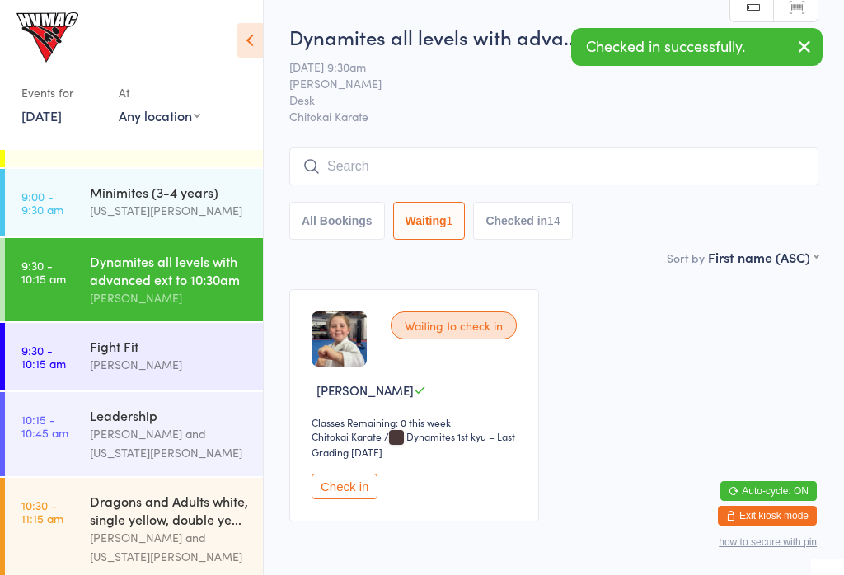
click at [544, 225] on button "Checked in 14" at bounding box center [522, 221] width 99 height 38
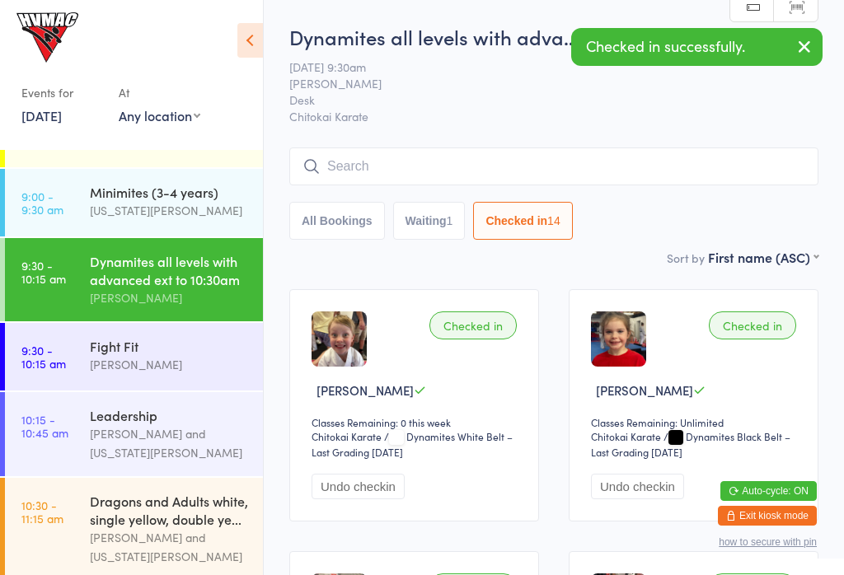
click at [447, 240] on button "Waiting 1" at bounding box center [429, 221] width 73 height 38
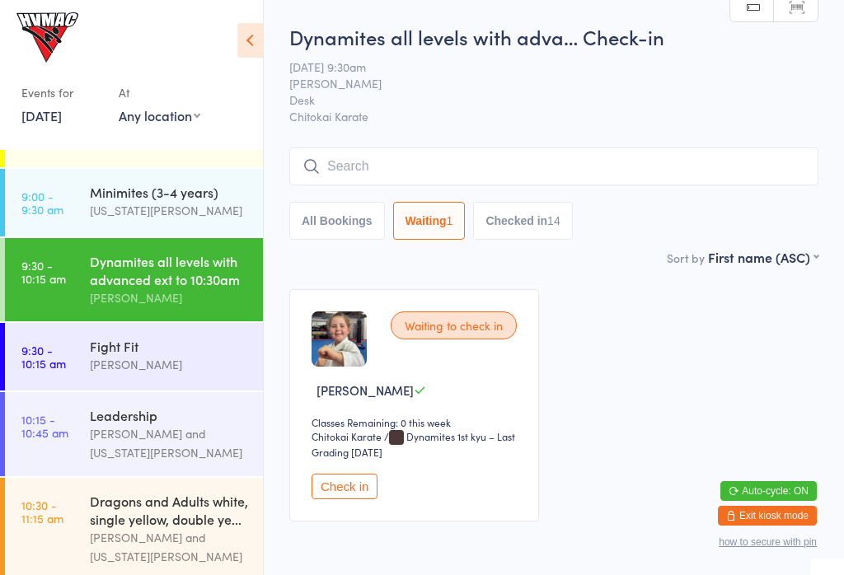
click at [368, 485] on button "Check in" at bounding box center [345, 487] width 66 height 26
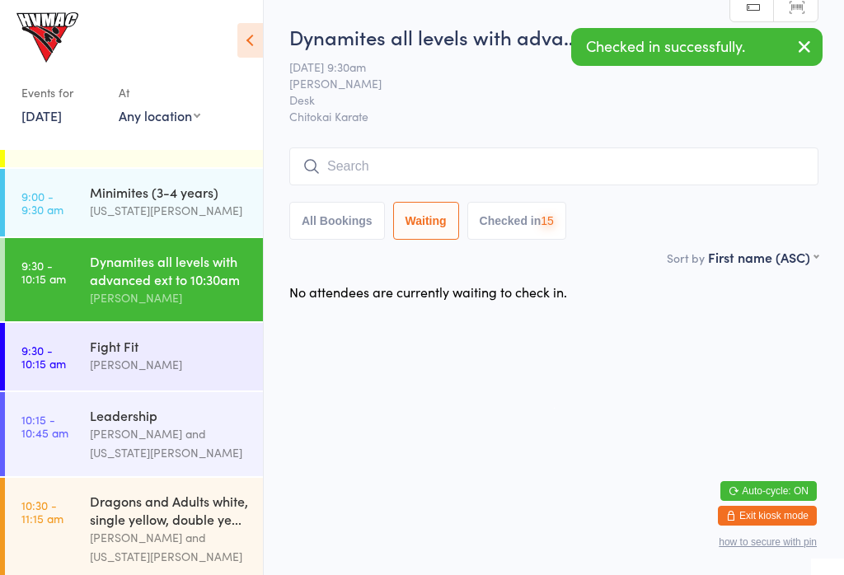
click at [529, 217] on button "Checked in 15" at bounding box center [516, 221] width 99 height 38
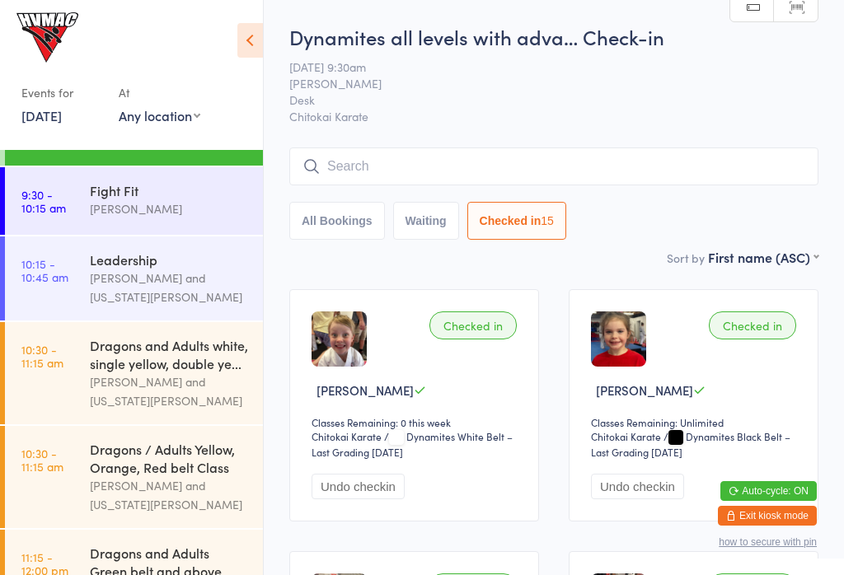
scroll to position [220, 0]
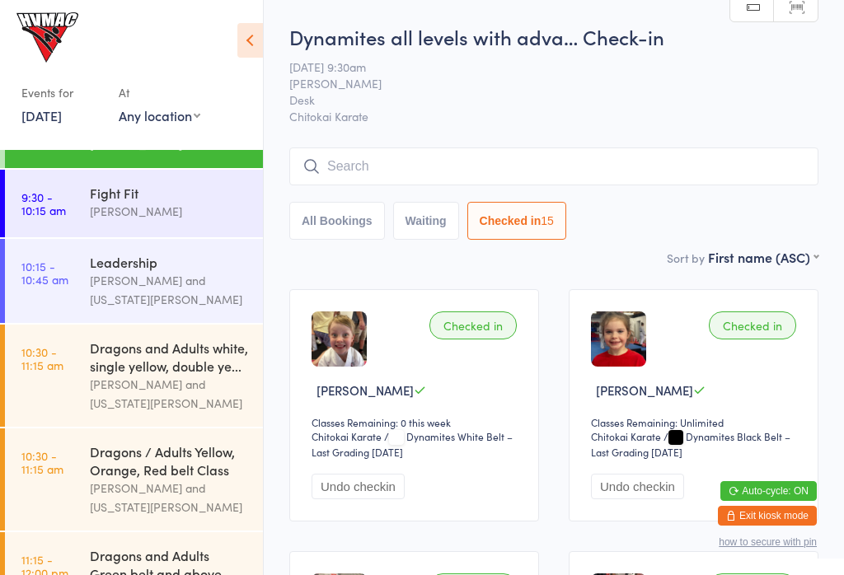
click at [83, 499] on link "10:30 - 11:15 am Dragons / Adults Yellow, Orange, Red belt Class Jonah Haines a…" at bounding box center [134, 480] width 258 height 102
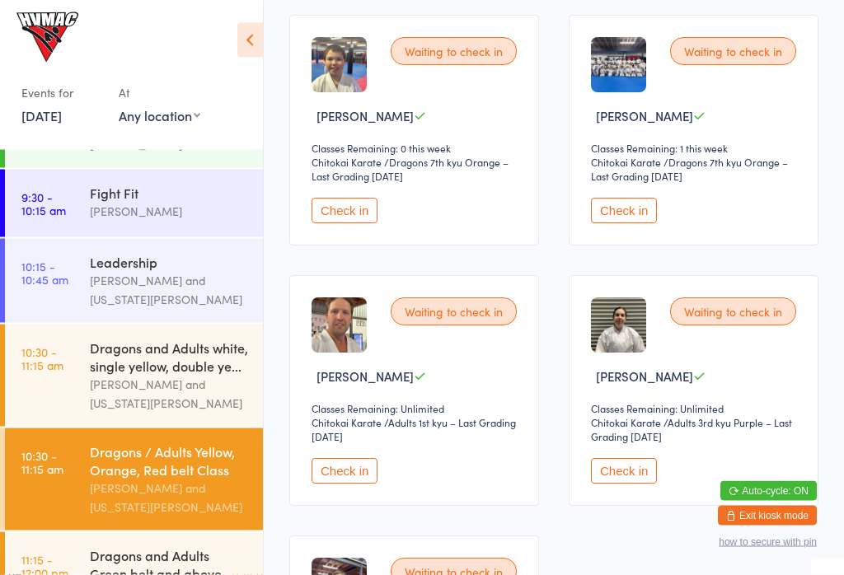
click at [604, 484] on button "Check in" at bounding box center [624, 472] width 66 height 26
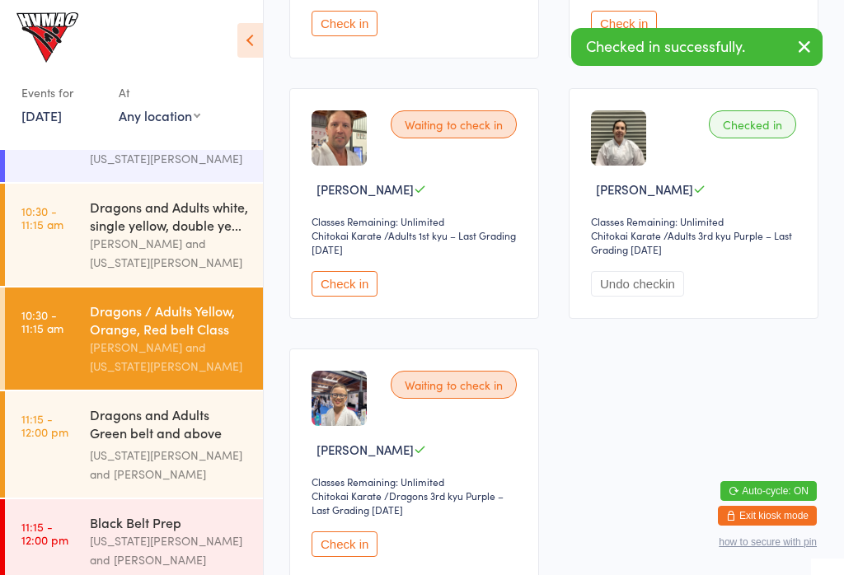
scroll to position [360, 0]
click at [96, 483] on div "Georgia Dearlove and Jonah Haines" at bounding box center [169, 466] width 159 height 38
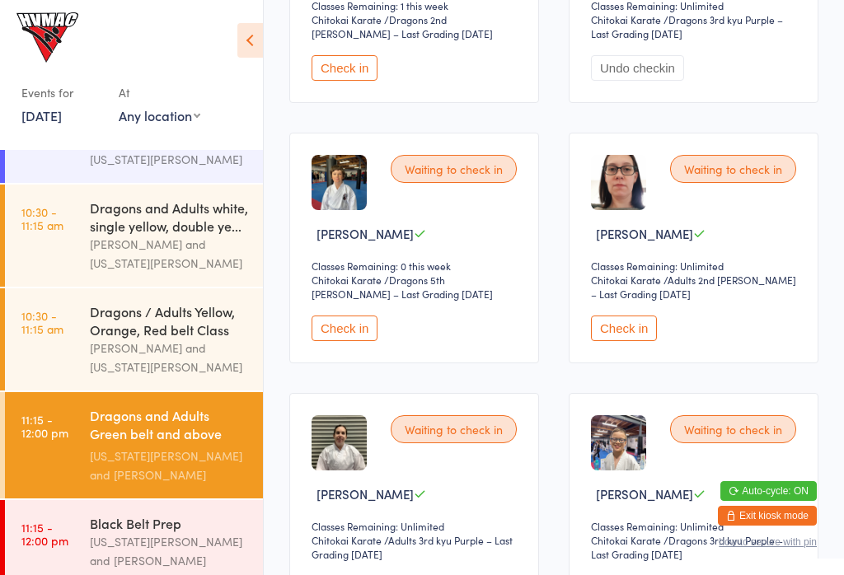
scroll to position [580, 0]
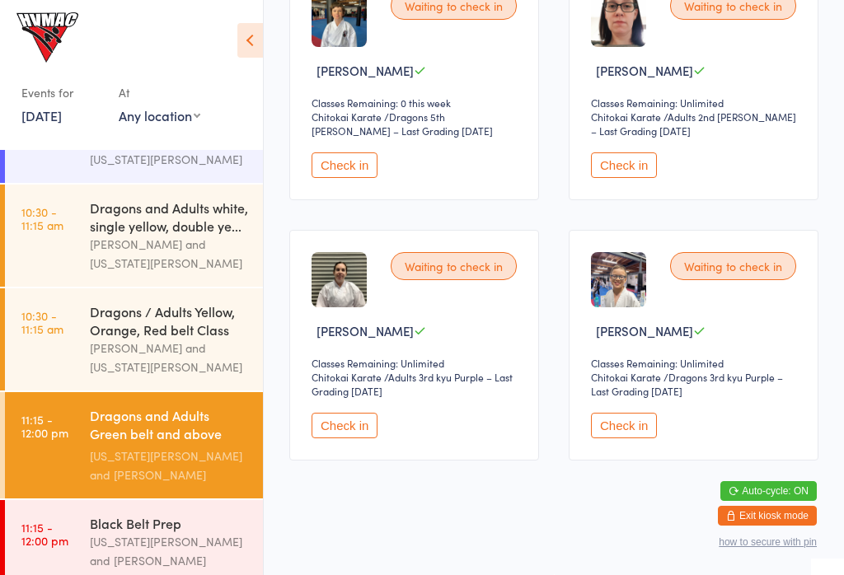
click at [337, 438] on button "Check in" at bounding box center [345, 426] width 66 height 26
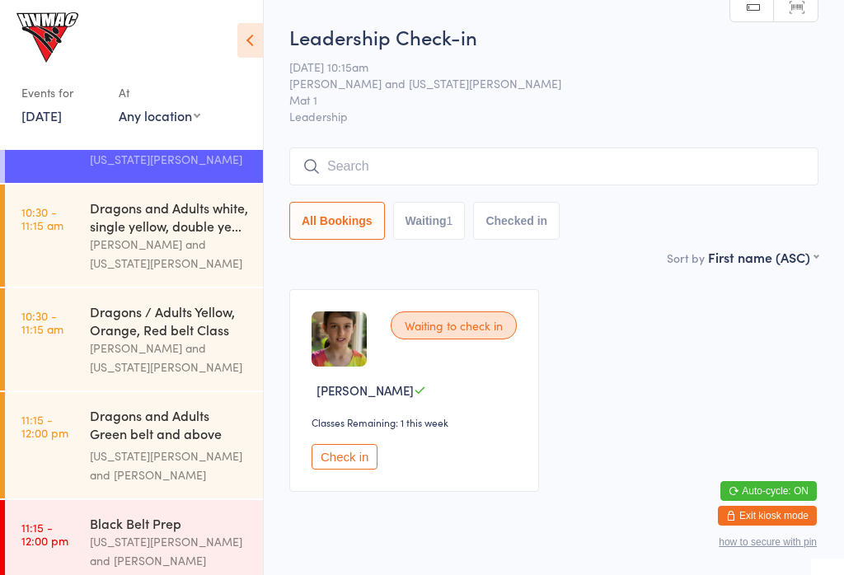
click at [336, 437] on div "Waiting to check in Antigone Chapman Classes Remaining: 1 this week Check in" at bounding box center [414, 390] width 250 height 203
click at [342, 440] on div "Waiting to check in Antigone Chapman Classes Remaining: 1 this week Check in" at bounding box center [414, 390] width 250 height 203
click at [337, 466] on button "Check in" at bounding box center [345, 457] width 66 height 26
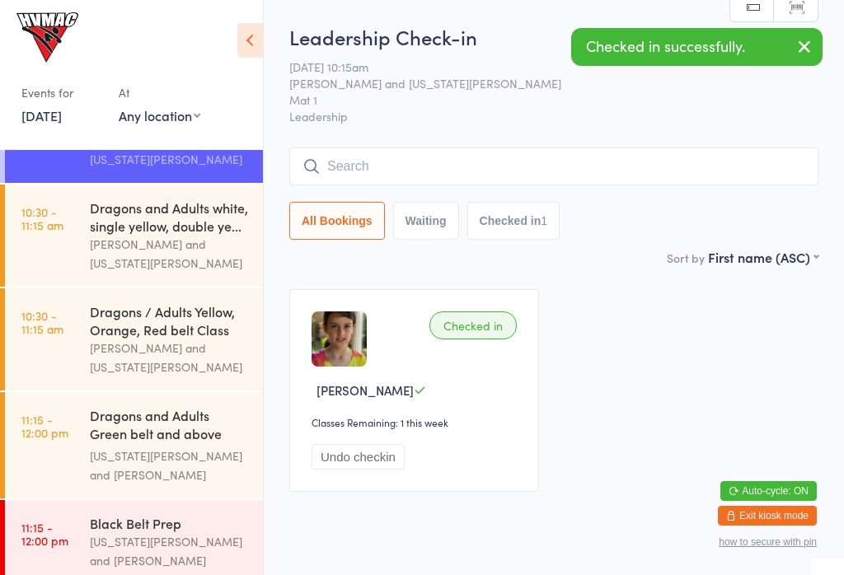
click at [68, 473] on link "11:15 - 12:00 pm Dragons and Adults Green belt and above Advanced C... Georgia …" at bounding box center [134, 445] width 258 height 106
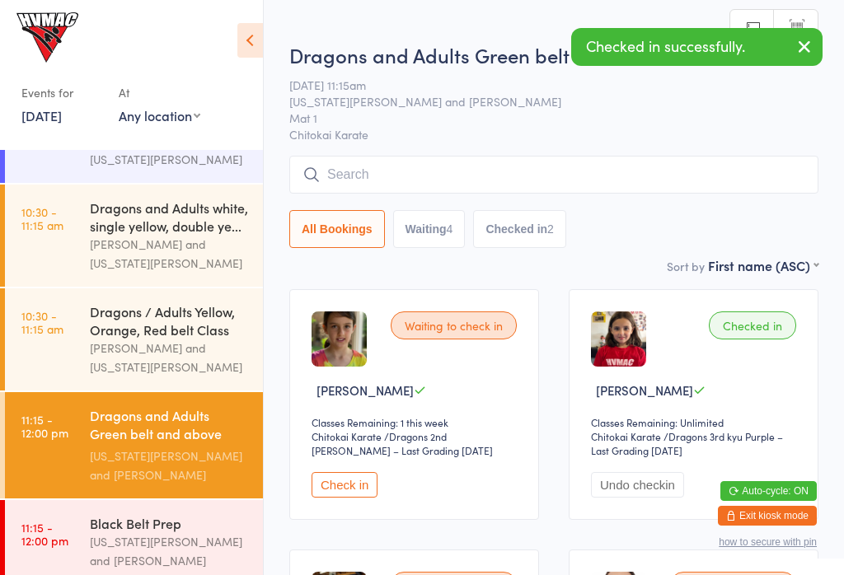
click at [318, 486] on button "Check in" at bounding box center [345, 485] width 66 height 26
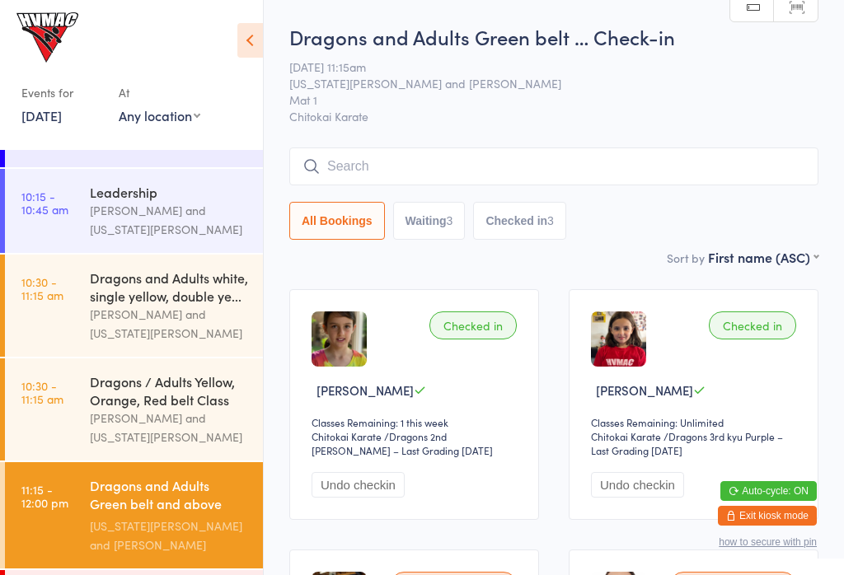
scroll to position [288, 0]
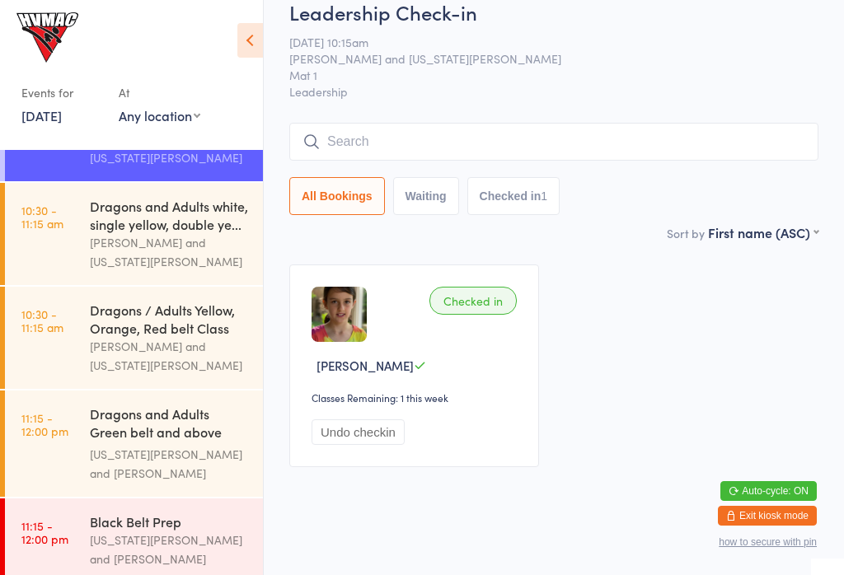
scroll to position [360, 0]
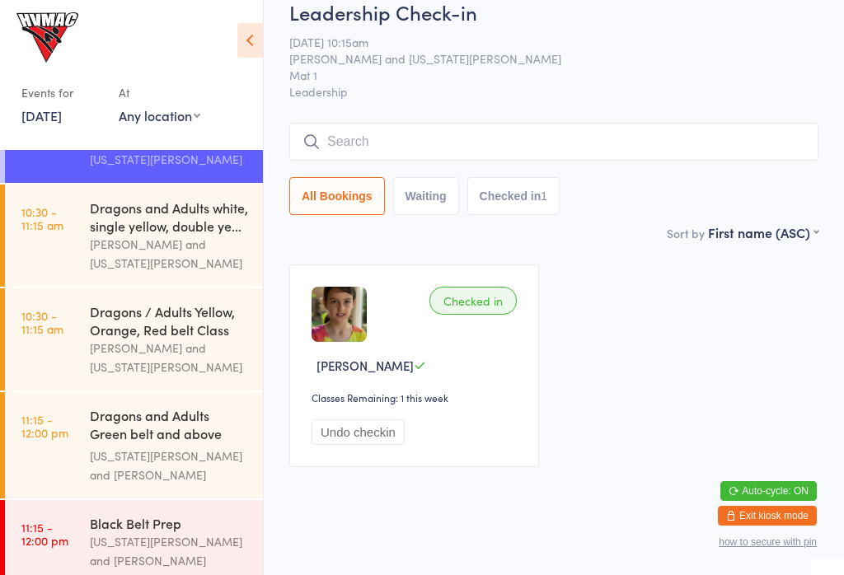
click at [138, 339] on div "Dragons / Adults Yellow, Orange, Red belt Class" at bounding box center [169, 320] width 159 height 36
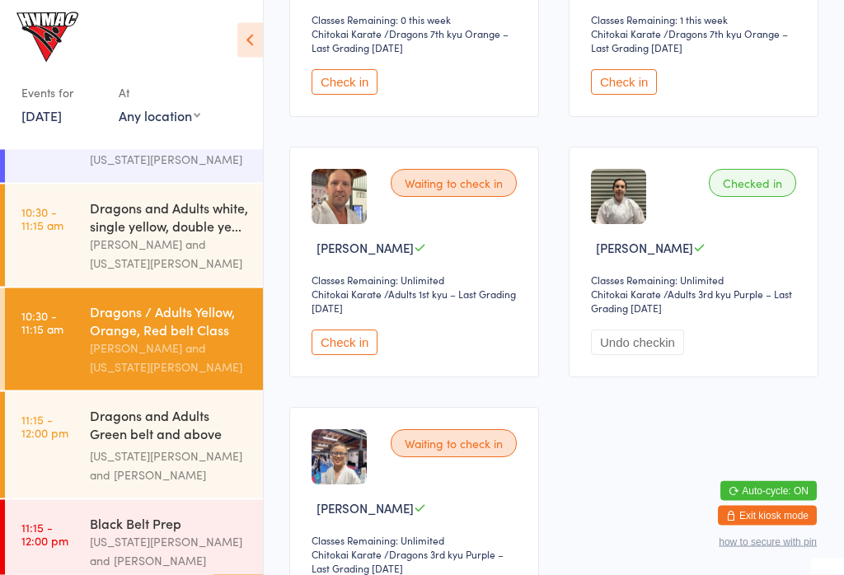
scroll to position [405, 0]
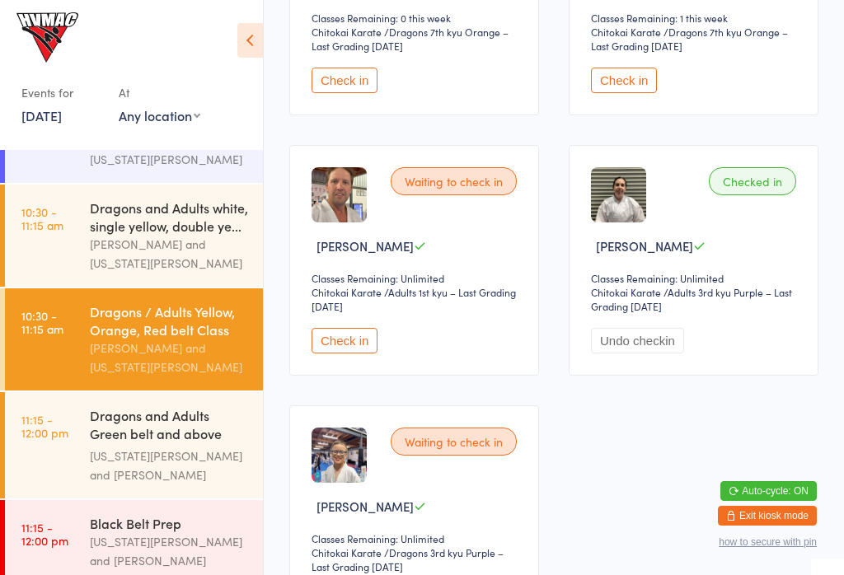
click at [344, 349] on button "Check in" at bounding box center [345, 341] width 66 height 26
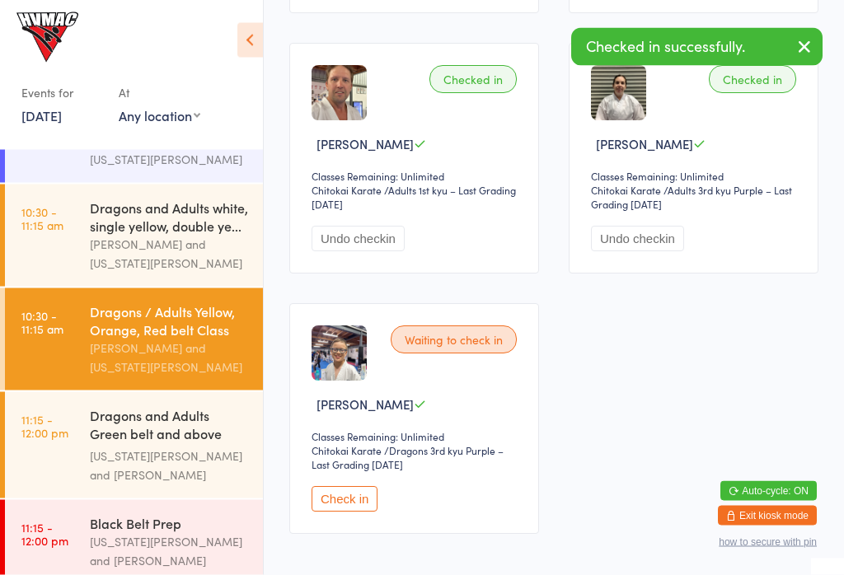
scroll to position [507, 0]
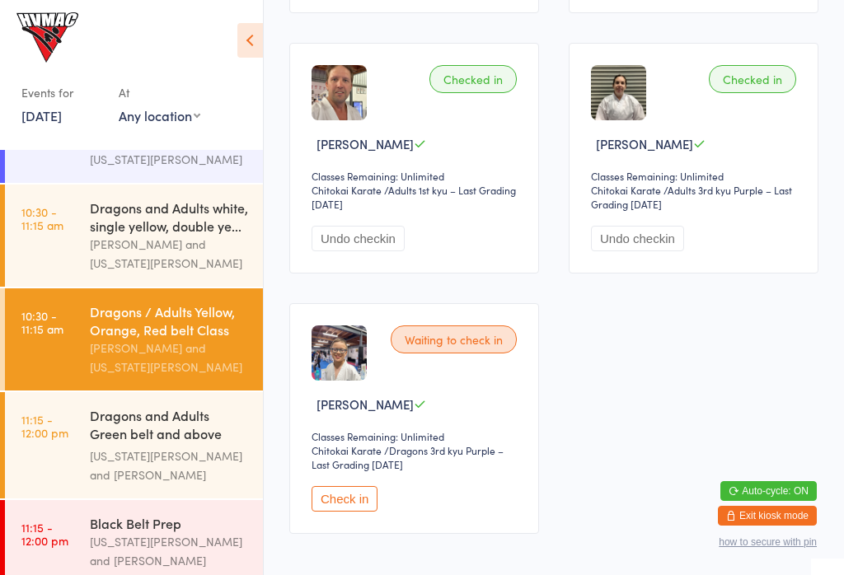
click at [115, 564] on div "Georgia Dearlove and Jonah Haines" at bounding box center [169, 551] width 159 height 38
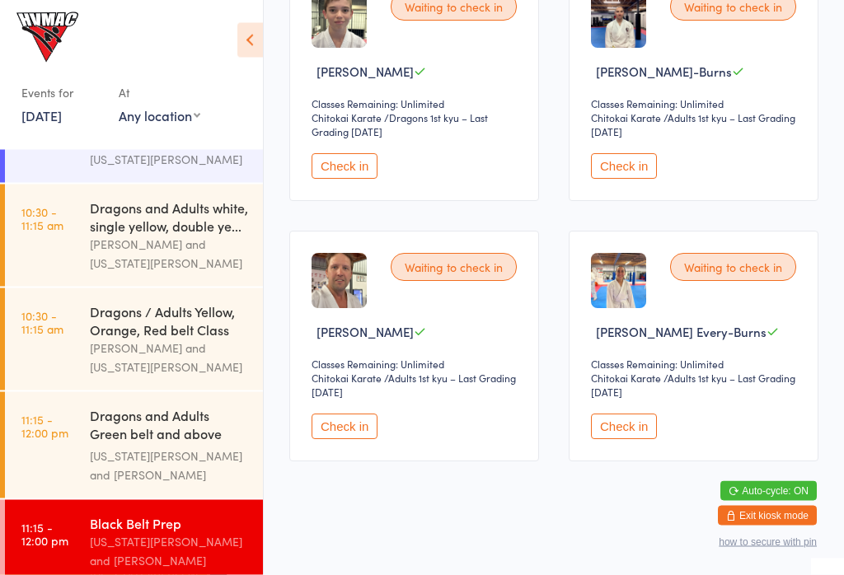
scroll to position [580, 0]
click at [339, 437] on button "Check in" at bounding box center [345, 426] width 66 height 26
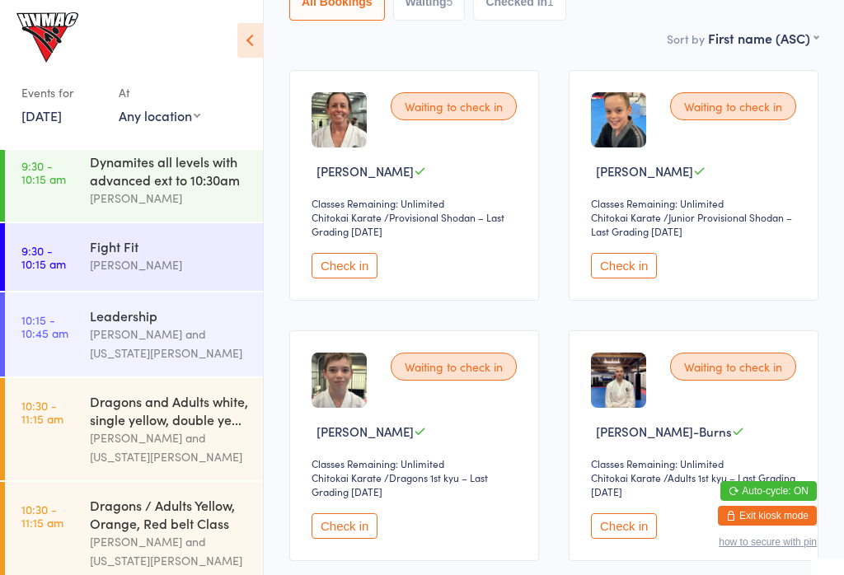
scroll to position [172, 0]
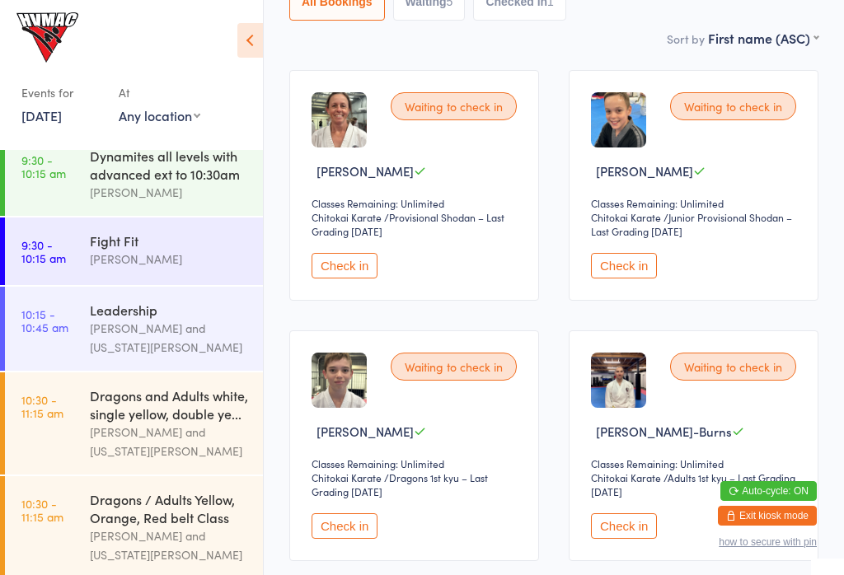
click at [162, 209] on div "Dynamites all levels with advanced ext to 10:30am Jonah Haines" at bounding box center [176, 174] width 173 height 83
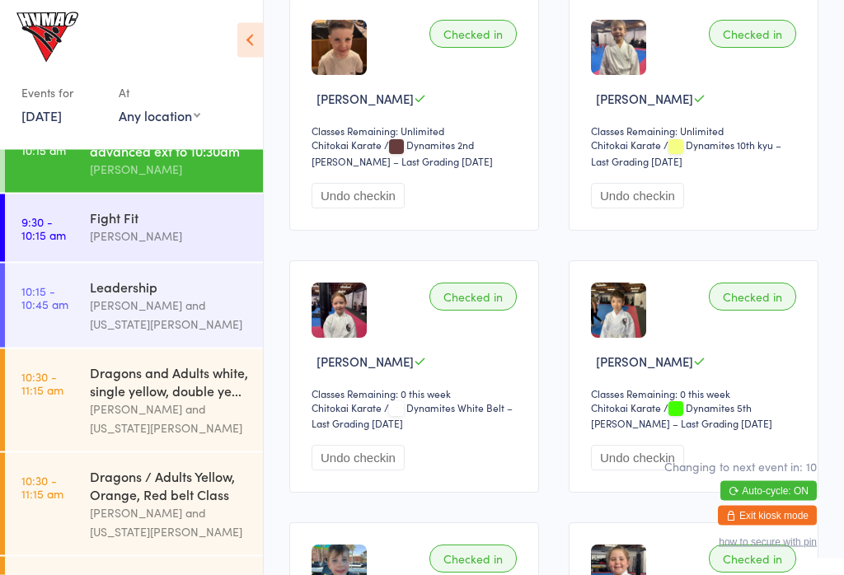
scroll to position [1076, 0]
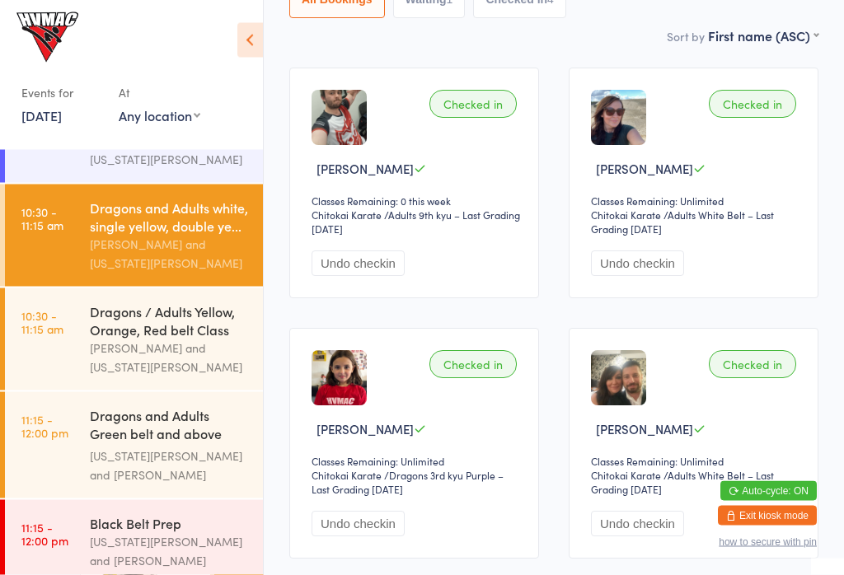
scroll to position [212, 0]
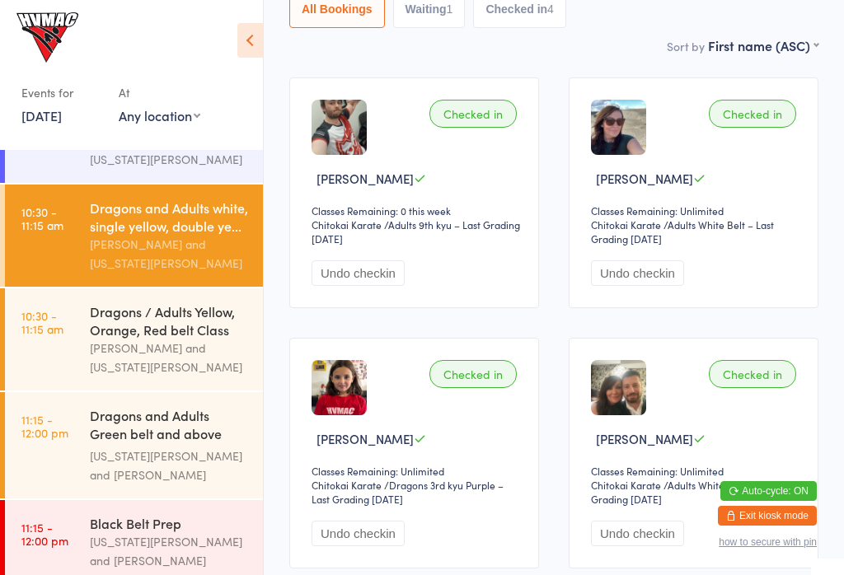
click at [130, 339] on div "Dragons / Adults Yellow, Orange, Red belt Class" at bounding box center [169, 320] width 159 height 36
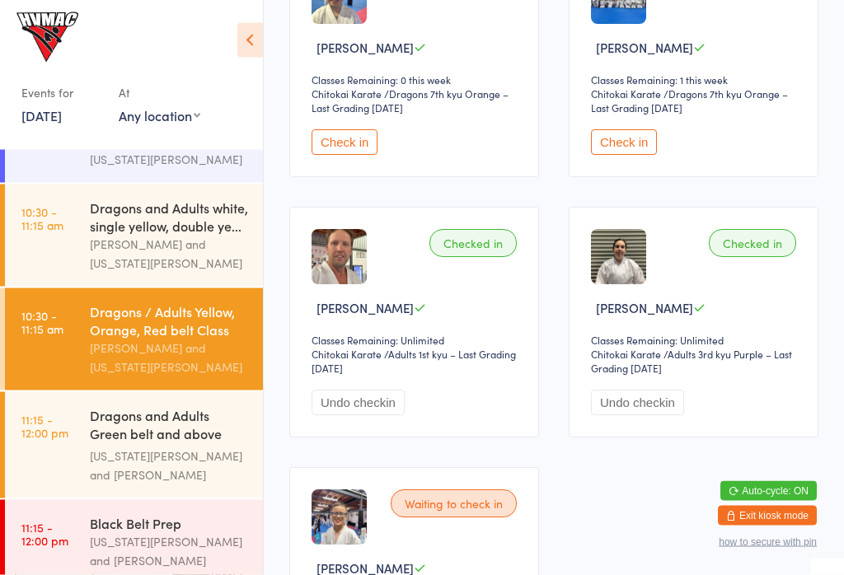
scroll to position [510, 0]
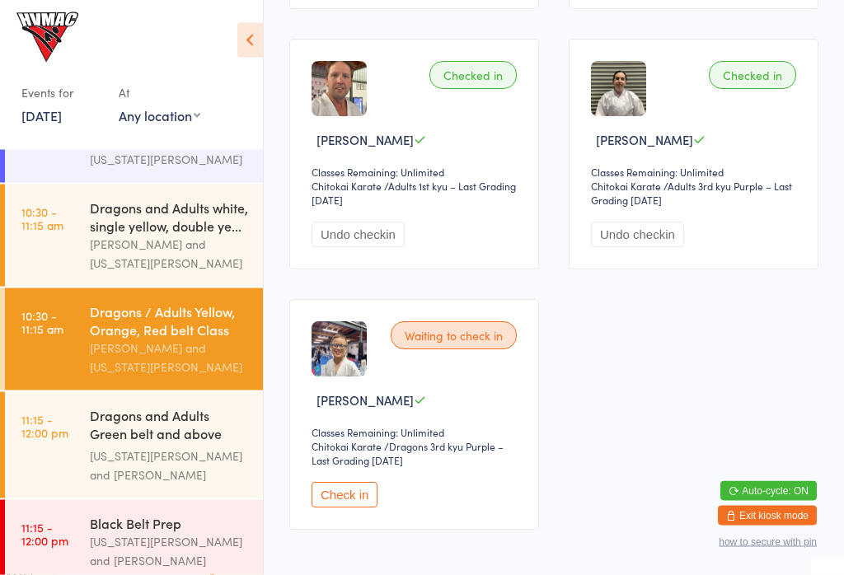
click at [138, 231] on div "Dragons and Adults white, single yellow, double ye..." at bounding box center [169, 217] width 159 height 36
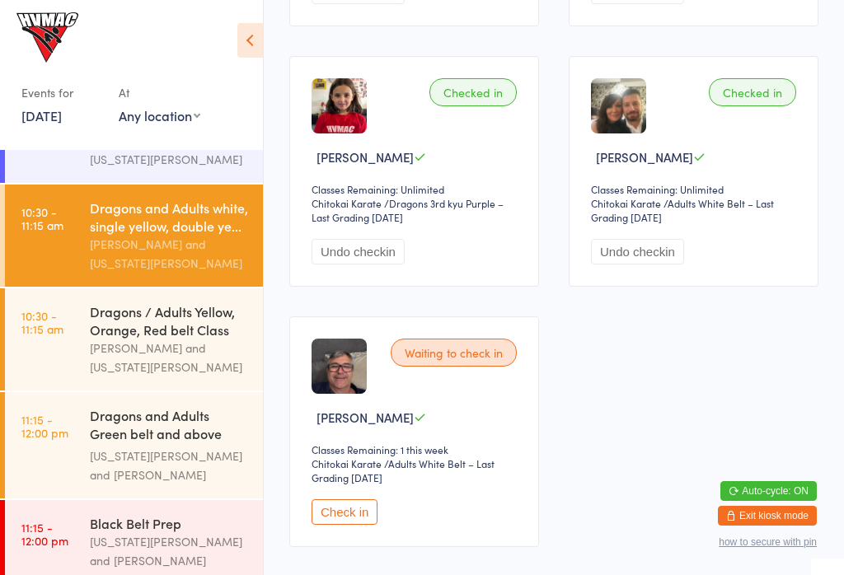
scroll to position [499, 0]
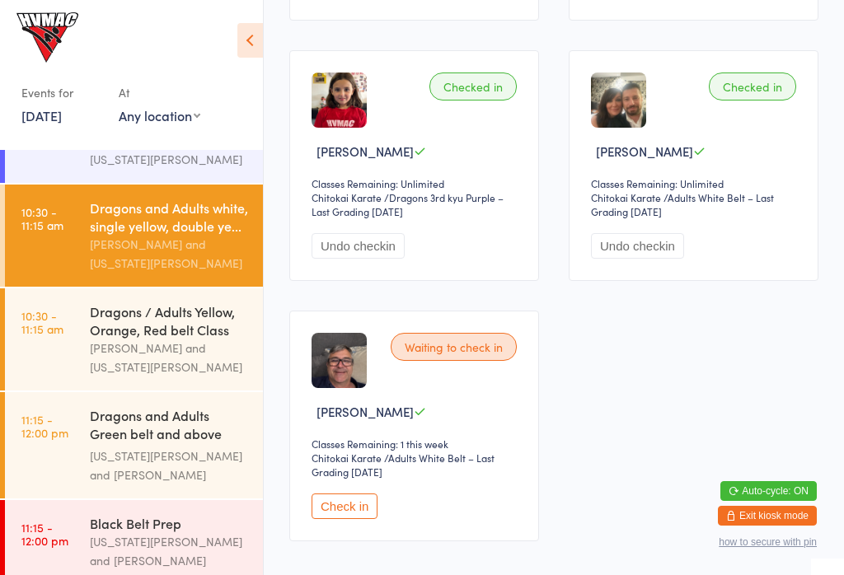
click at [231, 330] on div "Dragons / Adults Yellow, Orange, Red belt Class" at bounding box center [169, 320] width 159 height 36
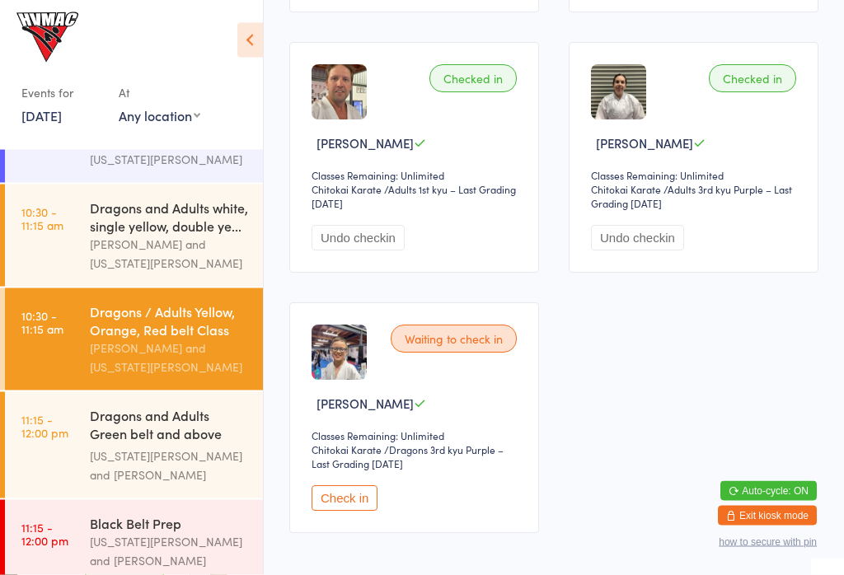
scroll to position [532, 0]
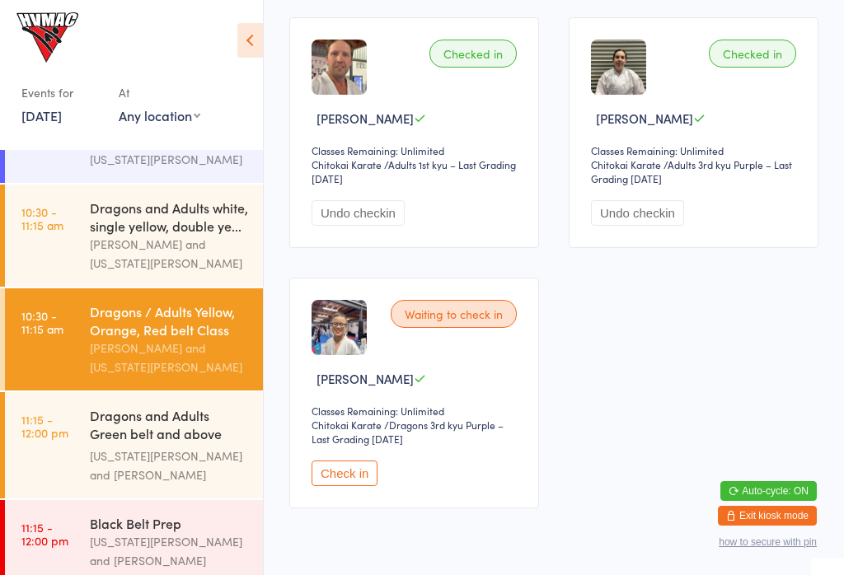
click at [186, 447] on div "Dragons and Adults Green belt and above Advanced C..." at bounding box center [169, 426] width 159 height 40
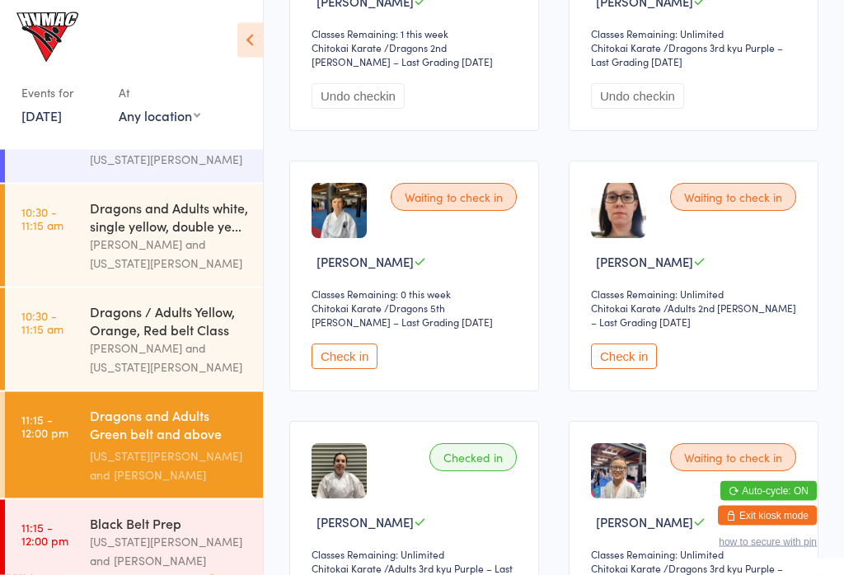
scroll to position [389, 0]
click at [200, 228] on div "Dragons and Adults white, single yellow, double ye..." at bounding box center [169, 217] width 159 height 36
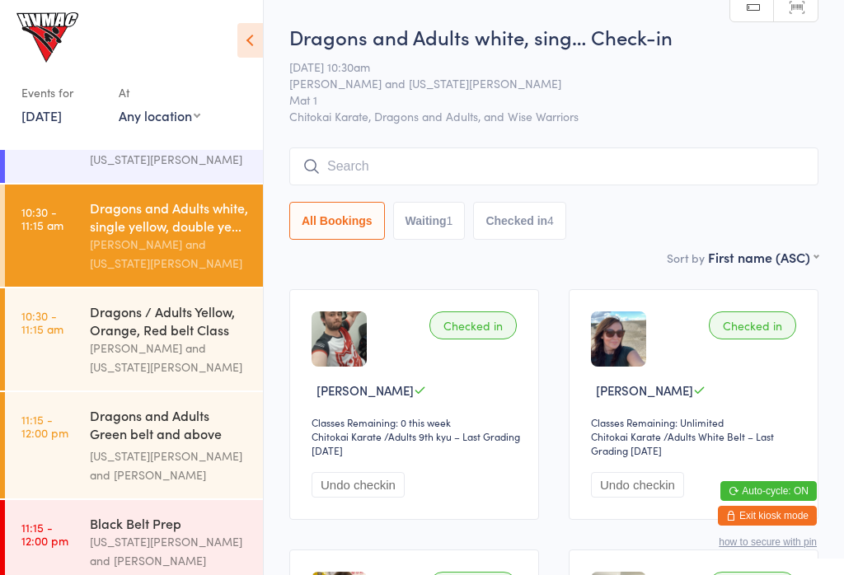
click at [202, 339] on div "Dragons / Adults Yellow, Orange, Red belt Class" at bounding box center [169, 320] width 159 height 36
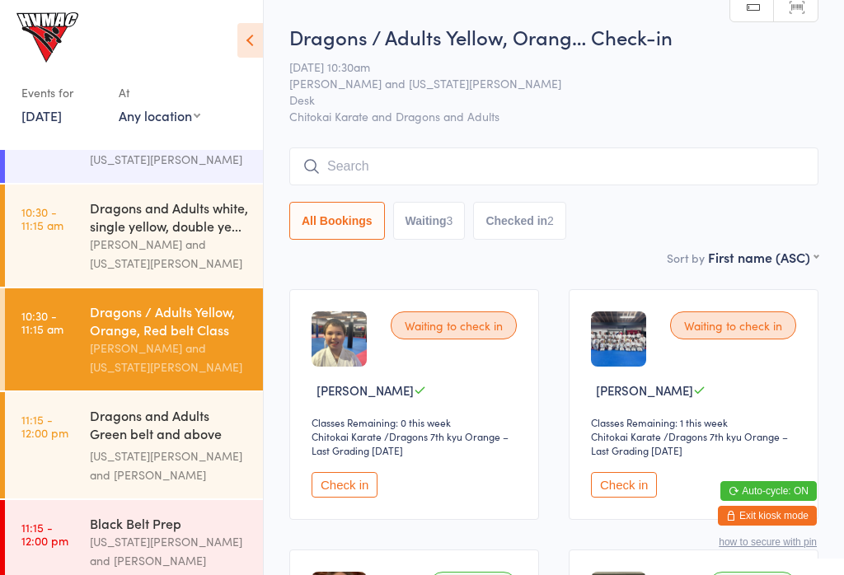
click at [614, 497] on button "Check in" at bounding box center [624, 485] width 66 height 26
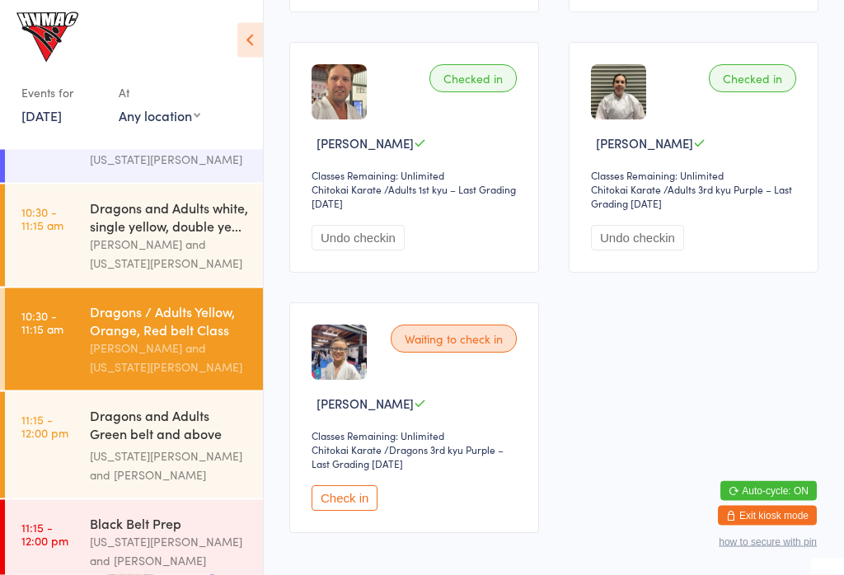
scroll to position [513, 0]
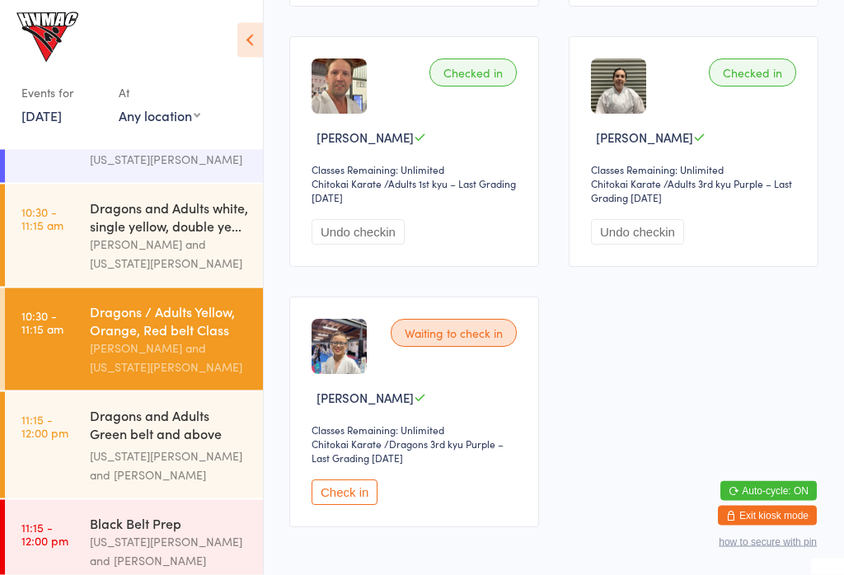
click at [335, 488] on div "Waiting to check in Vincent Chausenko Classes Remaining: Unlimited Chitokai Kar…" at bounding box center [414, 412] width 250 height 231
click at [341, 502] on button "Check in" at bounding box center [345, 493] width 66 height 26
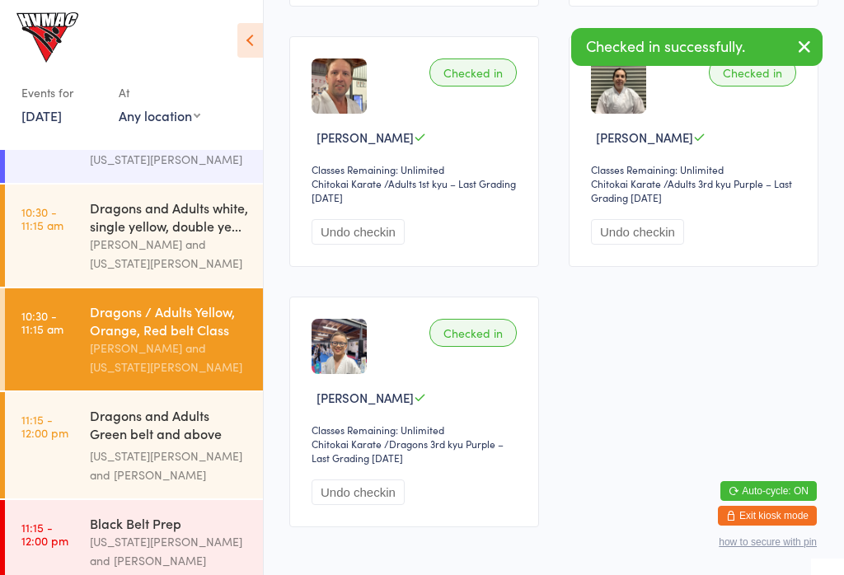
click at [192, 445] on div "Dragons and Adults Green belt and above Advanced C..." at bounding box center [169, 426] width 159 height 40
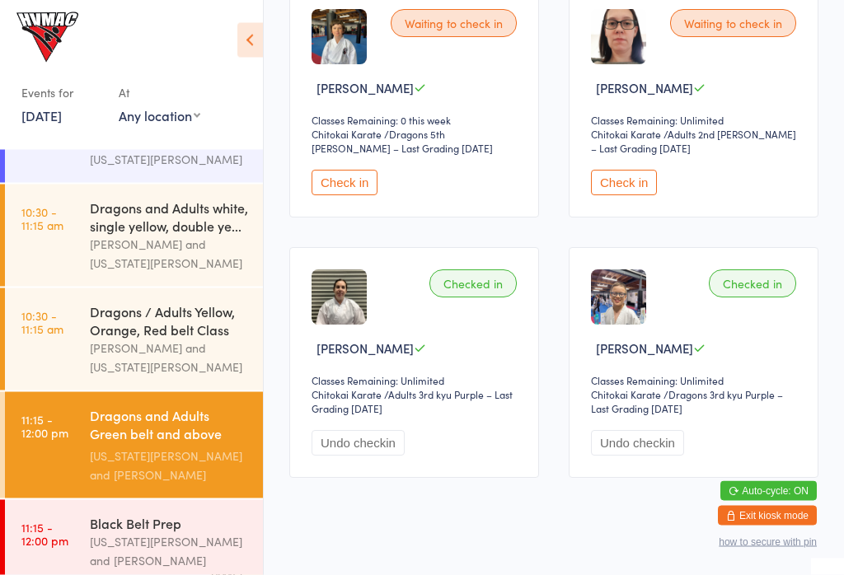
scroll to position [580, 0]
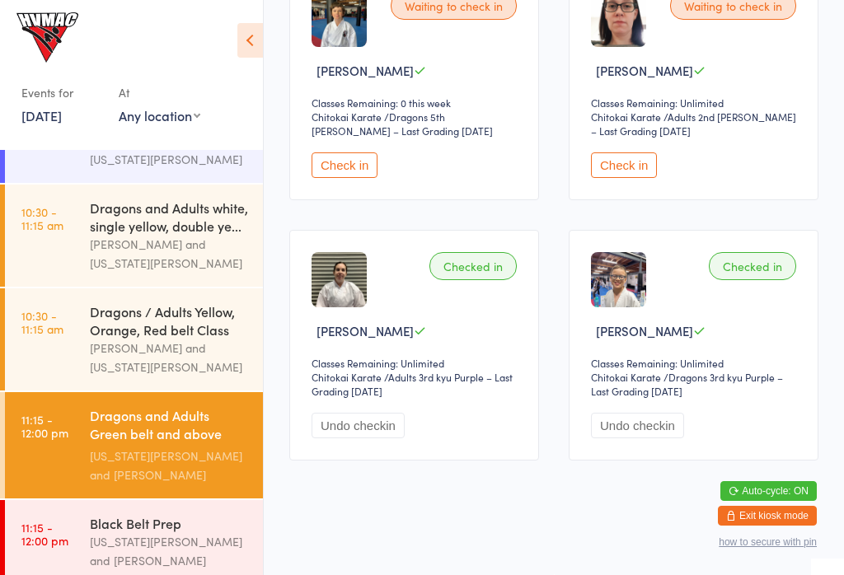
click at [640, 436] on button "Undo checkin" at bounding box center [637, 426] width 93 height 26
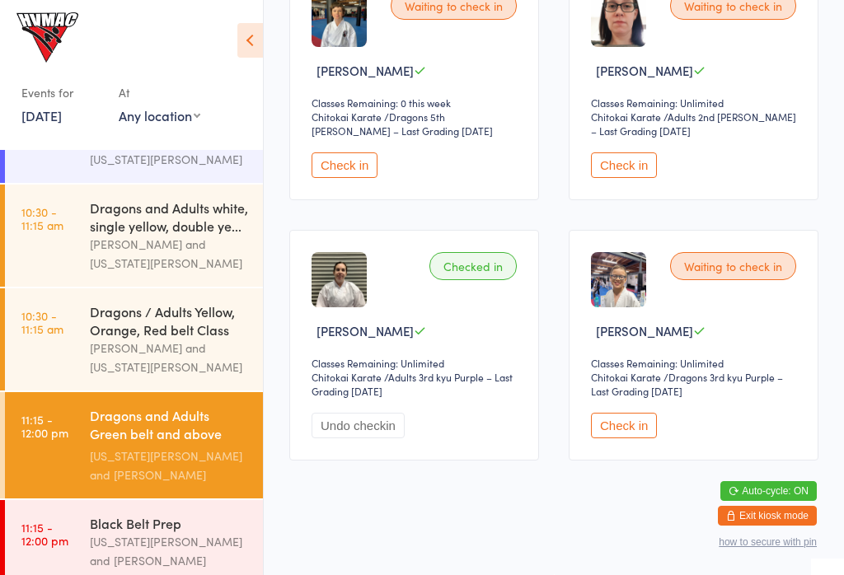
click at [614, 431] on button "Check in" at bounding box center [624, 426] width 66 height 26
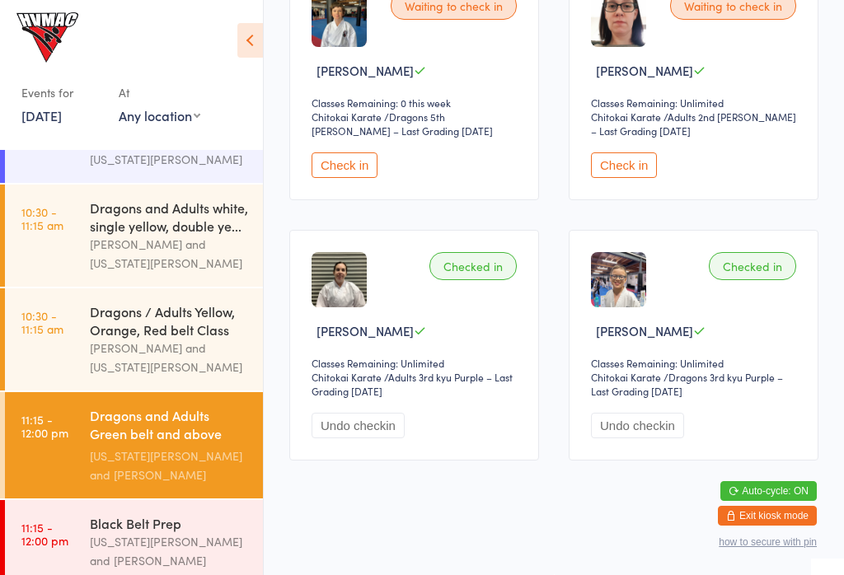
click at [190, 557] on div "Georgia Dearlove and Jonah Haines" at bounding box center [169, 551] width 159 height 38
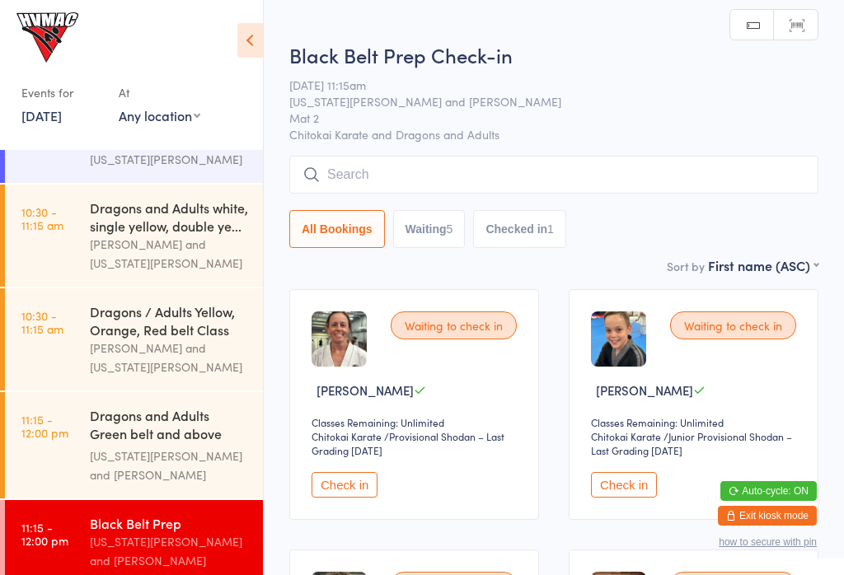
click at [634, 483] on button "Check in" at bounding box center [624, 485] width 66 height 26
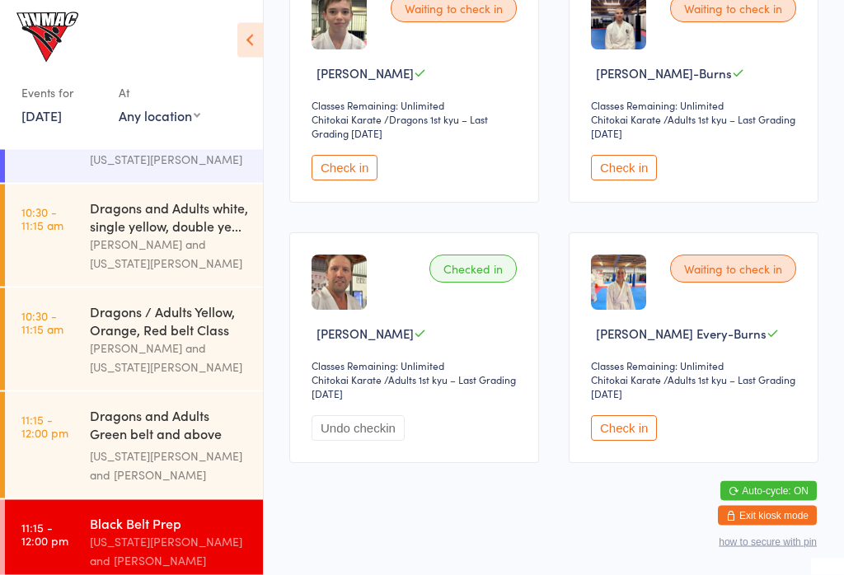
scroll to position [580, 0]
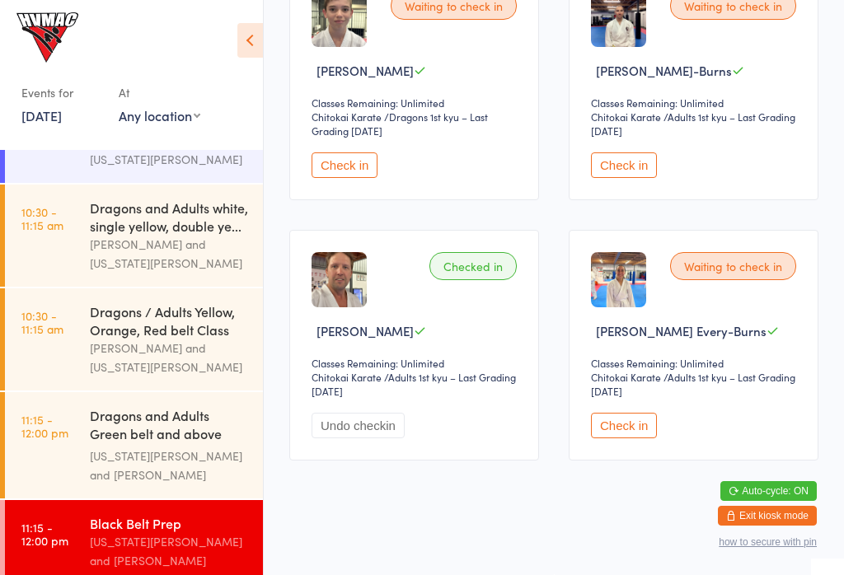
click at [181, 339] on div "Dragons / Adults Yellow, Orange, Red belt Class" at bounding box center [169, 320] width 159 height 36
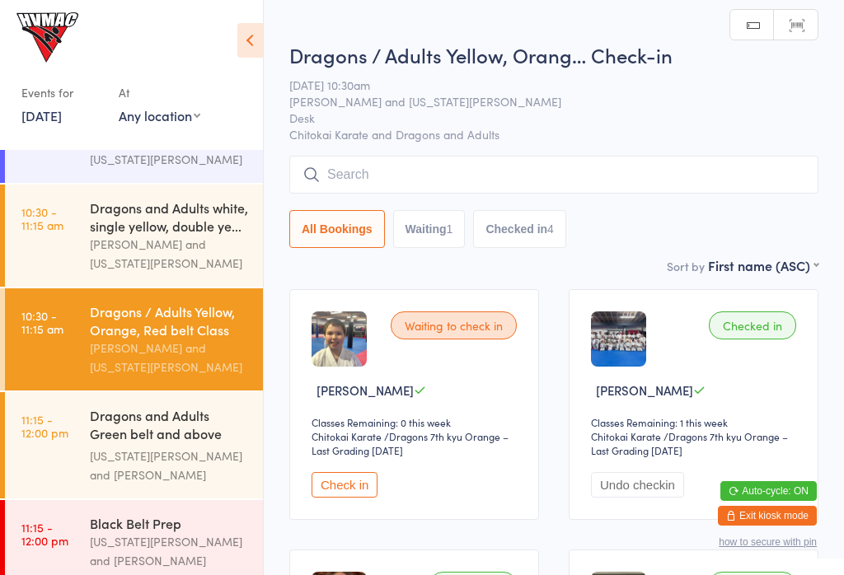
scroll to position [2, 0]
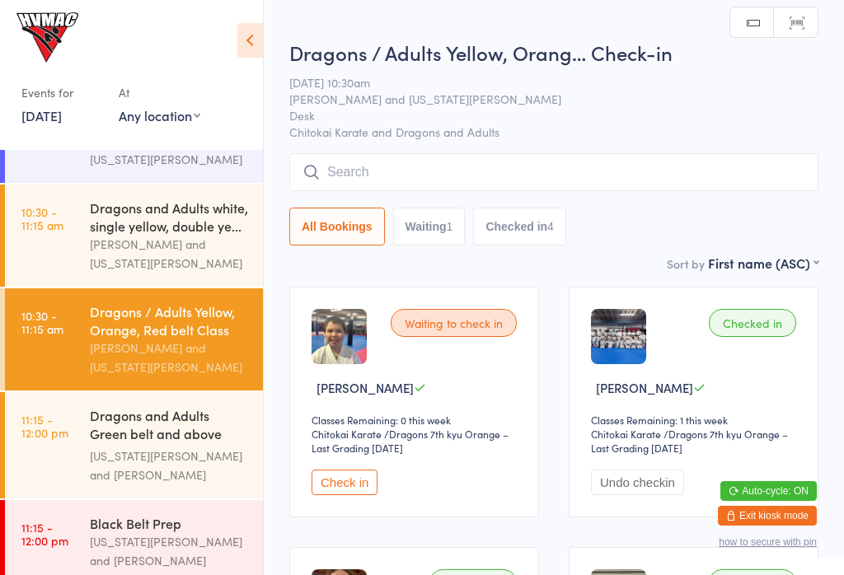
click at [351, 495] on button "Check in" at bounding box center [345, 483] width 66 height 26
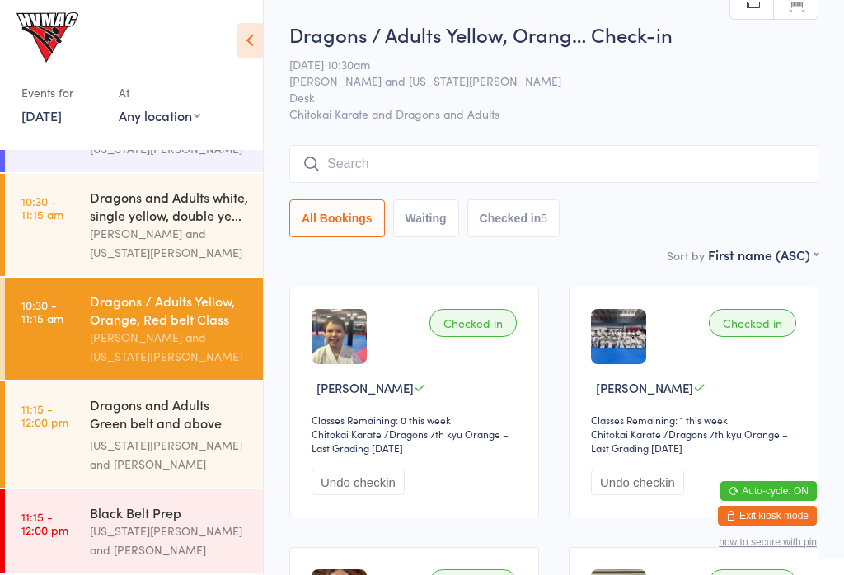
scroll to position [386, 0]
click at [145, 528] on div "Georgia Dearlove and Jonah Haines" at bounding box center [169, 541] width 159 height 38
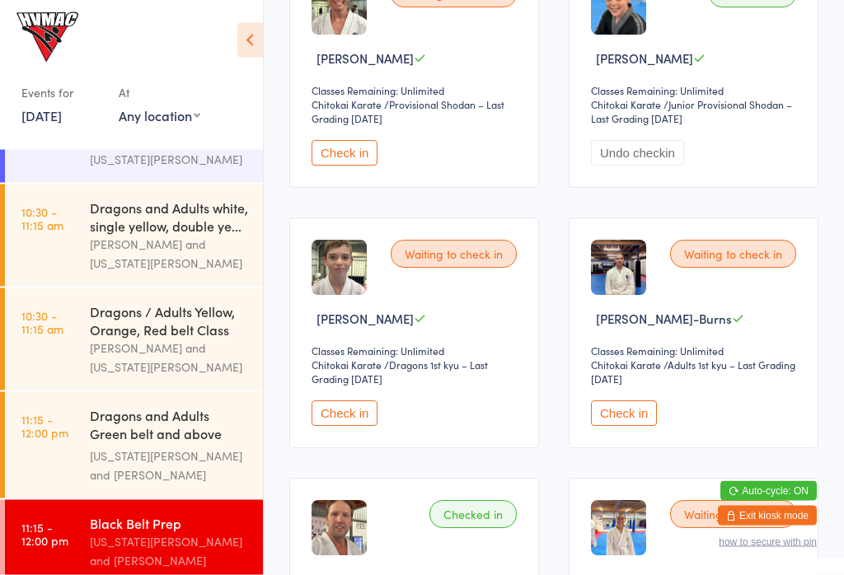
scroll to position [304, 0]
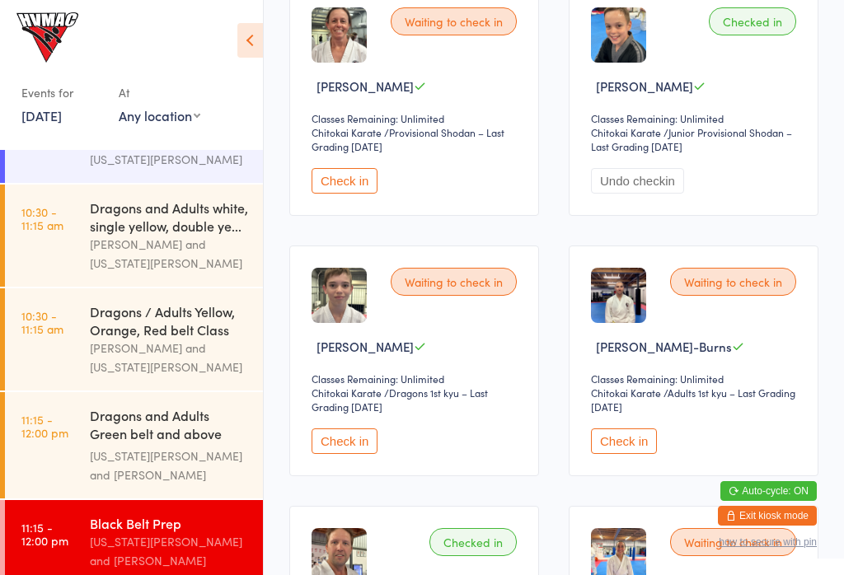
click at [344, 443] on button "Check in" at bounding box center [345, 442] width 66 height 26
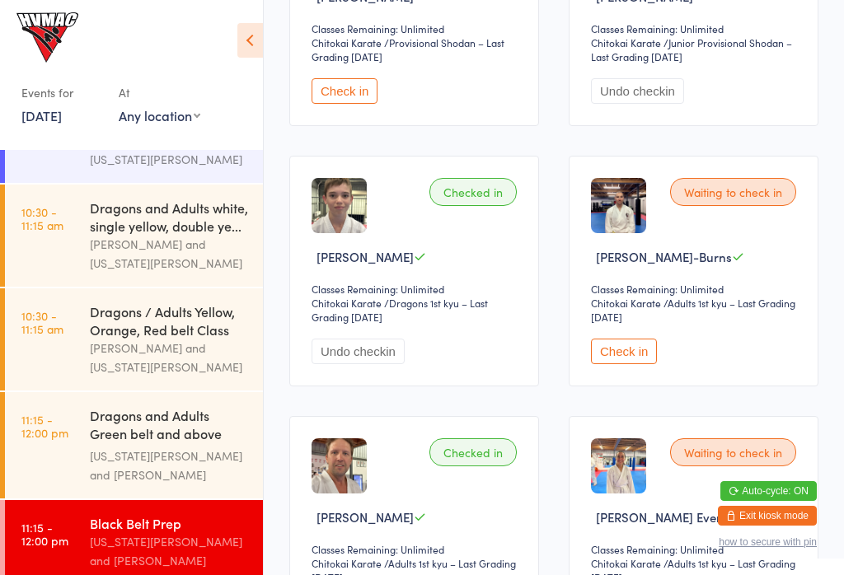
scroll to position [402, 0]
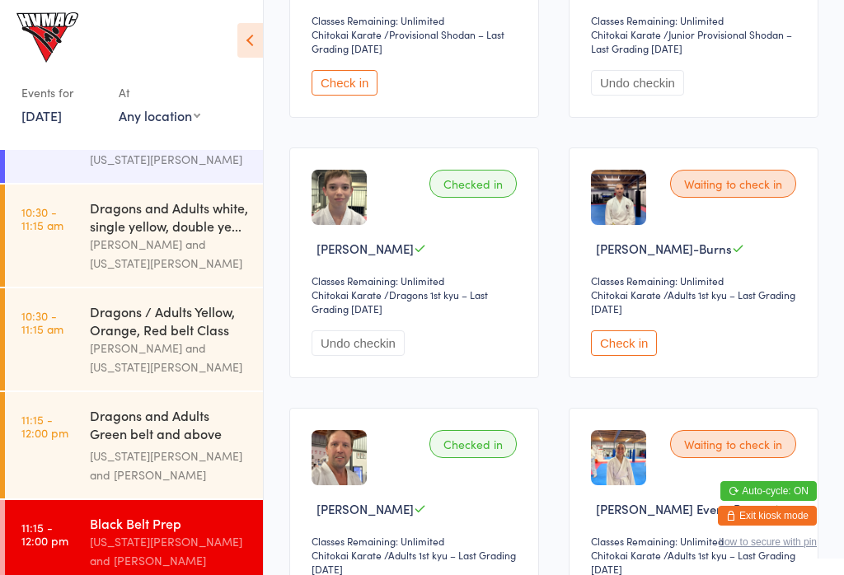
click at [62, 479] on link "11:15 - 12:00 pm Dragons and Adults Green belt and above Advanced C... Georgia …" at bounding box center [134, 445] width 258 height 106
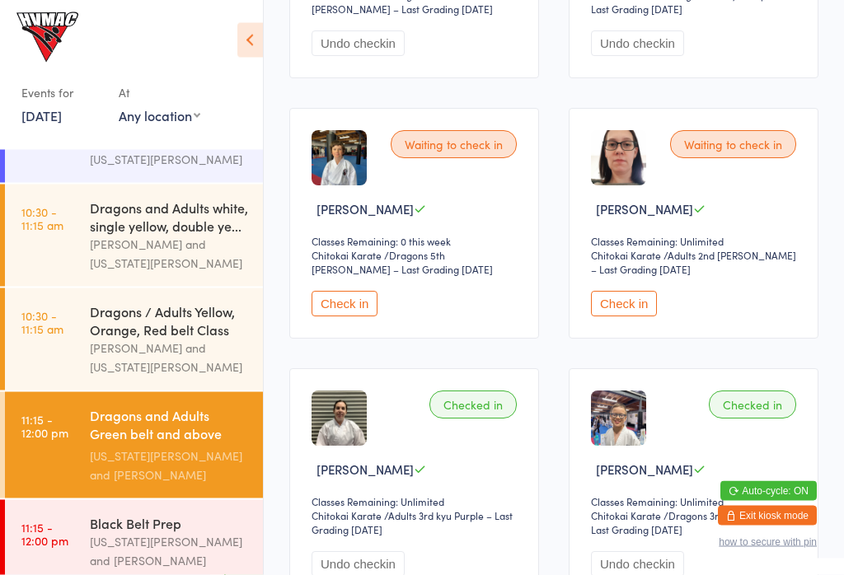
click at [336, 315] on button "Check in" at bounding box center [345, 305] width 66 height 26
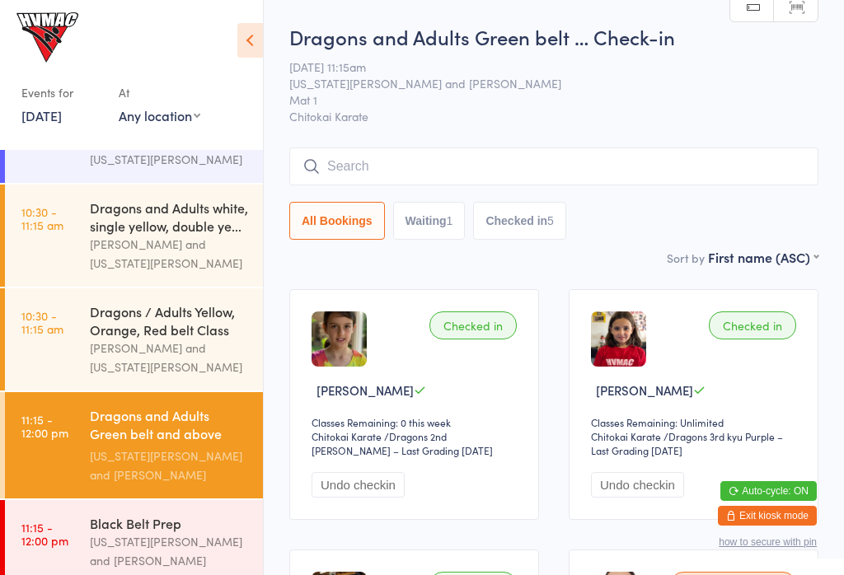
click at [133, 550] on div "Georgia Dearlove and Jonah Haines" at bounding box center [169, 551] width 159 height 38
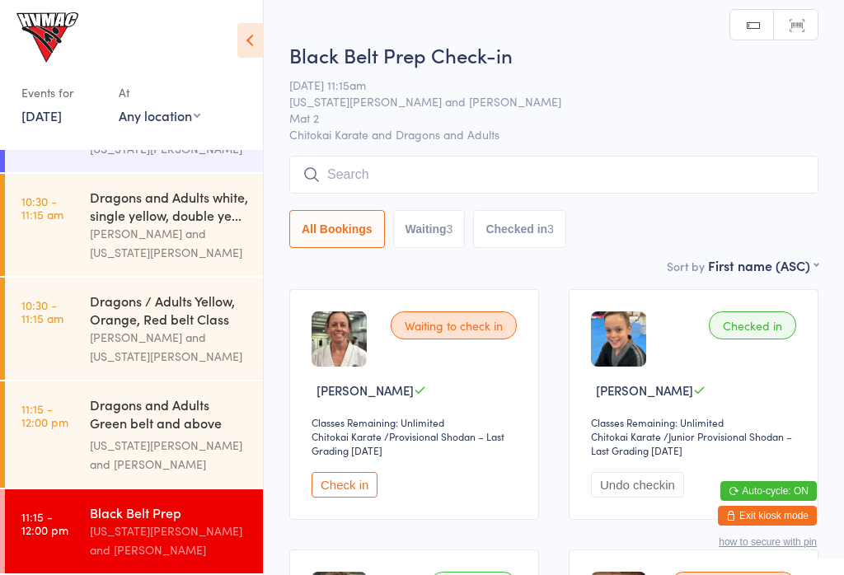
scroll to position [386, 0]
click at [355, 489] on button "Check in" at bounding box center [345, 485] width 66 height 26
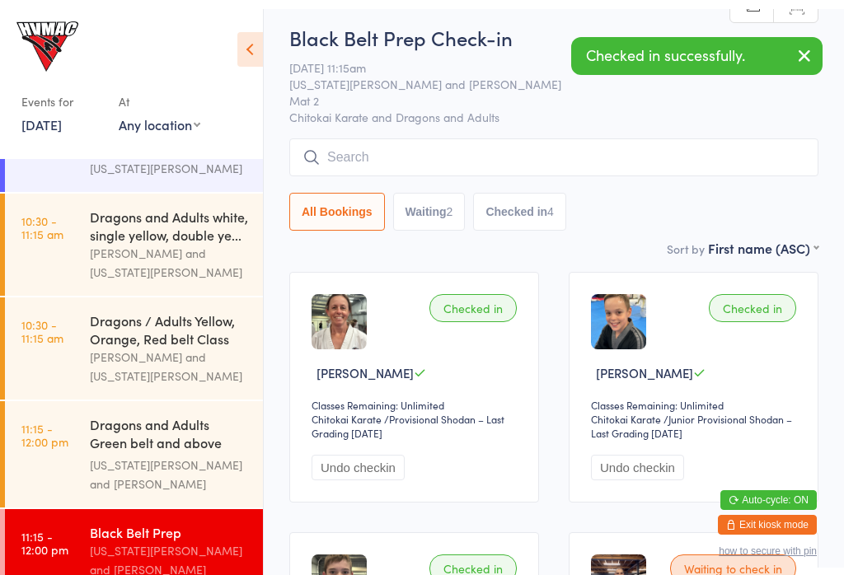
scroll to position [16, 0]
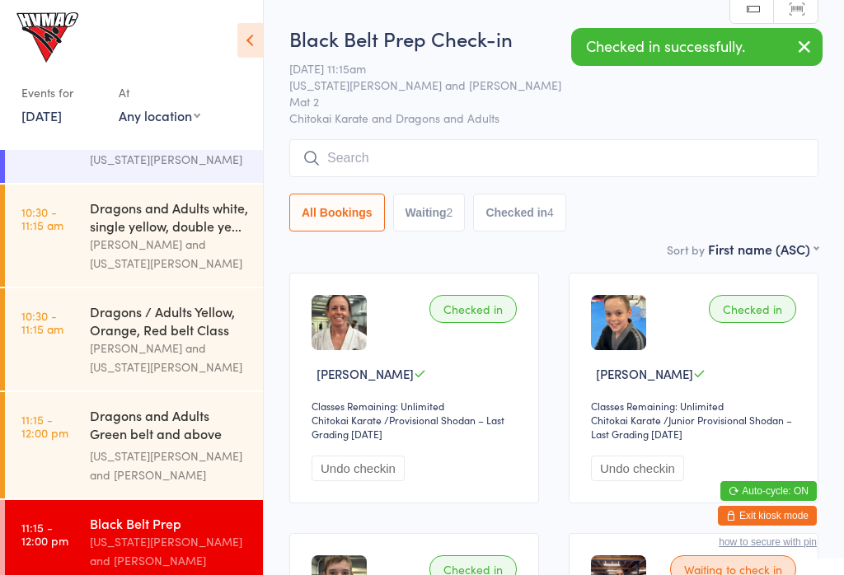
click at [691, 161] on input "search" at bounding box center [553, 158] width 529 height 38
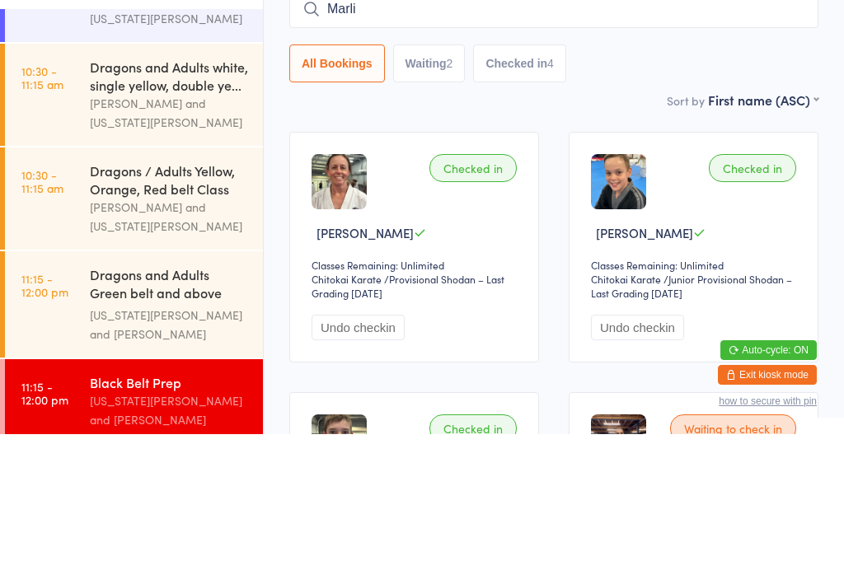
type input "Marli"
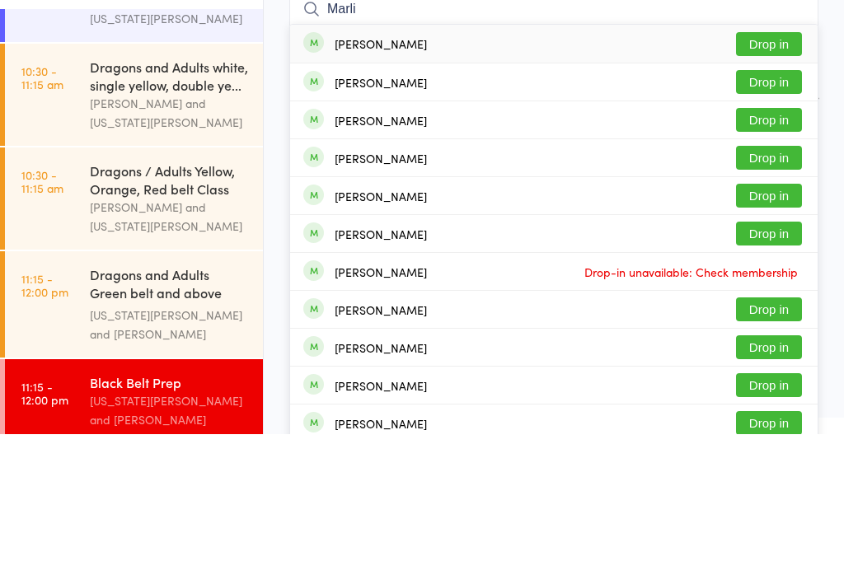
click at [778, 173] on button "Drop in" at bounding box center [769, 185] width 66 height 24
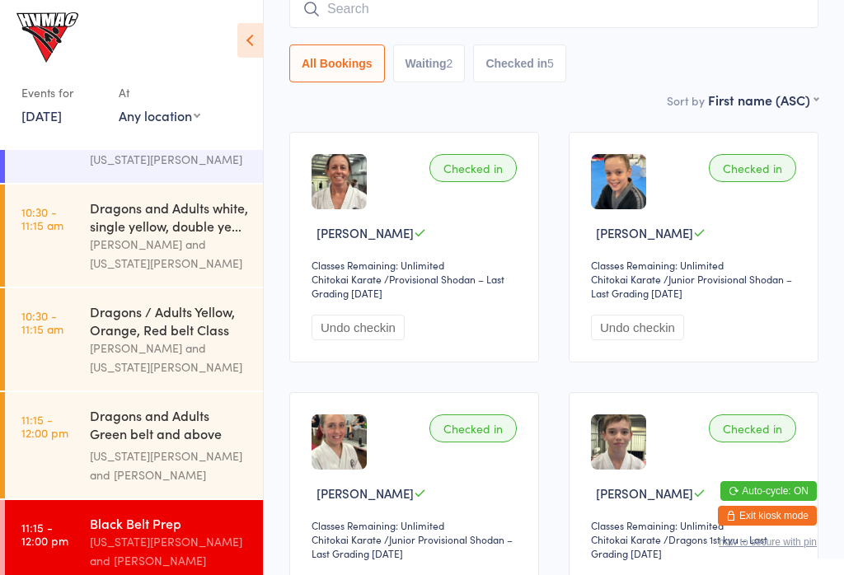
click at [148, 422] on div "Dragons and Adults Green belt and above Advanced C..." at bounding box center [169, 426] width 159 height 40
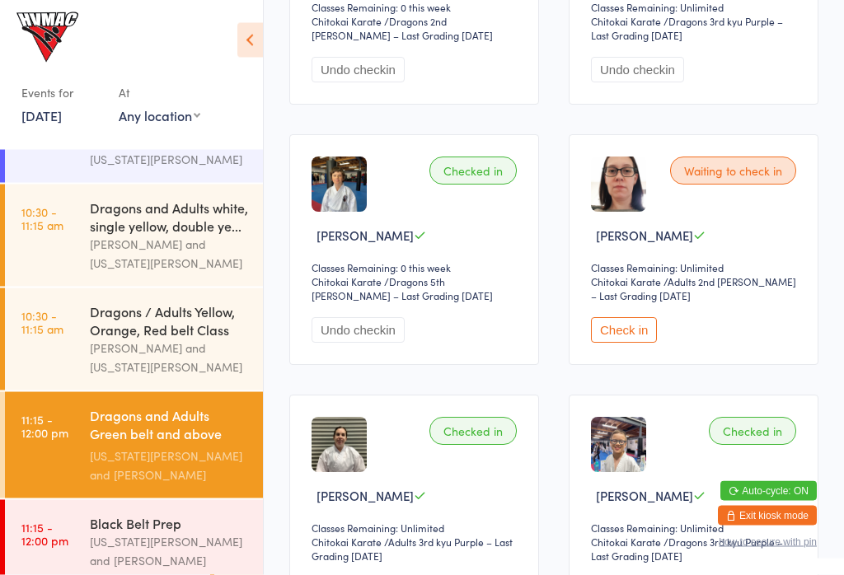
scroll to position [417, 0]
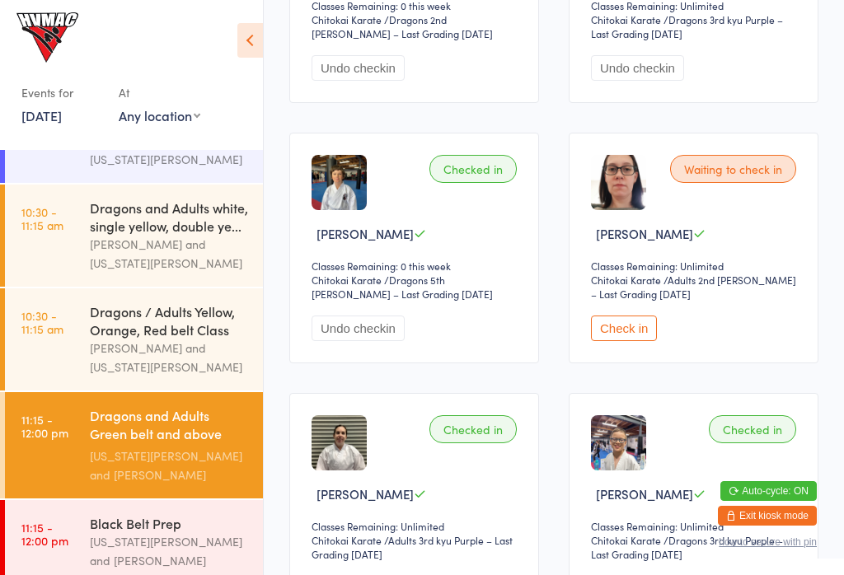
click at [624, 340] on button "Check in" at bounding box center [624, 329] width 66 height 26
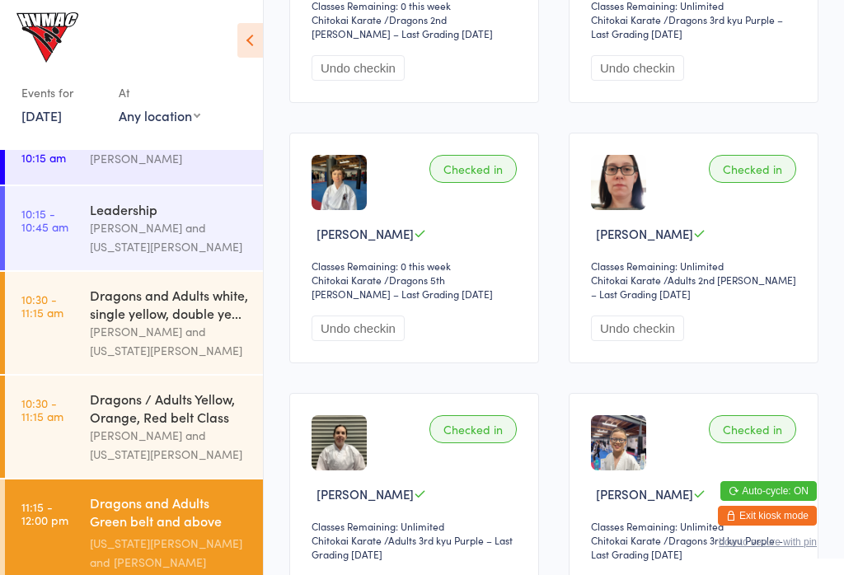
scroll to position [270, 0]
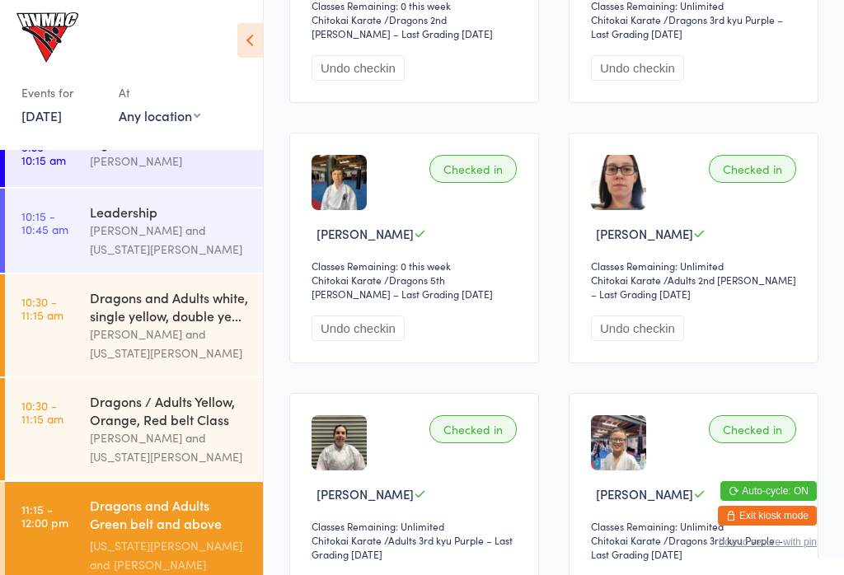
click at [187, 574] on div "Georgia Dearlove and Jonah Haines" at bounding box center [169, 555] width 159 height 38
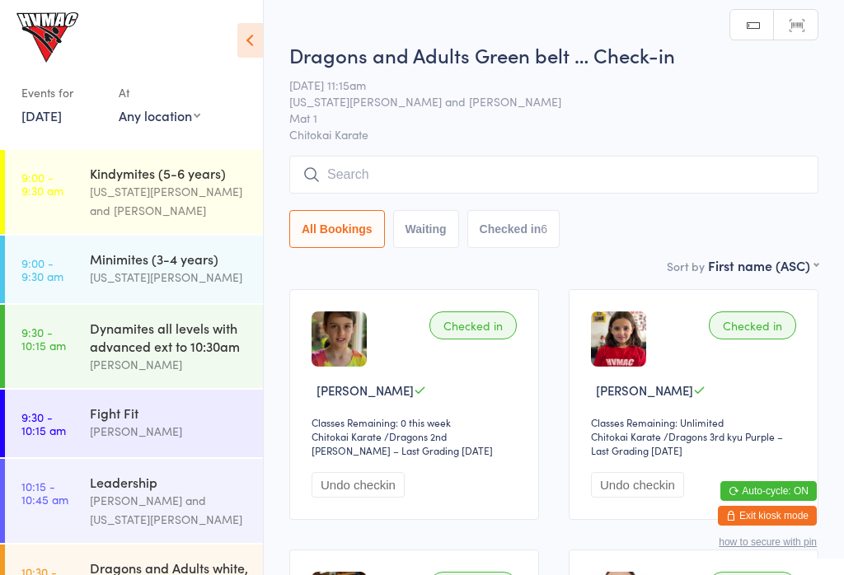
scroll to position [0, 0]
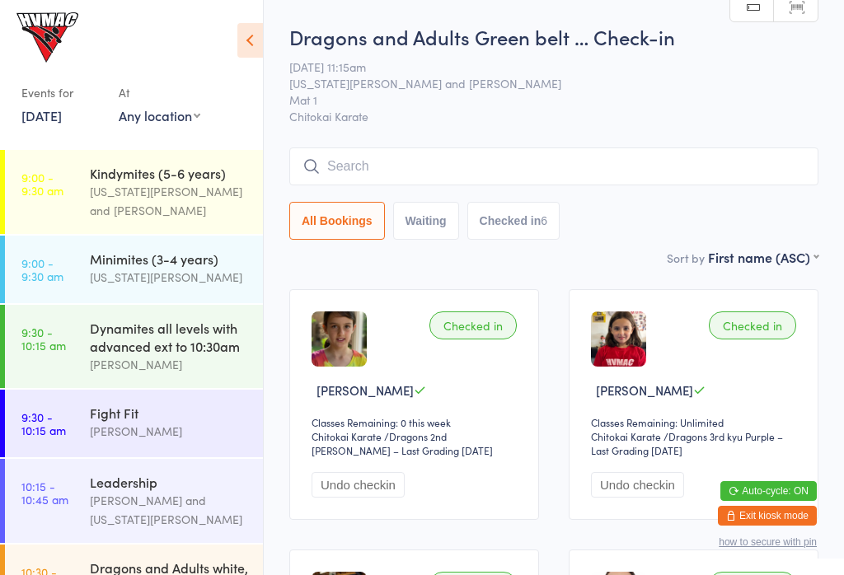
click at [115, 109] on div "Events for 11 Oct, 2025 11 Oct, 2025 October 2025 Sun Mon Tue Wed Thu Fri Sat 4…" at bounding box center [110, 103] width 179 height 49
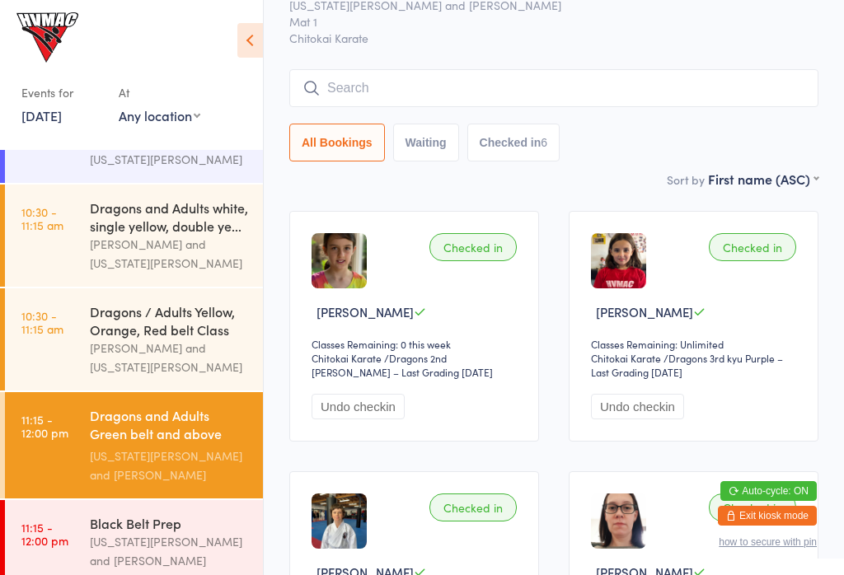
scroll to position [72, 0]
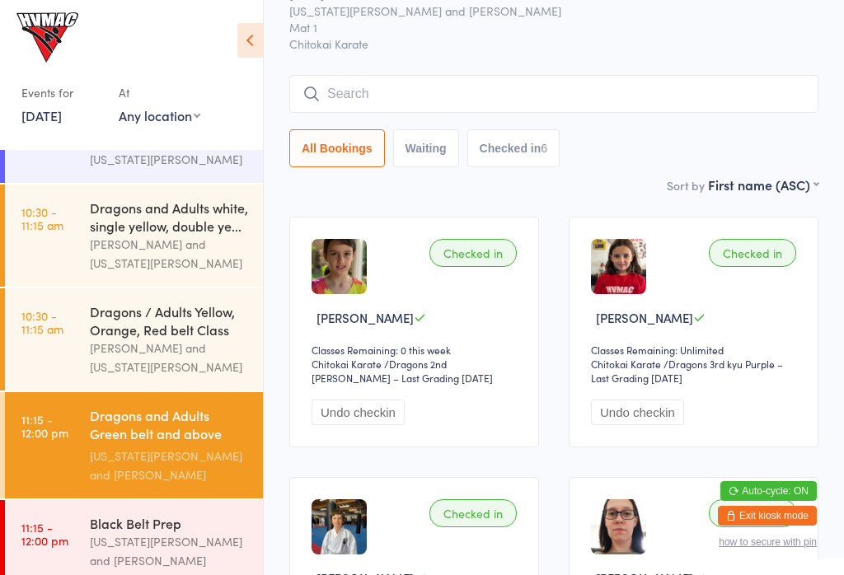
click at [340, 100] on input "search" at bounding box center [553, 94] width 529 height 38
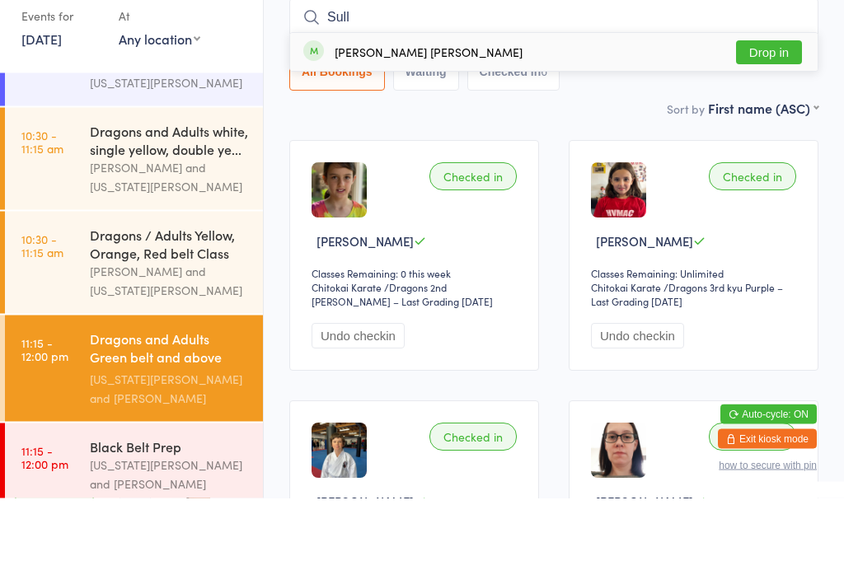
click at [759, 76] on input "Sull" at bounding box center [553, 95] width 529 height 38
type input "Sull"
click at [761, 118] on button "Drop in" at bounding box center [769, 130] width 66 height 24
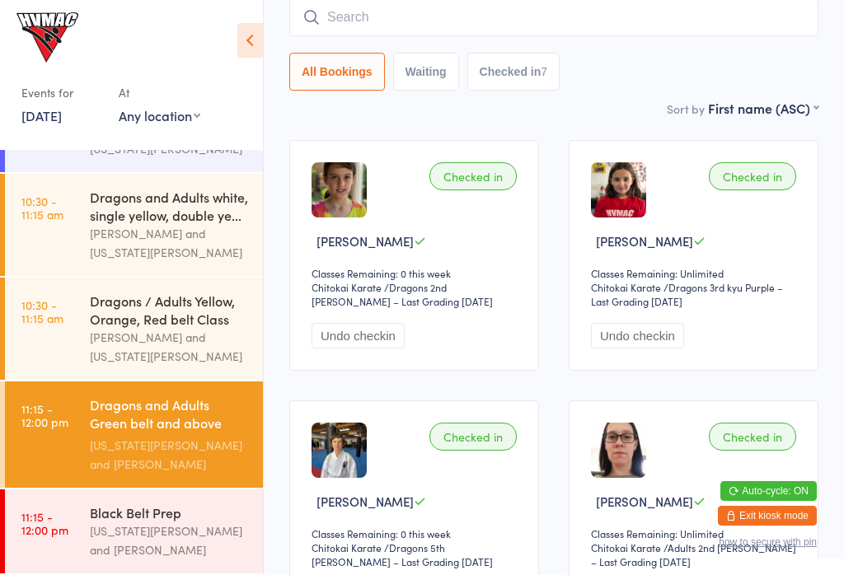
scroll to position [386, 0]
